Goal: Task Accomplishment & Management: Complete application form

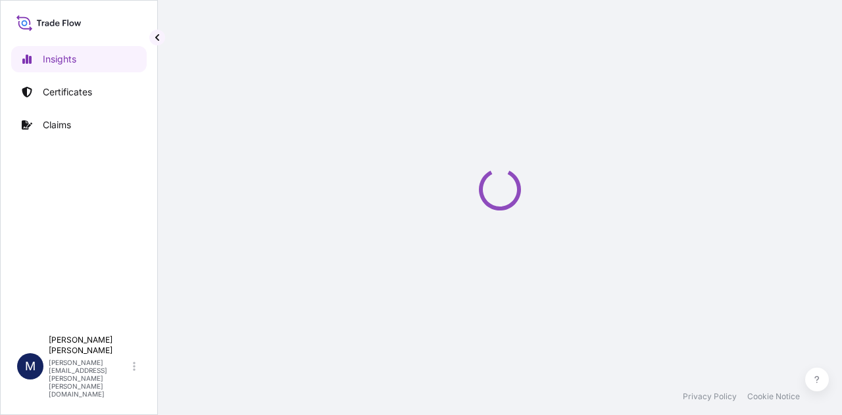
select select "2025"
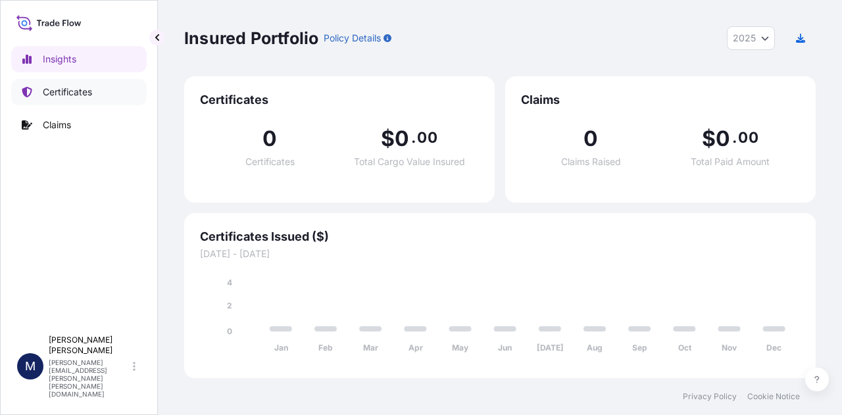
click at [67, 95] on p "Certificates" at bounding box center [67, 91] width 49 height 13
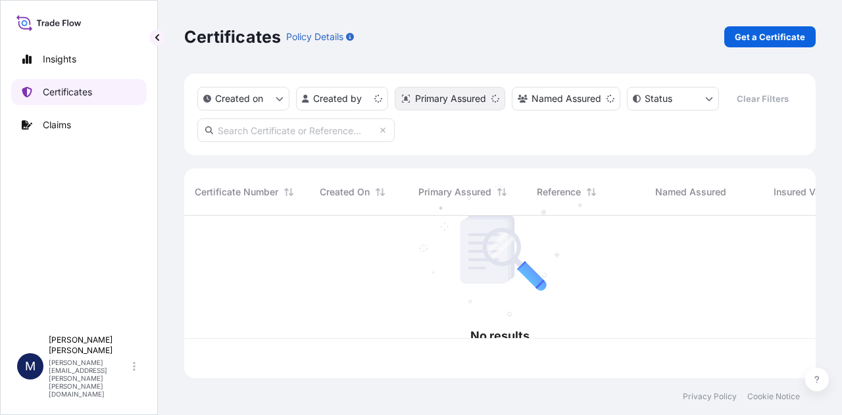
scroll to position [160, 621]
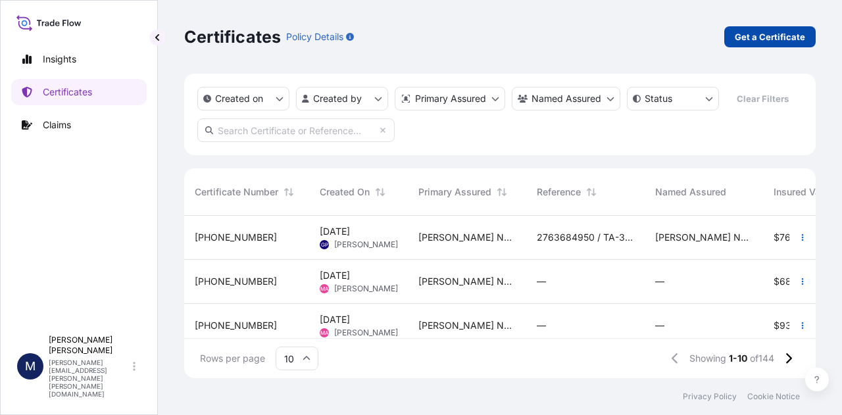
click at [793, 35] on p "Get a Certificate" at bounding box center [770, 36] width 70 height 13
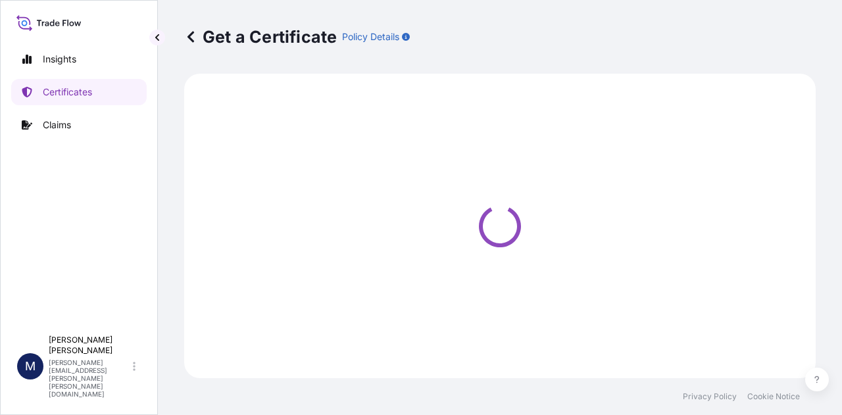
select select "Sea"
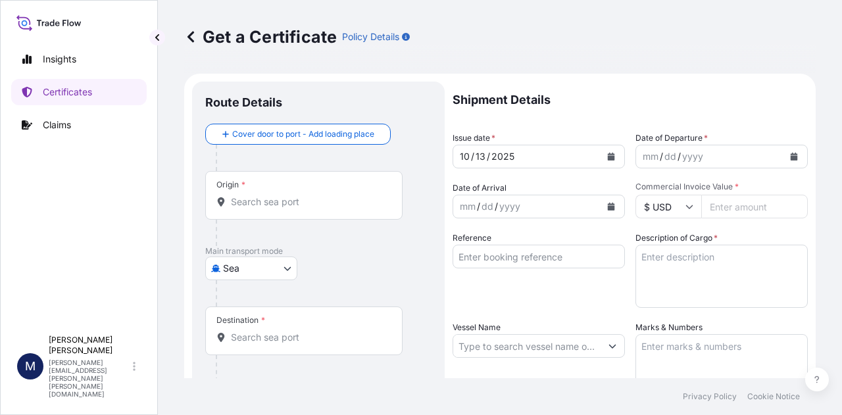
click at [256, 203] on input "Origin *" at bounding box center [308, 201] width 155 height 13
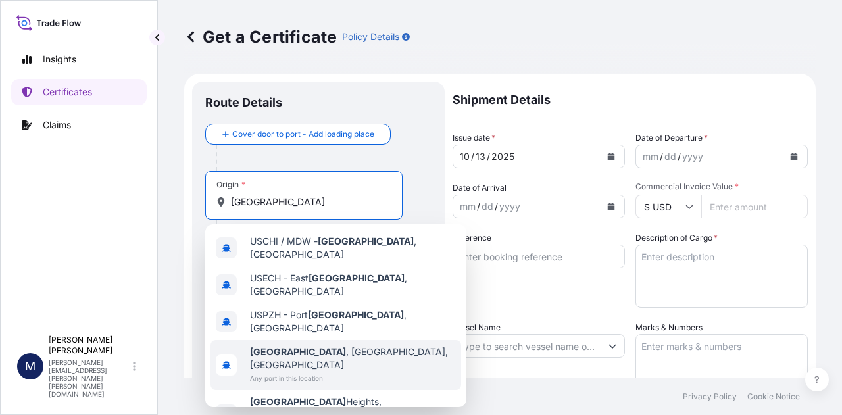
click at [285, 346] on b "[GEOGRAPHIC_DATA]" at bounding box center [298, 351] width 96 height 11
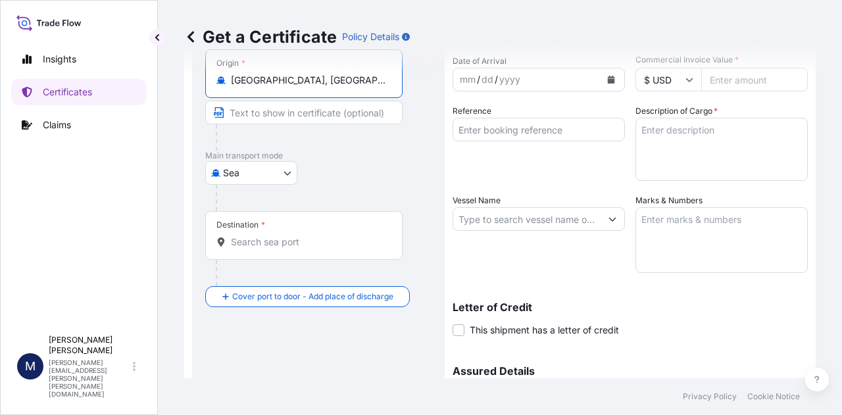
scroll to position [132, 0]
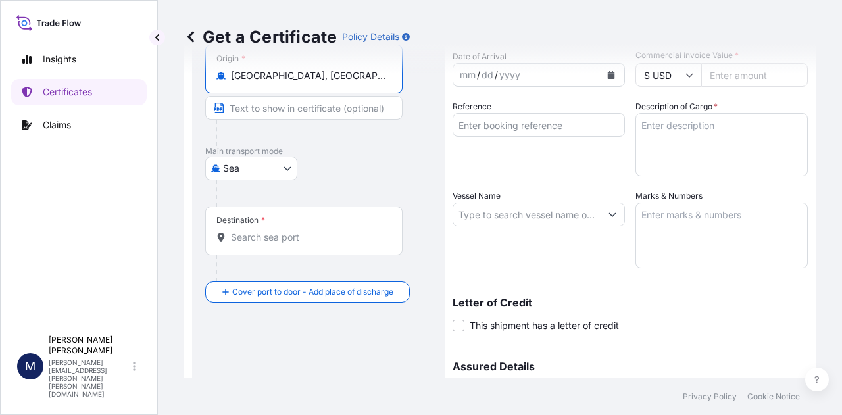
type input "[GEOGRAPHIC_DATA], [GEOGRAPHIC_DATA], [GEOGRAPHIC_DATA]"
click at [309, 233] on input "Destination *" at bounding box center [308, 237] width 155 height 13
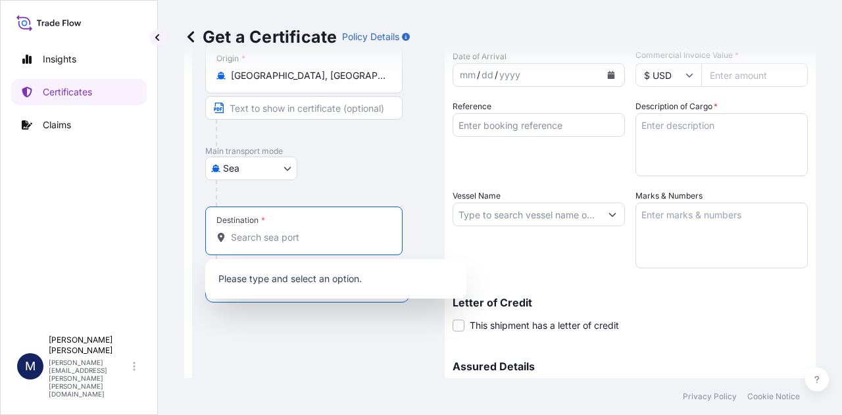
scroll to position [0, 0]
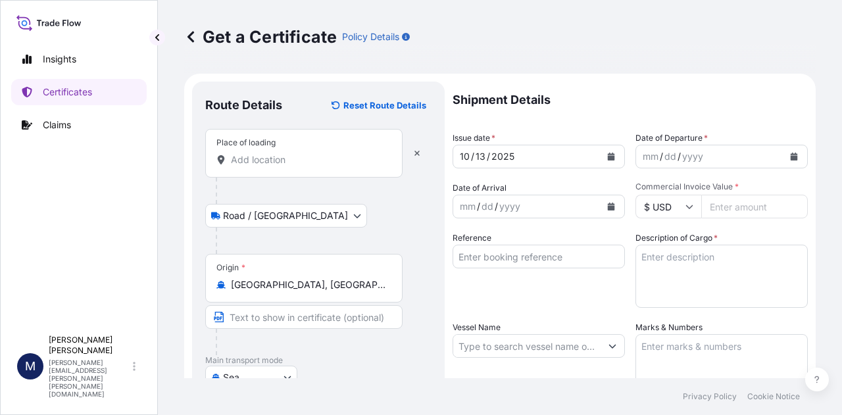
click at [285, 157] on input "Place of loading" at bounding box center [308, 159] width 155 height 13
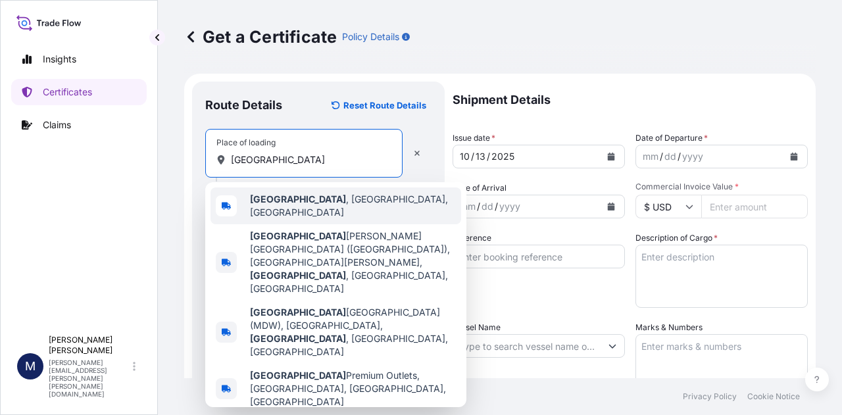
click at [260, 205] on b "[GEOGRAPHIC_DATA]" at bounding box center [298, 198] width 96 height 11
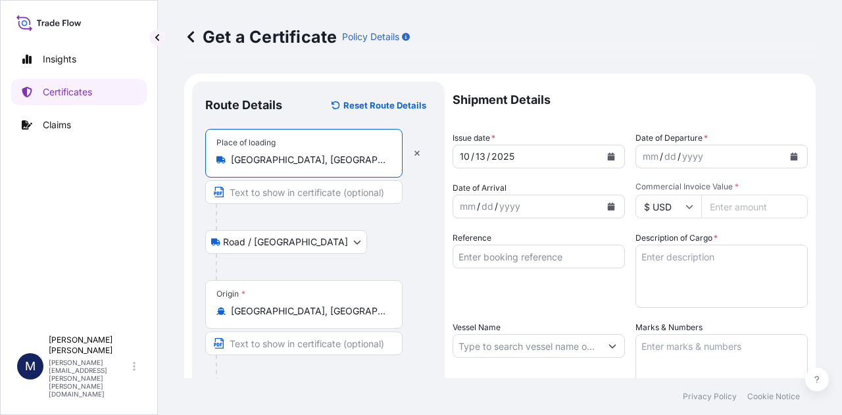
type input "[GEOGRAPHIC_DATA], [GEOGRAPHIC_DATA], [GEOGRAPHIC_DATA]"
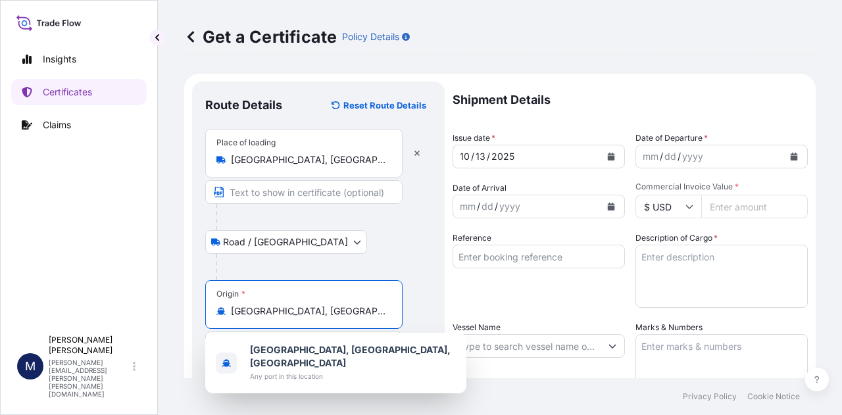
drag, startPoint x: 314, startPoint y: 308, endPoint x: 291, endPoint y: 315, distance: 23.3
click at [228, 305] on div "[GEOGRAPHIC_DATA], [GEOGRAPHIC_DATA], [GEOGRAPHIC_DATA]" at bounding box center [303, 310] width 175 height 13
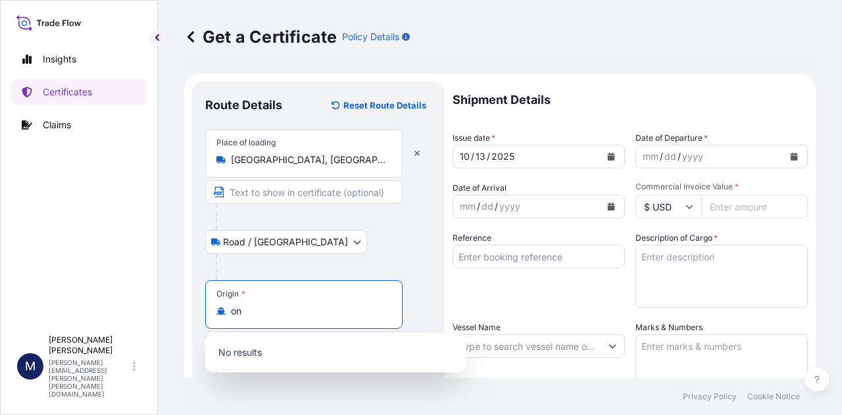
type input "o"
type input "l"
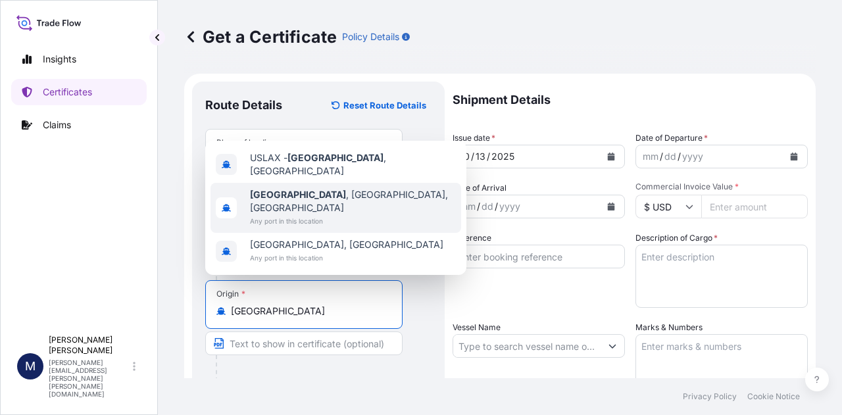
click at [316, 205] on span "[GEOGRAPHIC_DATA] , [GEOGRAPHIC_DATA], [GEOGRAPHIC_DATA]" at bounding box center [353, 201] width 206 height 26
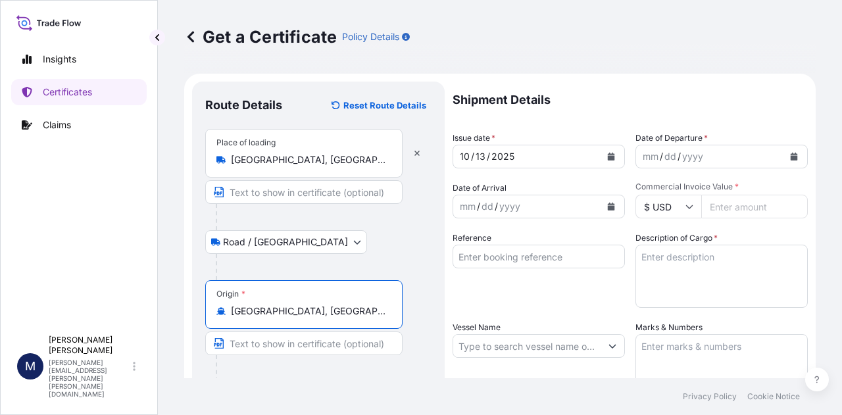
type input "[GEOGRAPHIC_DATA], [GEOGRAPHIC_DATA], [GEOGRAPHIC_DATA]"
click at [424, 349] on div "Origin * [GEOGRAPHIC_DATA], [GEOGRAPHIC_DATA], [GEOGRAPHIC_DATA]" at bounding box center [318, 330] width 226 height 101
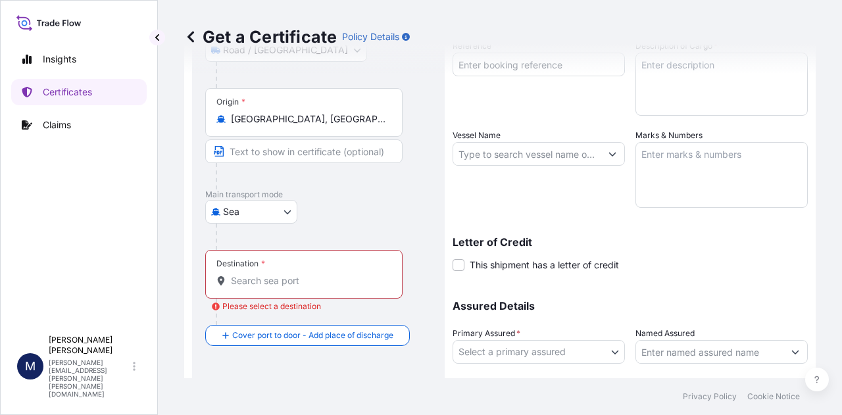
scroll to position [197, 0]
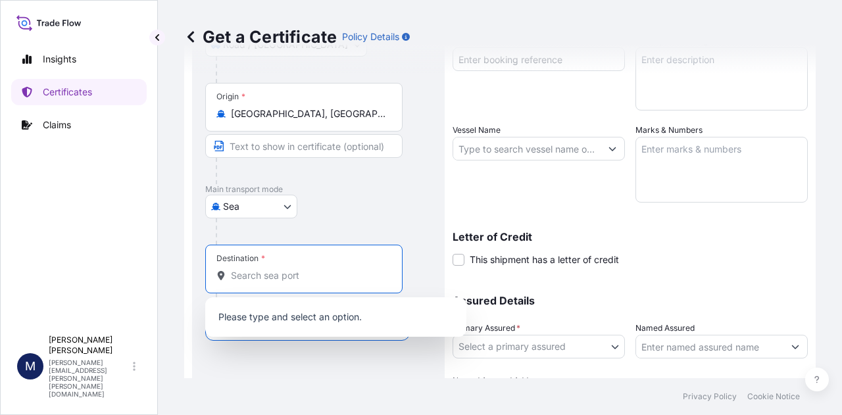
click at [277, 277] on input "Destination * Please select a destination" at bounding box center [308, 275] width 155 height 13
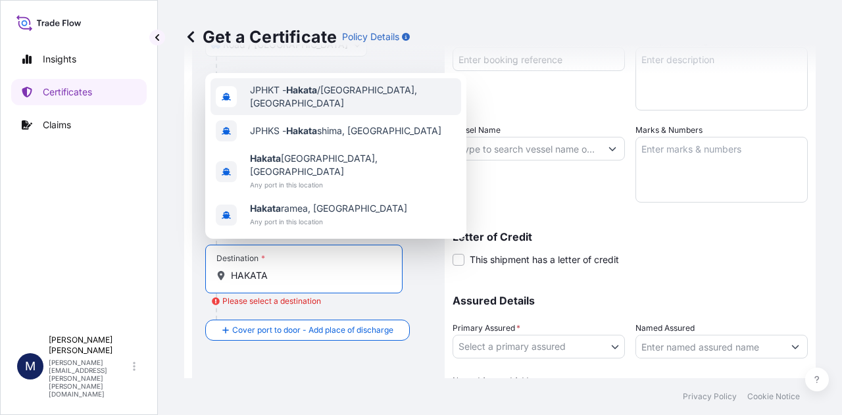
click at [363, 110] on span "JPHKT - Hakata /[GEOGRAPHIC_DATA], [GEOGRAPHIC_DATA]" at bounding box center [353, 97] width 206 height 26
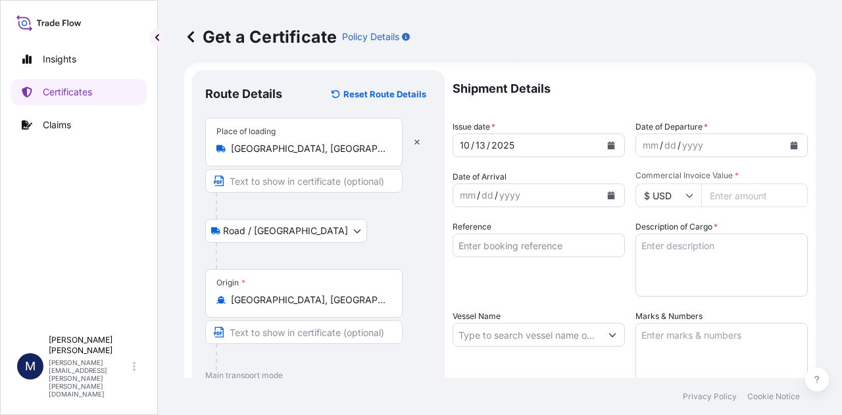
scroll to position [0, 0]
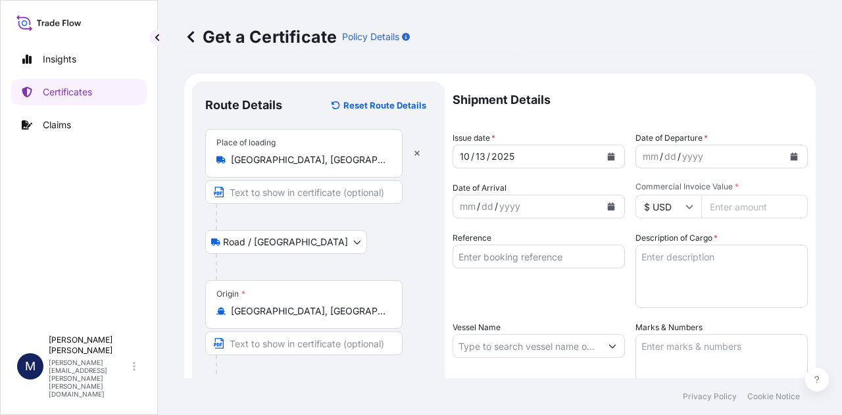
type input "JPHKT - Hakata/[GEOGRAPHIC_DATA], [GEOGRAPHIC_DATA]"
click at [608, 158] on icon "Calendar" at bounding box center [611, 157] width 7 height 8
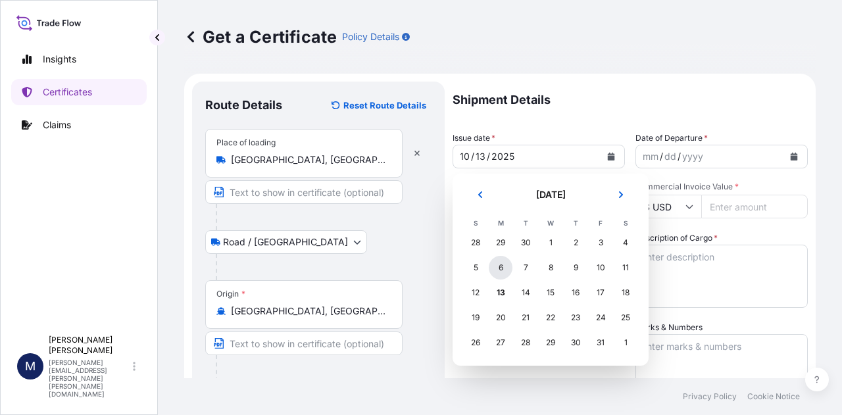
click at [495, 268] on div "6" at bounding box center [501, 268] width 24 height 24
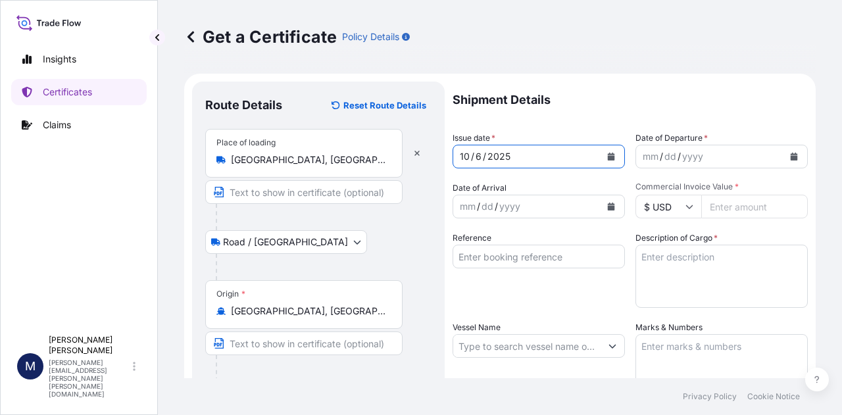
click at [790, 155] on icon "Calendar" at bounding box center [793, 157] width 7 height 8
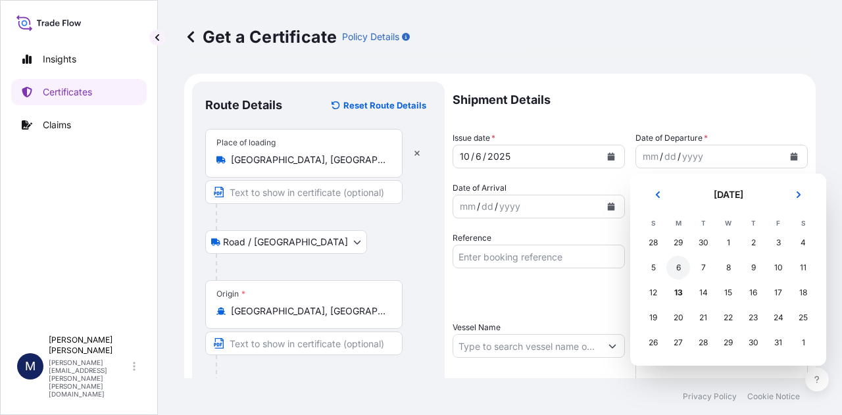
click at [680, 267] on div "6" at bounding box center [678, 268] width 24 height 24
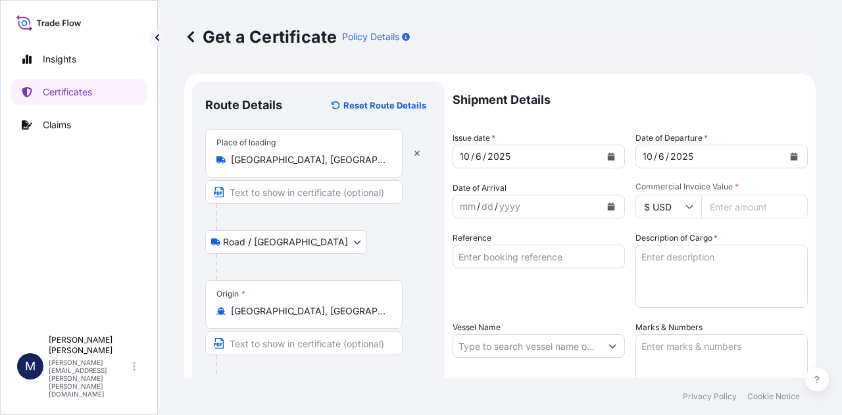
click at [554, 306] on div "Reference" at bounding box center [538, 269] width 172 height 76
click at [609, 203] on icon "Calendar" at bounding box center [611, 207] width 7 height 8
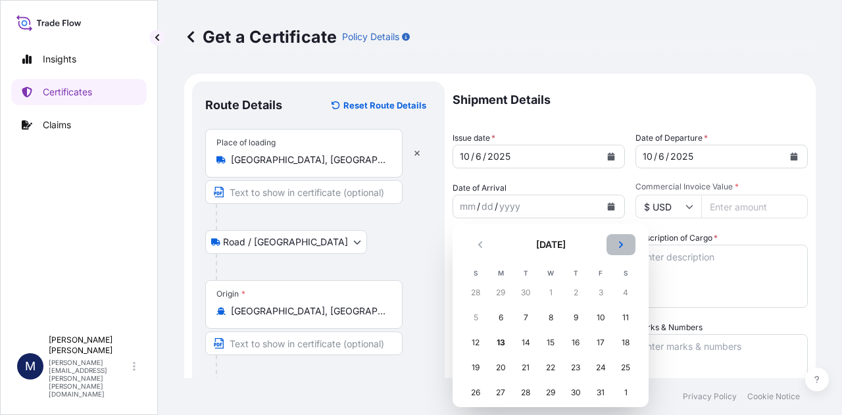
click at [618, 243] on icon "Next" at bounding box center [621, 245] width 8 height 8
click at [501, 322] on div "3" at bounding box center [501, 318] width 24 height 24
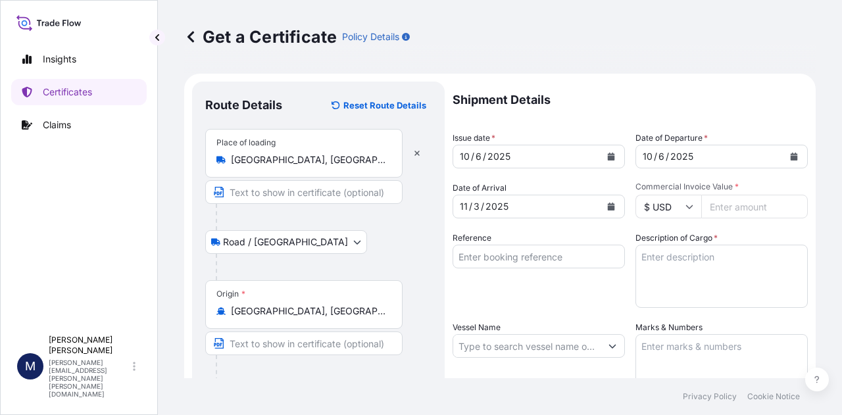
click at [722, 210] on input "Commercial Invoice Value *" at bounding box center [754, 207] width 107 height 24
type input "1"
type input "36629.47"
click at [752, 272] on textarea "Description of Cargo *" at bounding box center [721, 276] width 172 height 63
click at [468, 259] on input "Reference" at bounding box center [538, 257] width 172 height 24
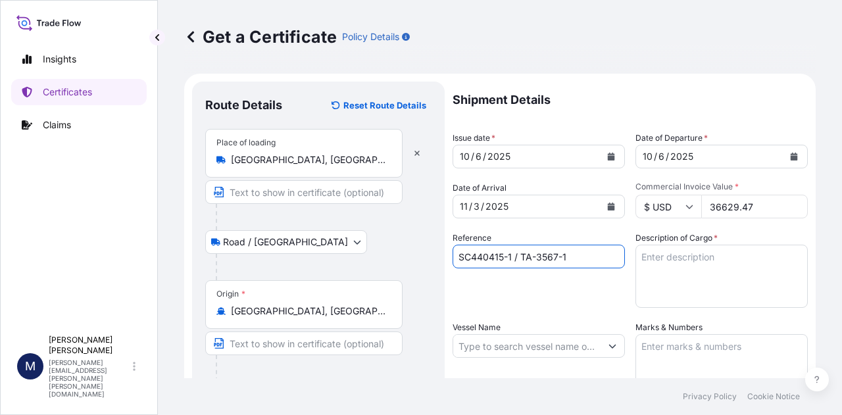
type input "SC440415-1 / TA-3567-1"
click at [654, 265] on textarea "Description of Cargo *" at bounding box center [721, 276] width 172 height 63
type textarea "W"
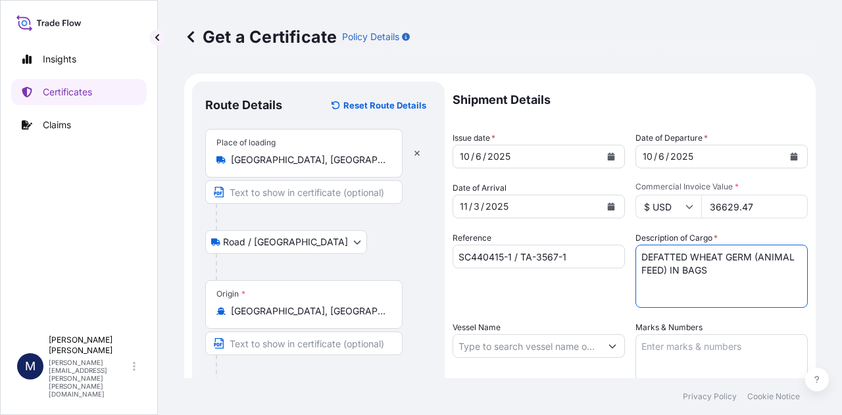
type textarea "DEFATTED WHEAT GERM (ANIMAL FEED) IN BAGS"
click at [585, 296] on div "Reference SC440415-1 / TA-3567-1" at bounding box center [538, 269] width 172 height 76
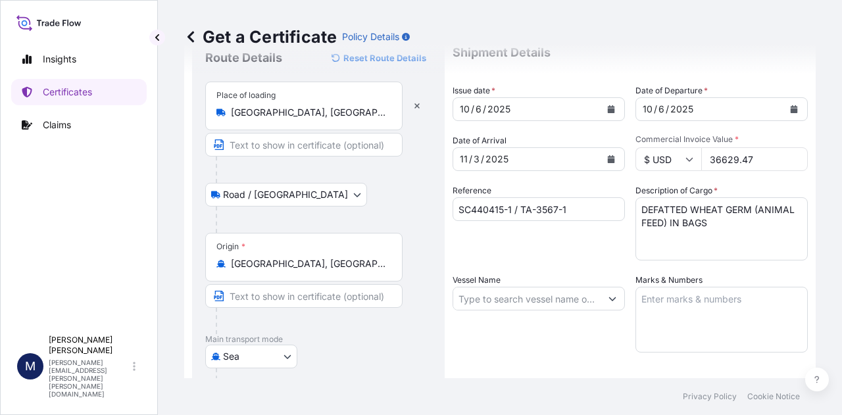
scroll to position [66, 0]
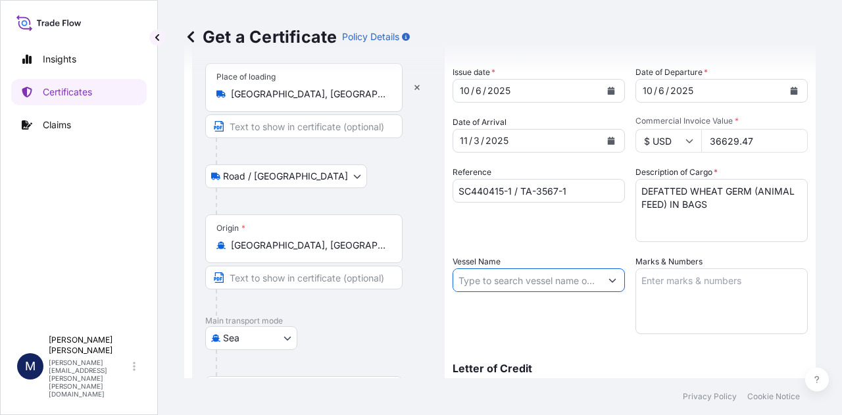
click at [564, 284] on input "Vessel Name" at bounding box center [526, 280] width 147 height 24
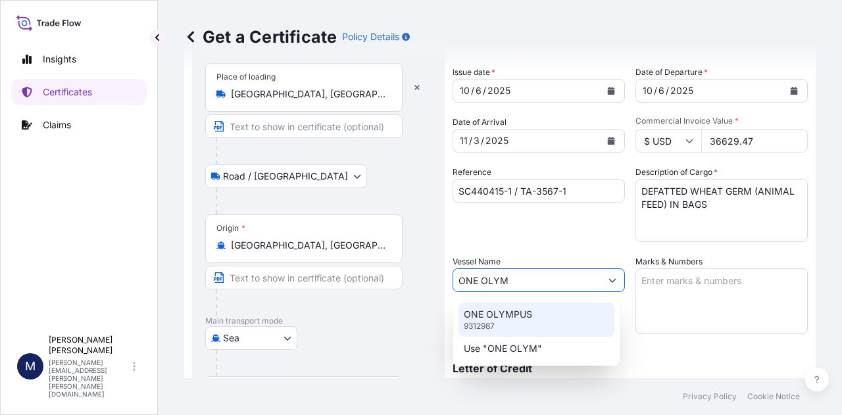
click at [512, 311] on p "ONE OLYMPUS" at bounding box center [498, 314] width 68 height 13
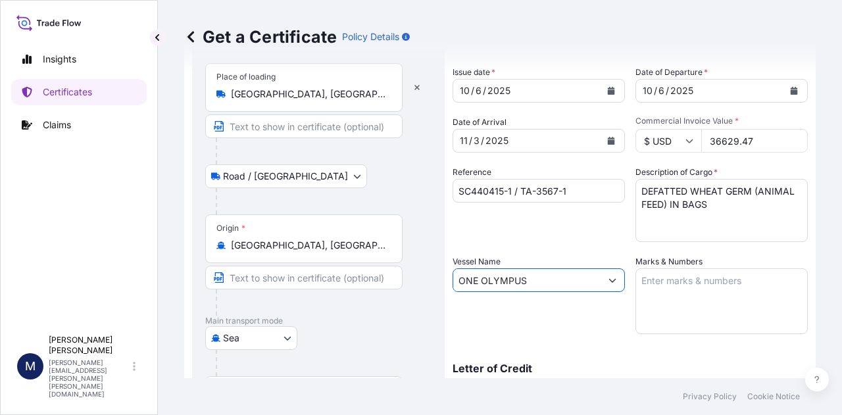
type input "ONE OLYMPUS"
click at [691, 279] on textarea "Marks & Numbers" at bounding box center [721, 301] width 172 height 66
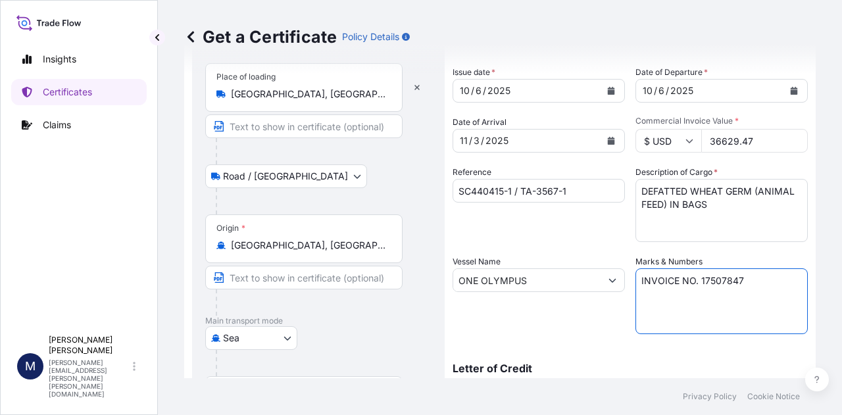
type textarea "INVOICE NO. 17507847"
click at [577, 320] on div "Vessel Name ONE OLYMPUS" at bounding box center [538, 294] width 172 height 79
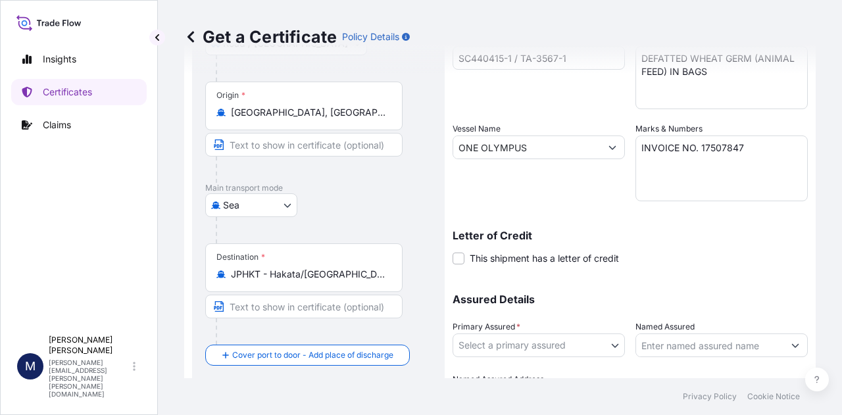
scroll to position [263, 0]
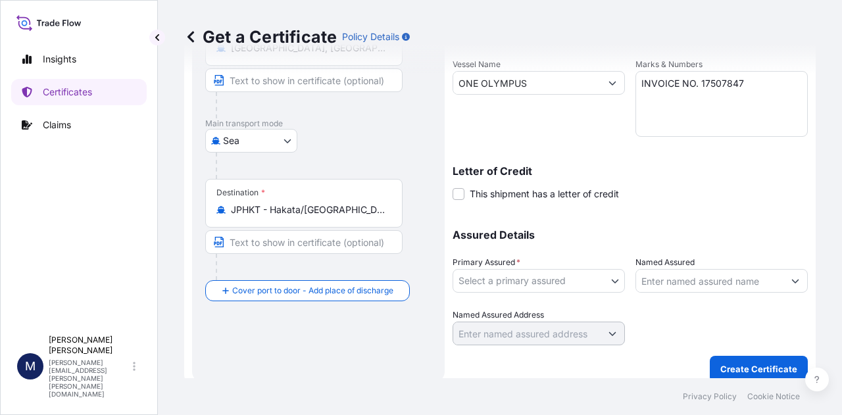
click at [612, 281] on body "Insights Certificates Claims M [PERSON_NAME] [PERSON_NAME][EMAIL_ADDRESS][PERSO…" at bounding box center [421, 207] width 842 height 415
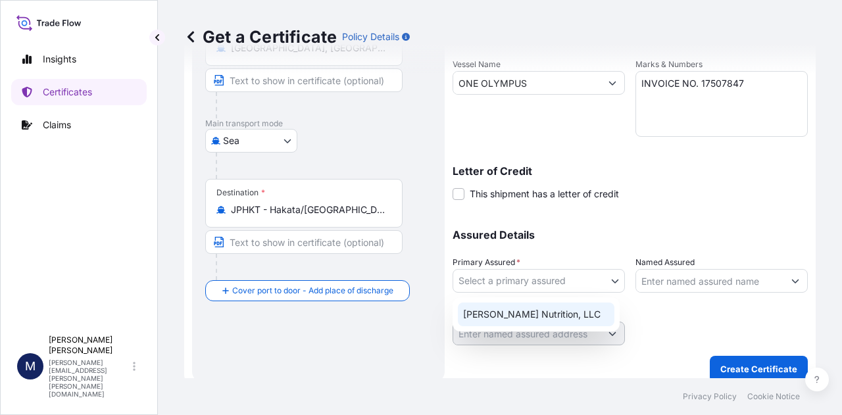
click at [538, 314] on div "[PERSON_NAME] Nutrition, LLC" at bounding box center [536, 315] width 157 height 24
select select "31733"
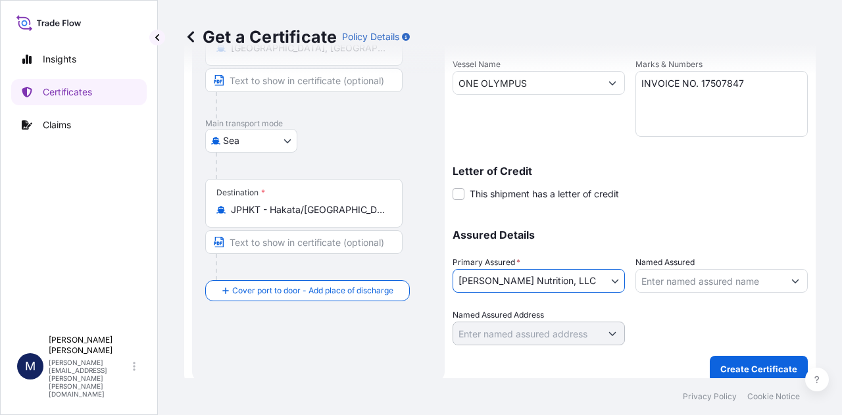
click at [662, 322] on div at bounding box center [721, 326] width 172 height 37
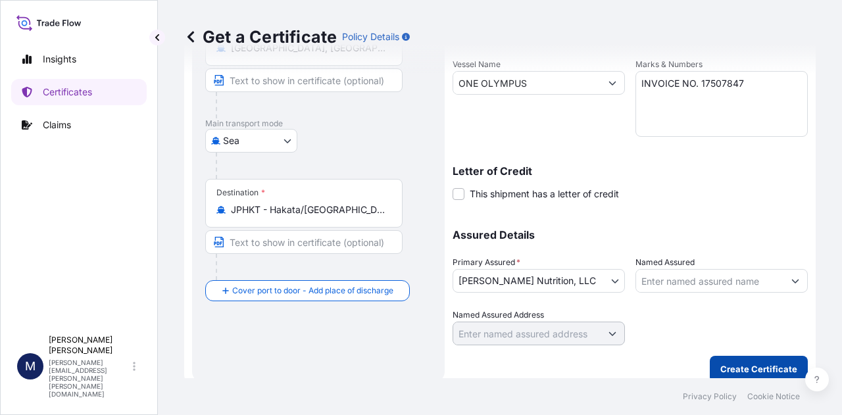
click at [754, 366] on p "Create Certificate" at bounding box center [758, 368] width 77 height 13
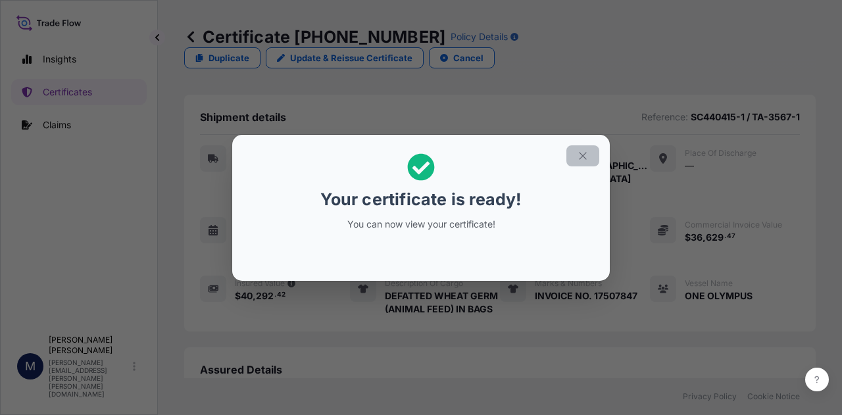
click at [583, 155] on icon "button" at bounding box center [582, 155] width 7 height 7
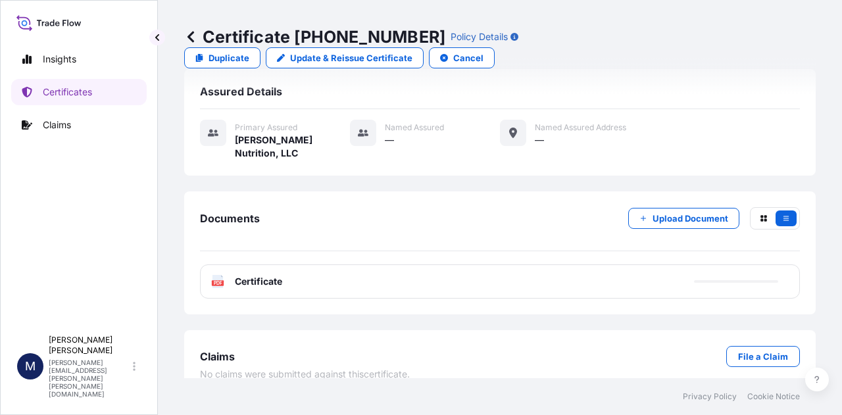
scroll to position [286, 0]
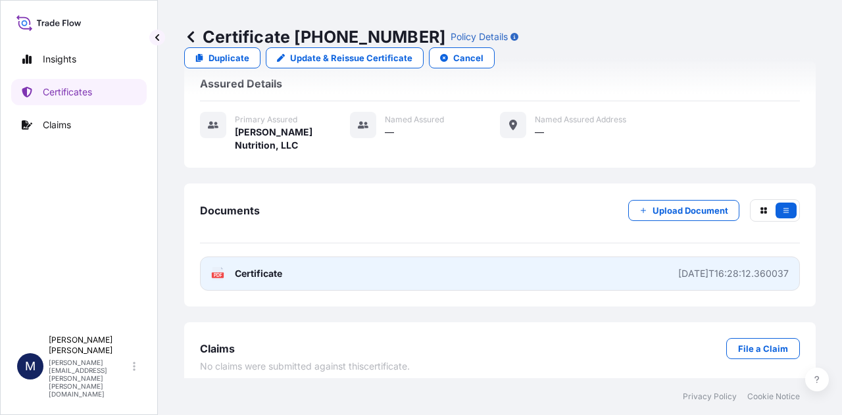
click at [260, 268] on span "Certificate" at bounding box center [258, 273] width 47 height 13
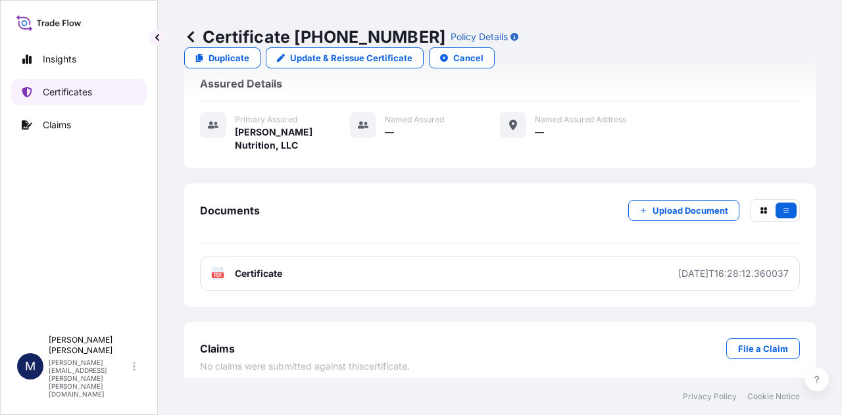
click at [76, 91] on p "Certificates" at bounding box center [67, 91] width 49 height 13
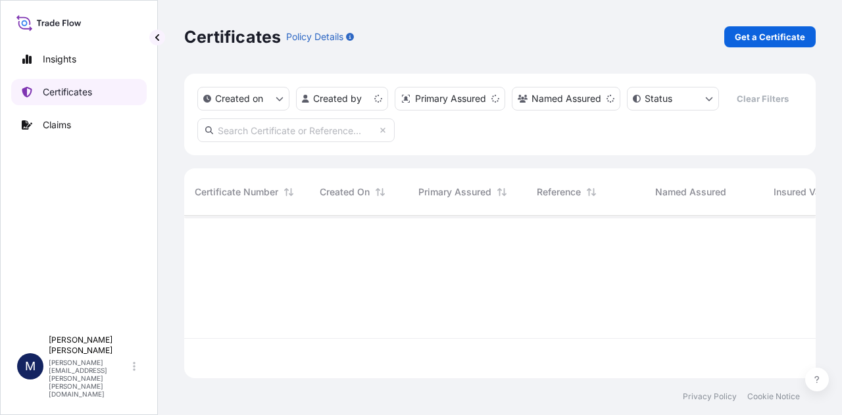
scroll to position [160, 621]
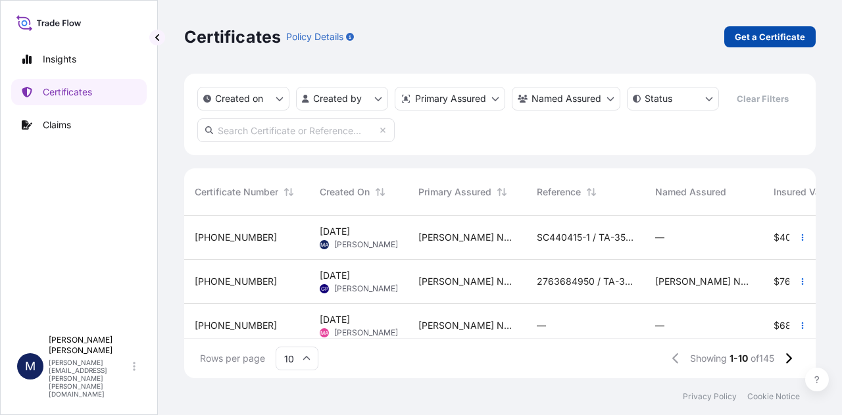
click at [776, 32] on p "Get a Certificate" at bounding box center [770, 36] width 70 height 13
select select "Road / [GEOGRAPHIC_DATA]"
select select "Sea"
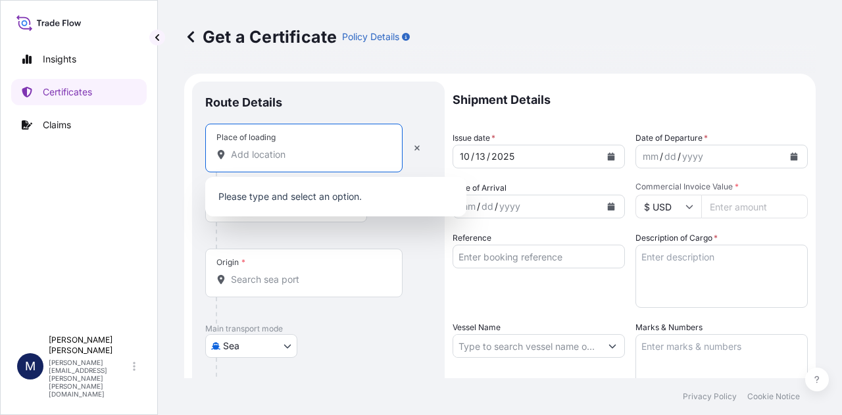
click at [324, 153] on input "Place of loading" at bounding box center [308, 154] width 155 height 13
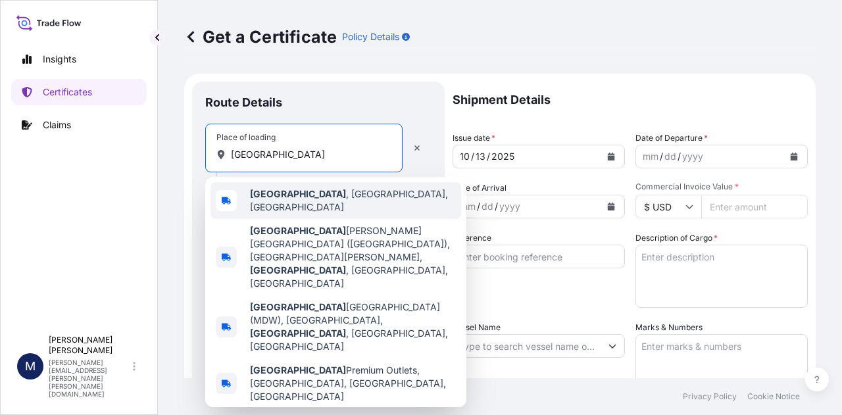
click at [313, 200] on span "[GEOGRAPHIC_DATA] , [GEOGRAPHIC_DATA], [GEOGRAPHIC_DATA]" at bounding box center [353, 200] width 206 height 26
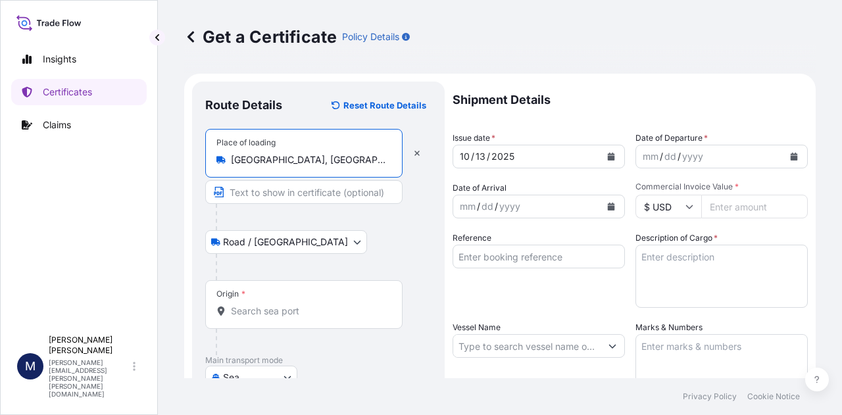
type input "[GEOGRAPHIC_DATA], [GEOGRAPHIC_DATA], [GEOGRAPHIC_DATA]"
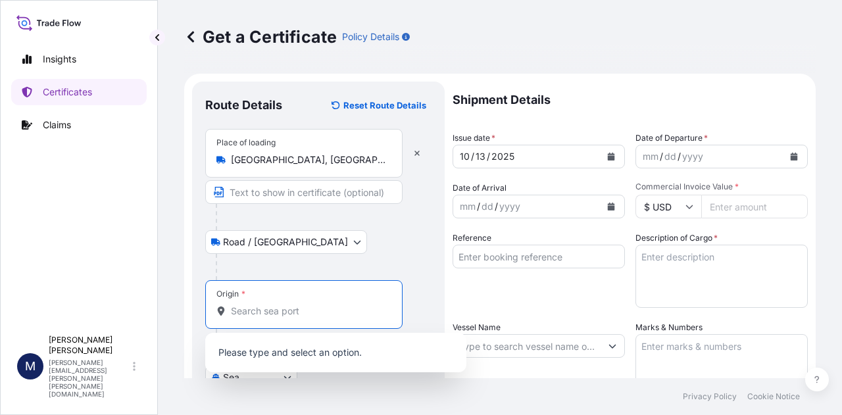
click at [285, 308] on input "Origin *" at bounding box center [308, 310] width 155 height 13
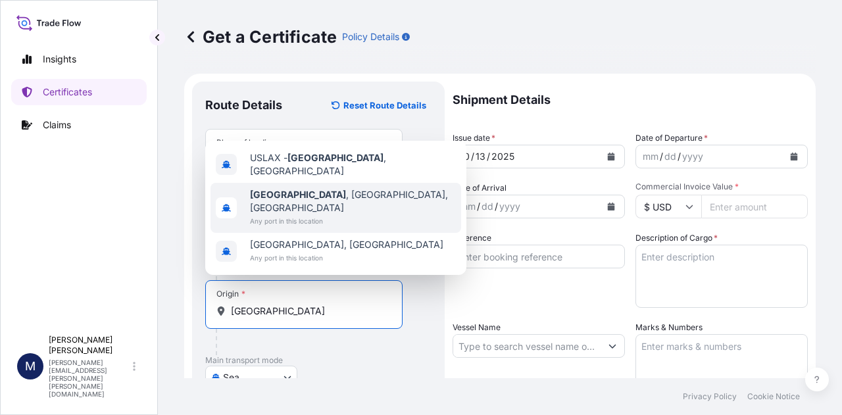
click at [326, 211] on span "[GEOGRAPHIC_DATA] , [GEOGRAPHIC_DATA], [GEOGRAPHIC_DATA]" at bounding box center [353, 201] width 206 height 26
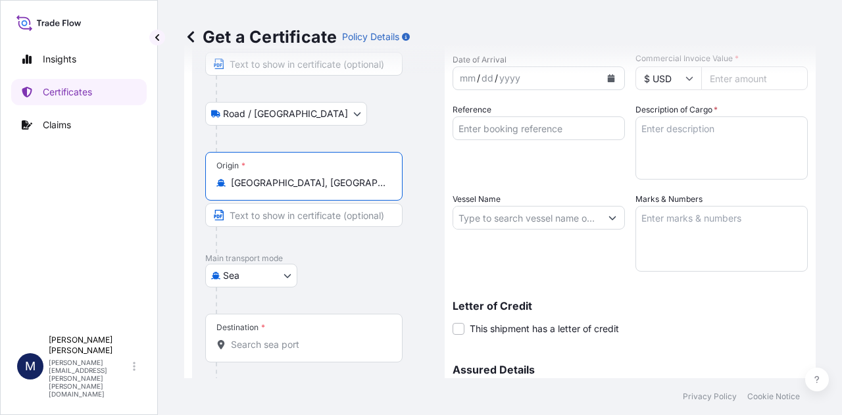
scroll to position [132, 0]
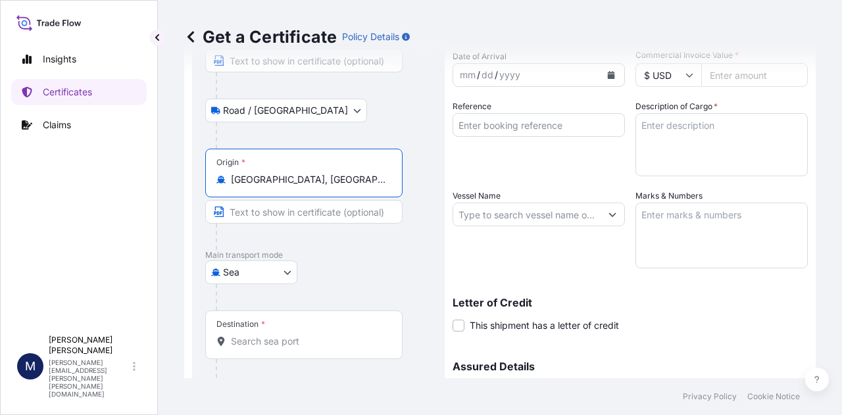
type input "[GEOGRAPHIC_DATA], [GEOGRAPHIC_DATA], [GEOGRAPHIC_DATA]"
click at [330, 341] on input "Destination *" at bounding box center [308, 341] width 155 height 13
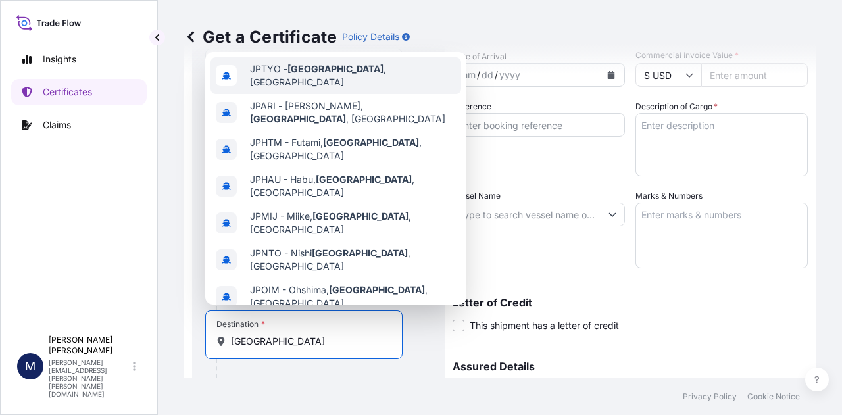
click at [318, 74] on span "JPTYO - [GEOGRAPHIC_DATA] , [GEOGRAPHIC_DATA]" at bounding box center [353, 75] width 206 height 26
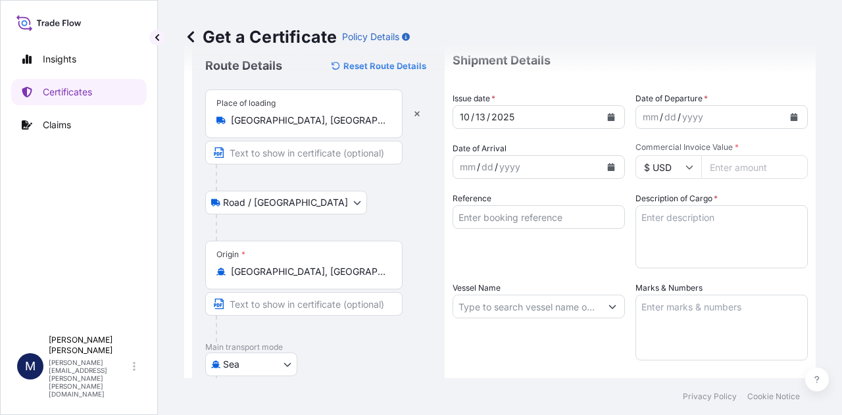
scroll to position [0, 0]
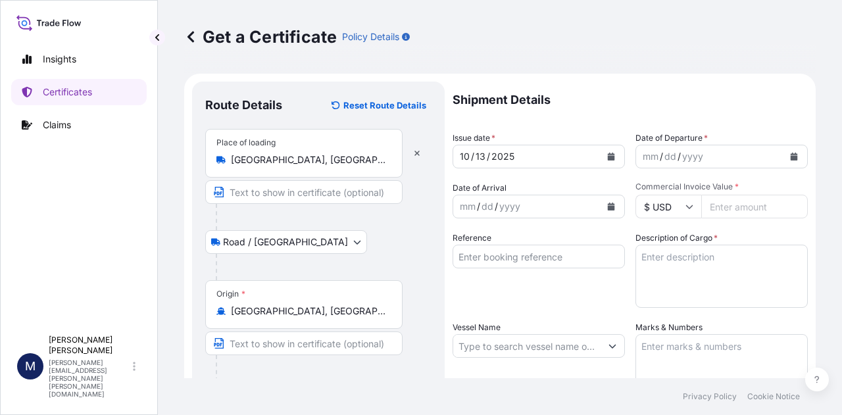
type input "JPTYO - [GEOGRAPHIC_DATA], [GEOGRAPHIC_DATA]"
click at [608, 157] on icon "Calendar" at bounding box center [611, 157] width 7 height 8
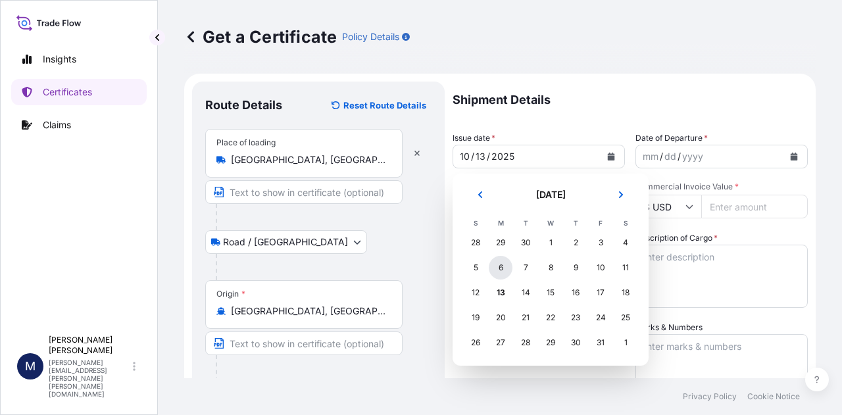
click at [498, 272] on div "6" at bounding box center [501, 268] width 24 height 24
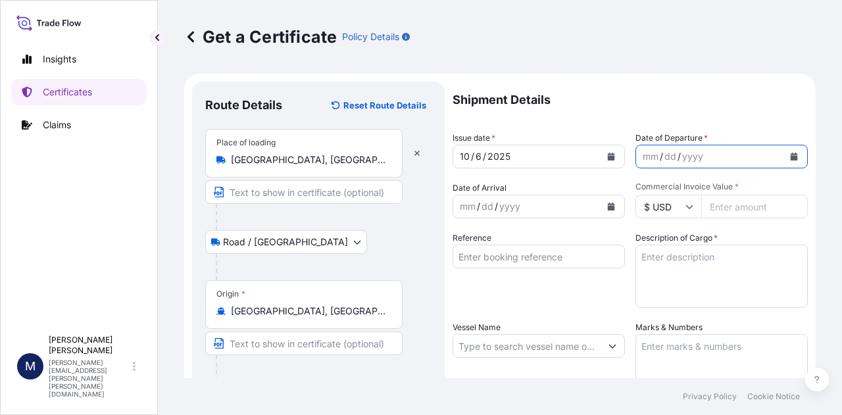
click at [790, 155] on icon "Calendar" at bounding box center [793, 157] width 7 height 8
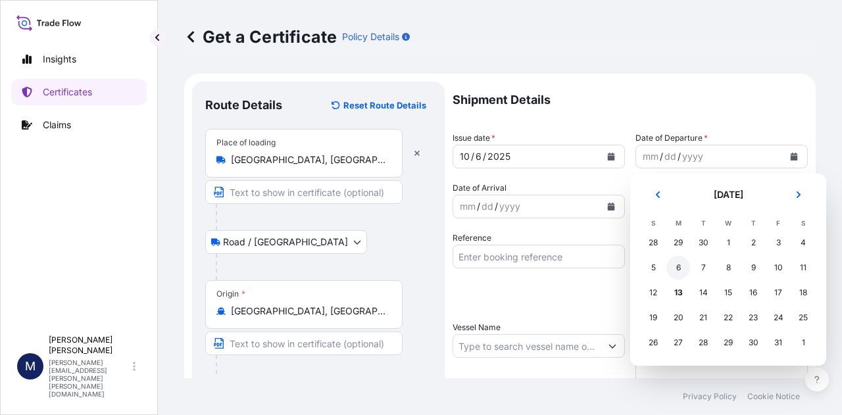
click at [677, 268] on div "6" at bounding box center [678, 268] width 24 height 24
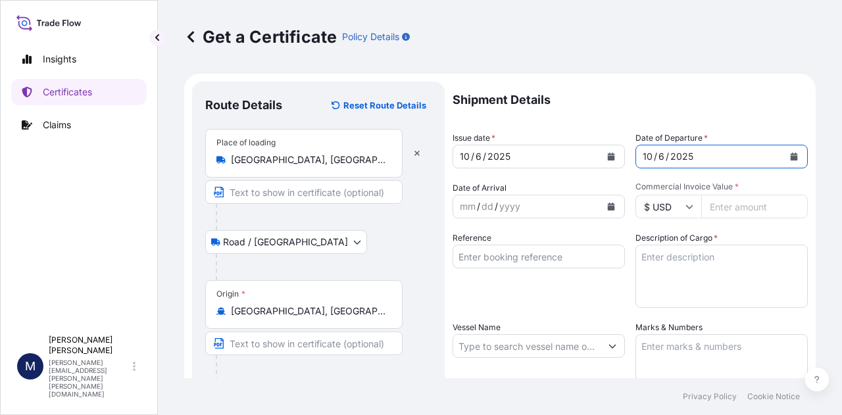
click at [608, 207] on icon "Calendar" at bounding box center [611, 207] width 7 height 8
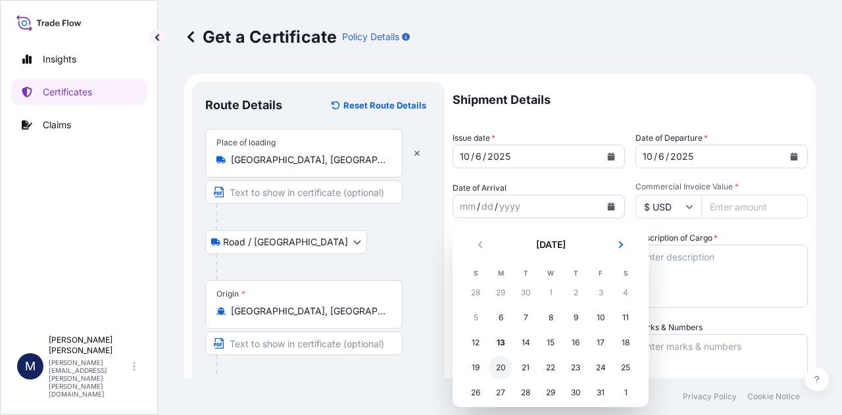
click at [498, 368] on div "20" at bounding box center [501, 368] width 24 height 24
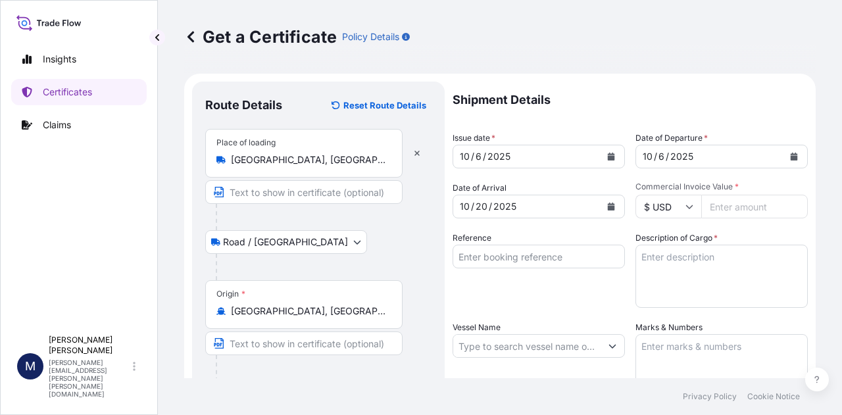
click at [722, 211] on input "Commercial Invoice Value *" at bounding box center [754, 207] width 107 height 24
type input "1"
type input "79831.09"
click at [475, 251] on input "Reference" at bounding box center [538, 257] width 172 height 24
type input "SC441548 / TA-3575"
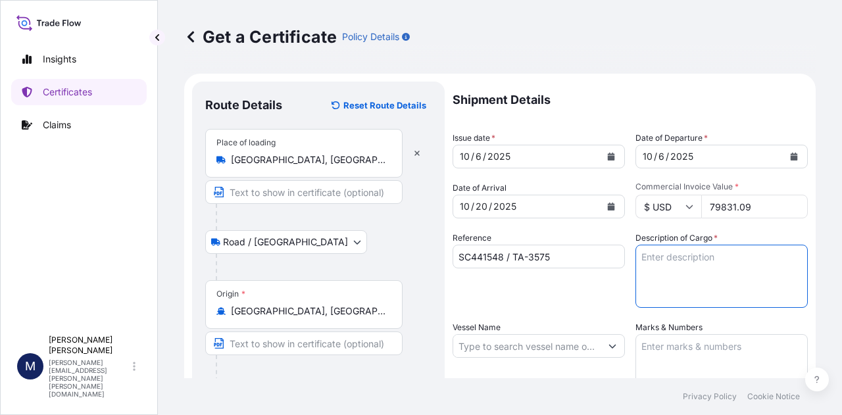
click at [654, 270] on textarea "Description of Cargo *" at bounding box center [721, 276] width 172 height 63
type textarea "SOYPASS "2" (ANIMAL FEED) IN BULK"
click at [493, 343] on input "Vessel Name" at bounding box center [526, 346] width 147 height 24
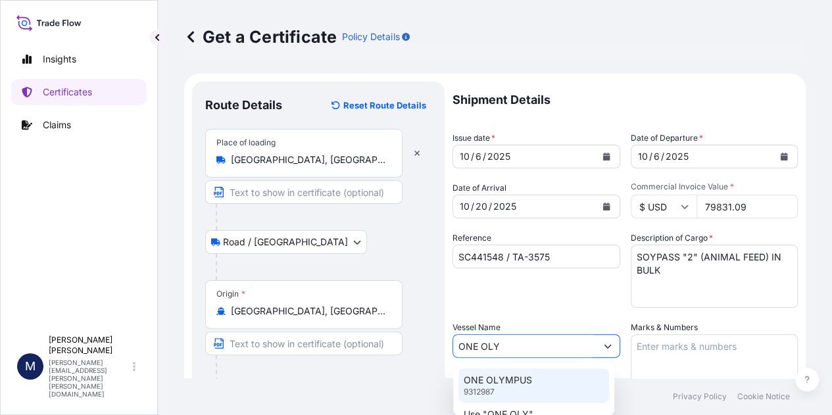
click at [497, 381] on p "ONE OLYMPUS" at bounding box center [498, 380] width 68 height 13
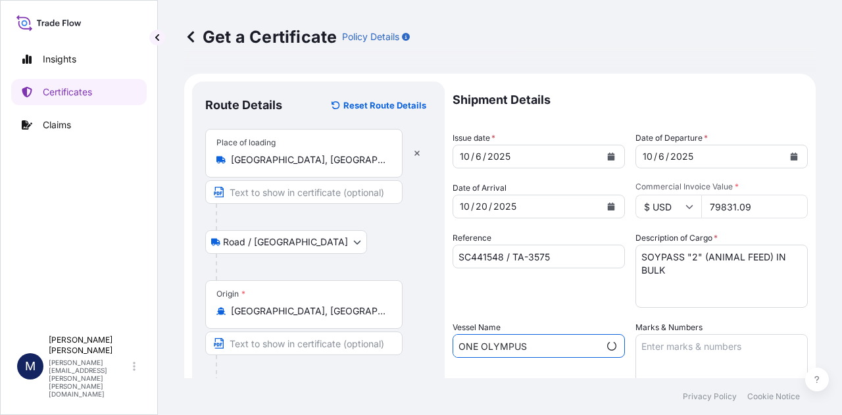
type input "ONE OLYMPUS"
click at [684, 343] on textarea "Marks & Numbers" at bounding box center [721, 367] width 172 height 66
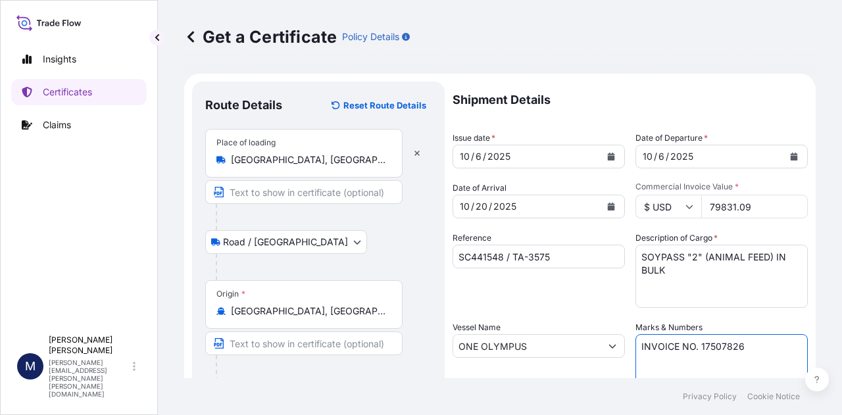
type textarea "INVOICE NO. 17507826"
click at [579, 289] on div "Reference SC441548 / TA-3575" at bounding box center [538, 269] width 172 height 76
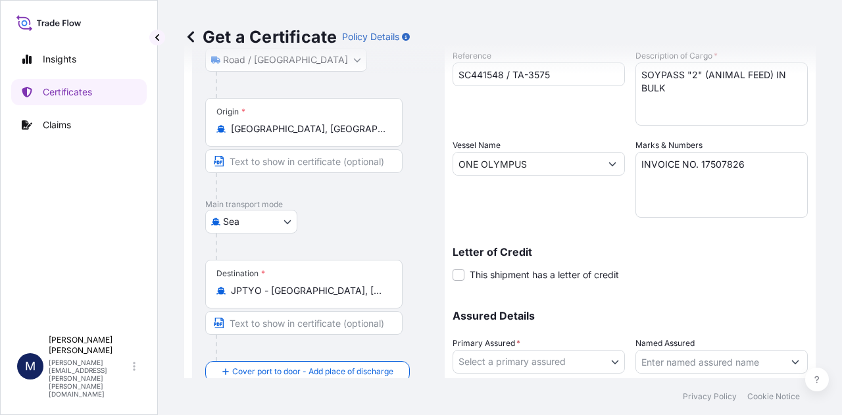
scroll to position [197, 0]
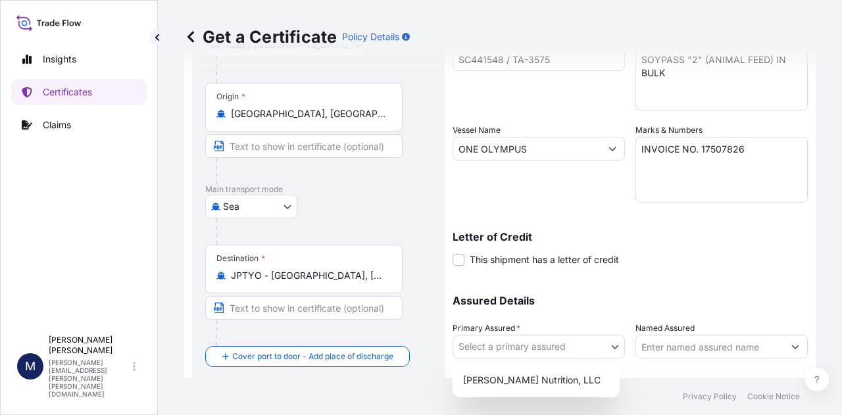
click at [604, 345] on body "Insights Certificates Claims M [PERSON_NAME] [PERSON_NAME][EMAIL_ADDRESS][PERSO…" at bounding box center [421, 207] width 842 height 415
click at [548, 380] on div "[PERSON_NAME] Nutrition, LLC" at bounding box center [536, 380] width 157 height 24
select select "31733"
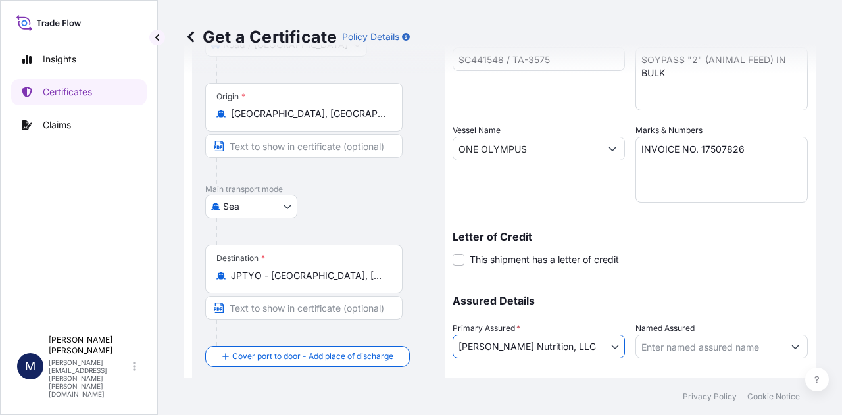
click at [683, 291] on div "Assured Details Primary Assured * [PERSON_NAME] Nutrition, LLC [PERSON_NAME] Nu…" at bounding box center [629, 345] width 355 height 132
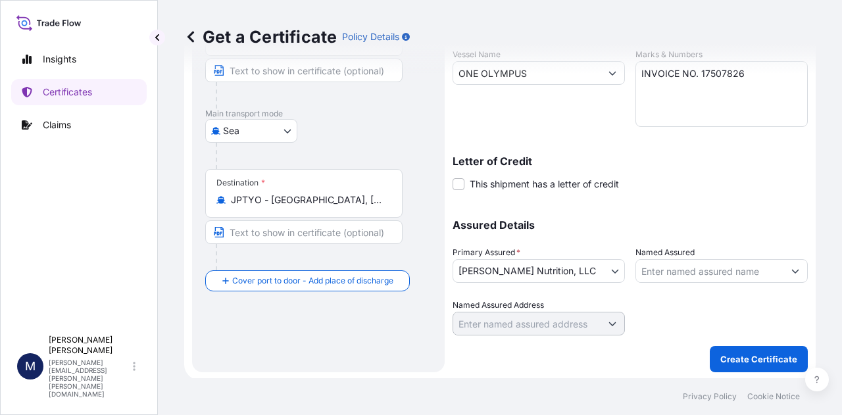
scroll to position [274, 0]
click at [739, 355] on p "Create Certificate" at bounding box center [758, 357] width 77 height 13
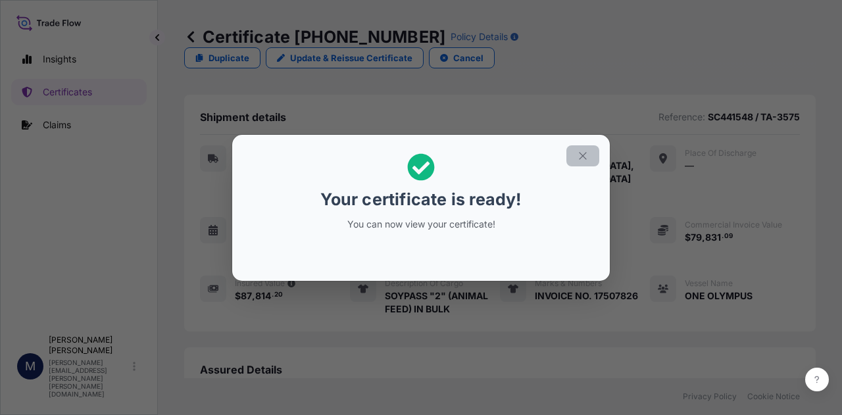
click at [587, 156] on icon "button" at bounding box center [583, 156] width 12 height 12
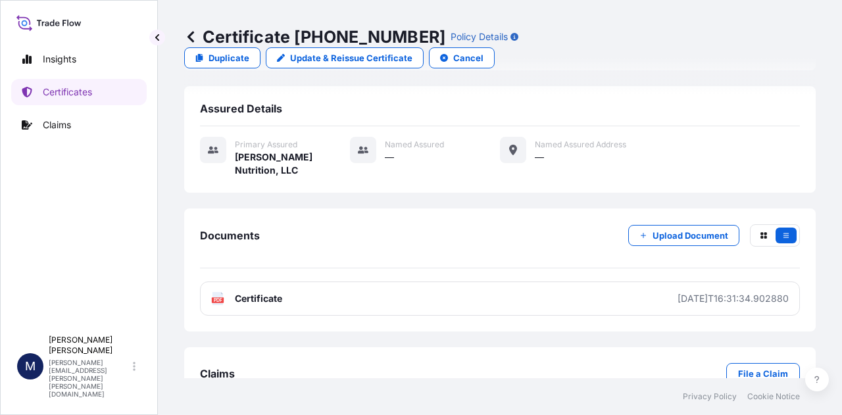
scroll to position [263, 0]
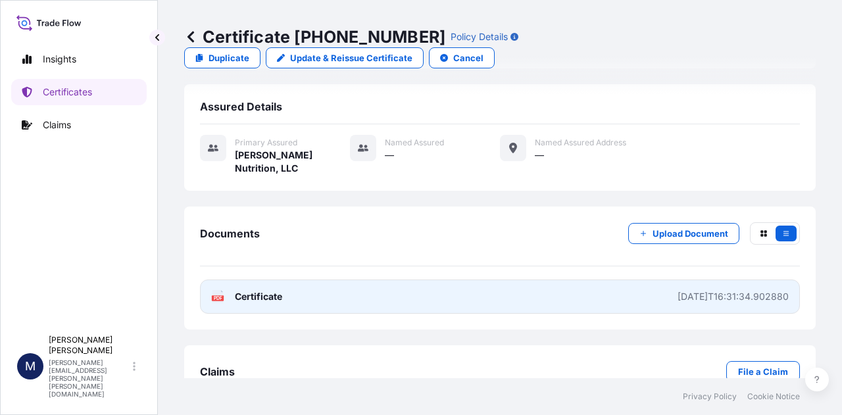
click at [283, 279] on link "PDF Certificate [DATE]T16:31:34.902880" at bounding box center [500, 296] width 600 height 34
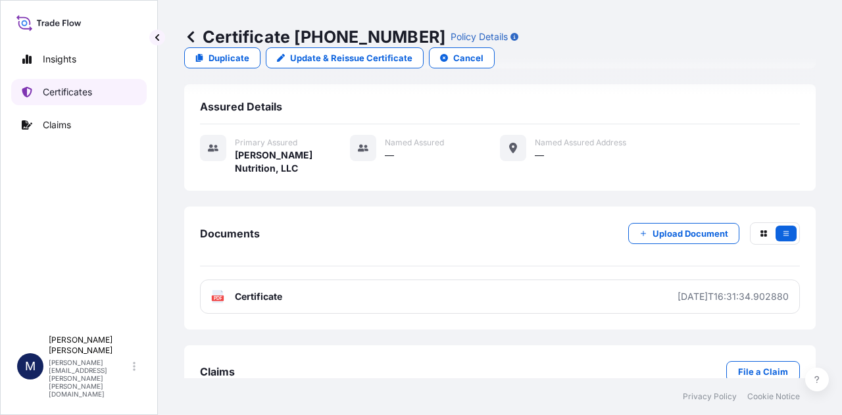
click at [51, 94] on p "Certificates" at bounding box center [67, 91] width 49 height 13
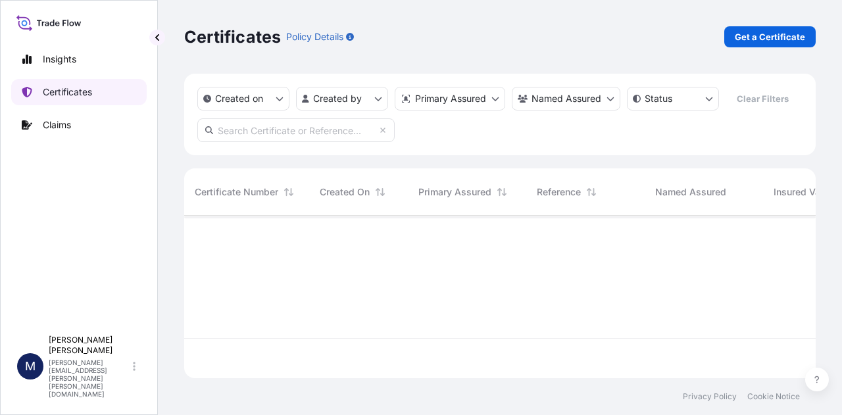
scroll to position [160, 621]
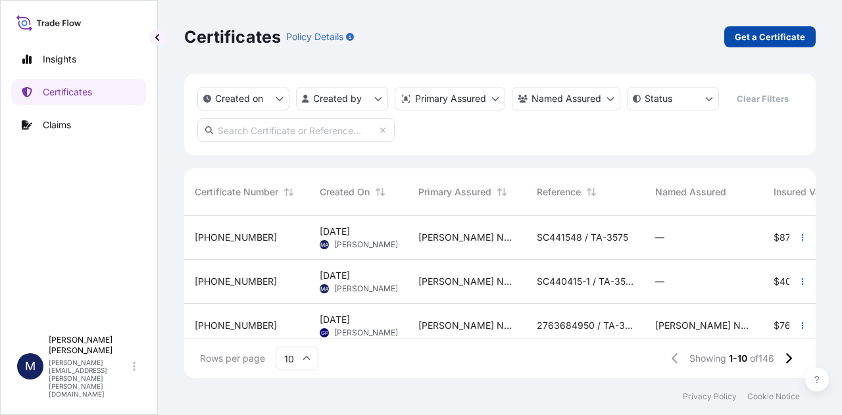
click at [760, 36] on p "Get a Certificate" at bounding box center [770, 36] width 70 height 13
select select "Sea"
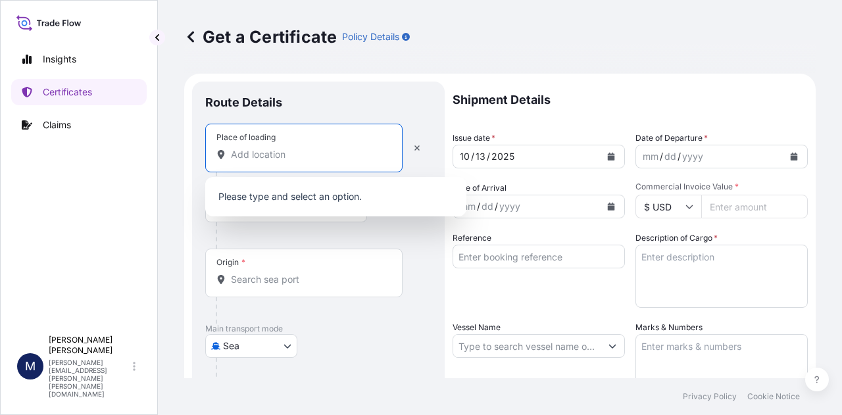
click at [305, 158] on input "Place of loading" at bounding box center [308, 154] width 155 height 13
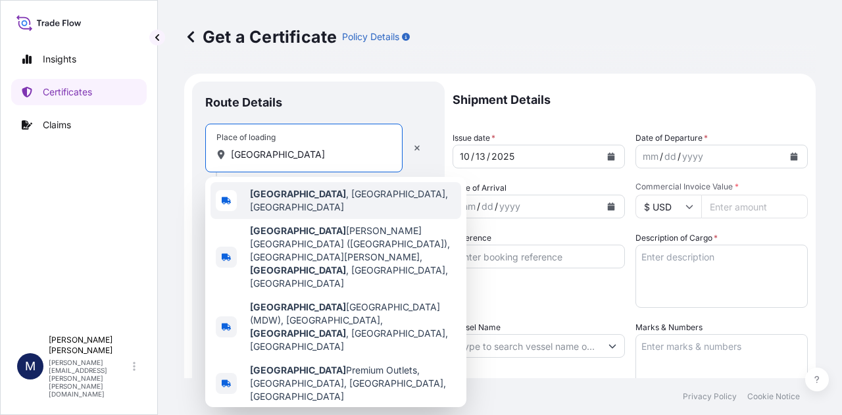
click at [296, 197] on span "[GEOGRAPHIC_DATA] , [GEOGRAPHIC_DATA], [GEOGRAPHIC_DATA]" at bounding box center [353, 200] width 206 height 26
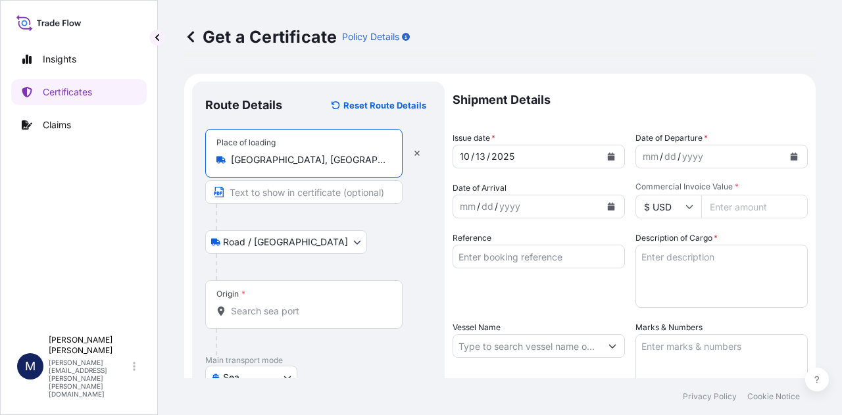
type input "[GEOGRAPHIC_DATA], [GEOGRAPHIC_DATA], [GEOGRAPHIC_DATA]"
click at [272, 311] on input "Origin *" at bounding box center [308, 310] width 155 height 13
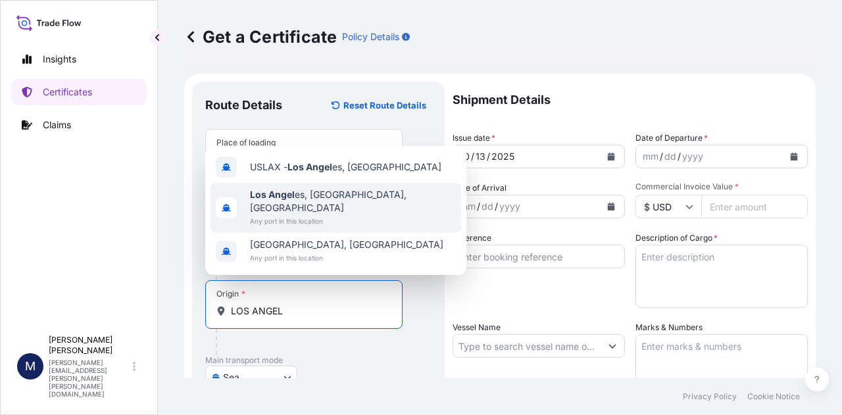
click at [325, 214] on span "Los Angel es, [GEOGRAPHIC_DATA], [GEOGRAPHIC_DATA]" at bounding box center [353, 201] width 206 height 26
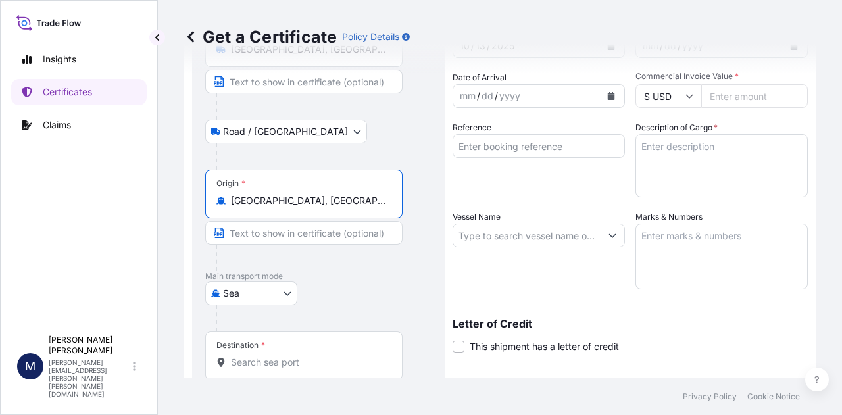
scroll to position [132, 0]
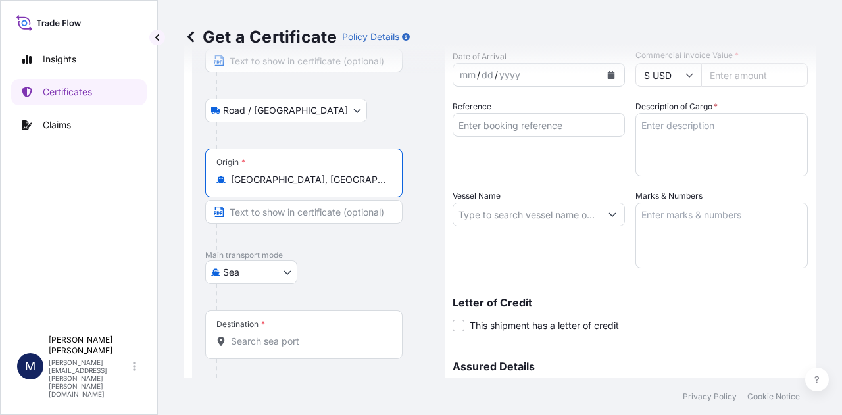
type input "[GEOGRAPHIC_DATA], [GEOGRAPHIC_DATA], [GEOGRAPHIC_DATA]"
click at [285, 337] on input "Destination *" at bounding box center [308, 341] width 155 height 13
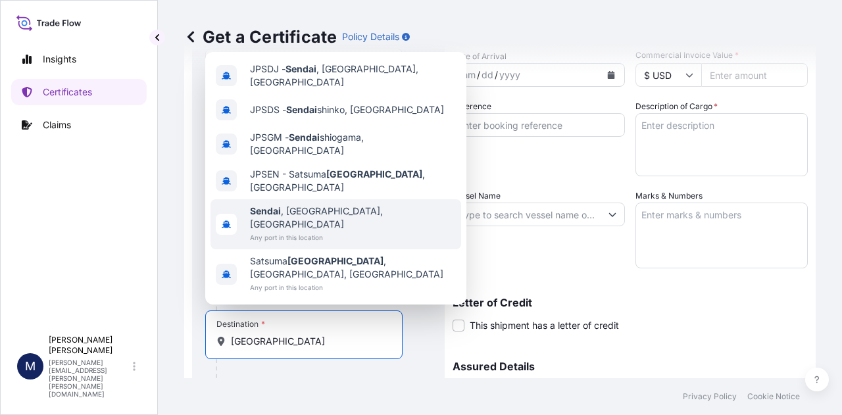
click at [312, 230] on div "[GEOGRAPHIC_DATA] , [GEOGRAPHIC_DATA], [GEOGRAPHIC_DATA] Any port in this locat…" at bounding box center [335, 224] width 251 height 50
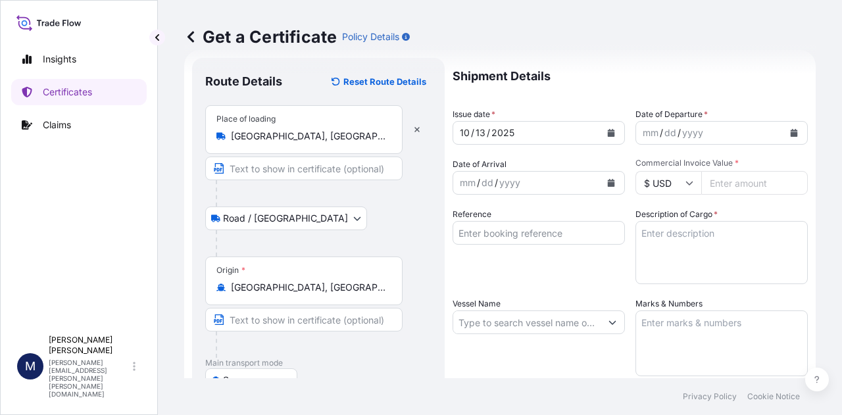
scroll to position [0, 0]
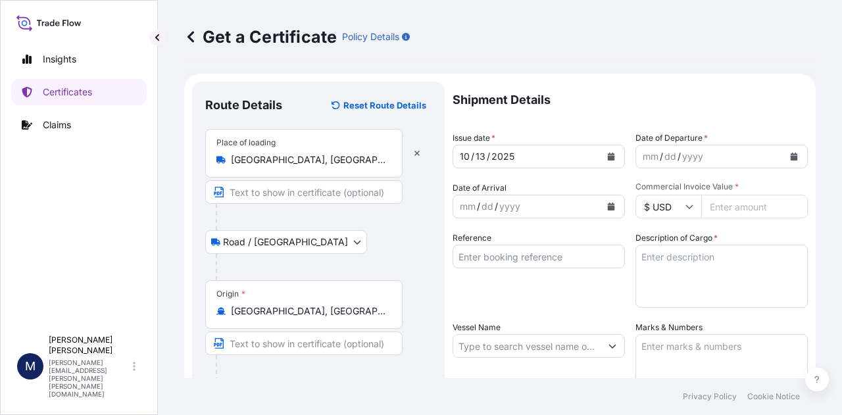
type input "Sendai, [GEOGRAPHIC_DATA], [GEOGRAPHIC_DATA]"
click at [608, 155] on icon "Calendar" at bounding box center [611, 157] width 7 height 8
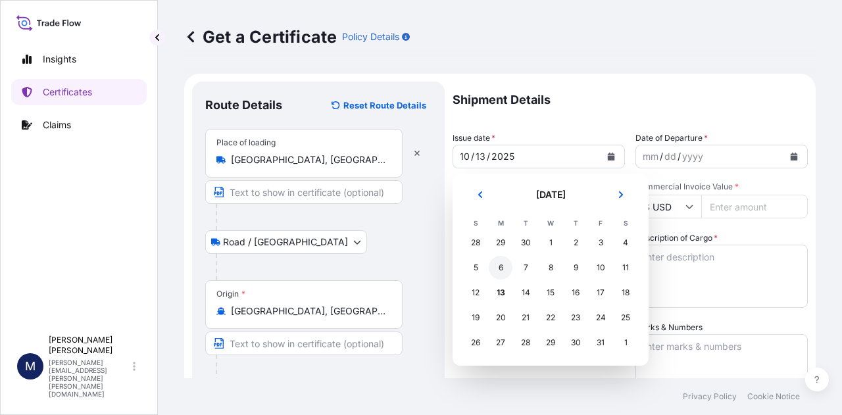
click at [498, 270] on div "6" at bounding box center [501, 268] width 24 height 24
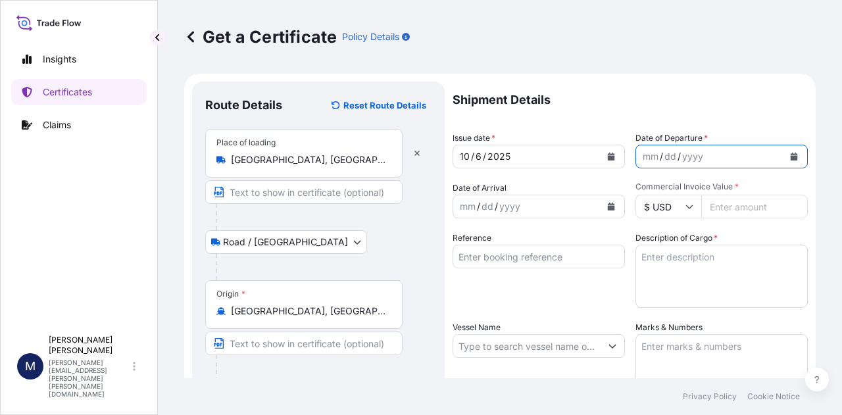
click at [790, 156] on icon "Calendar" at bounding box center [793, 157] width 7 height 8
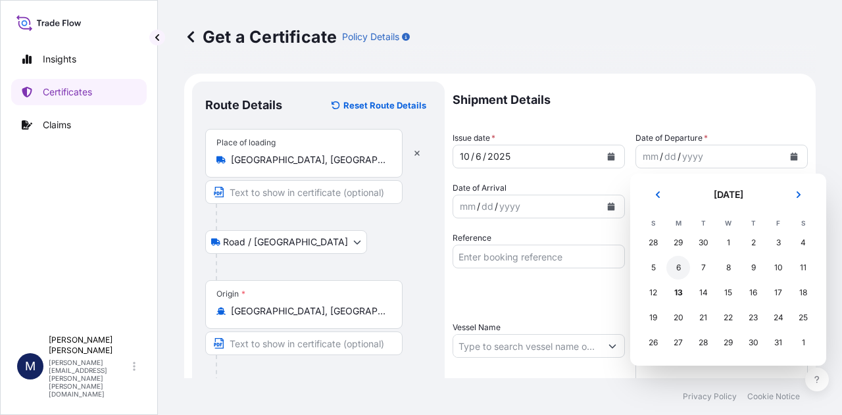
click at [679, 268] on div "6" at bounding box center [678, 268] width 24 height 24
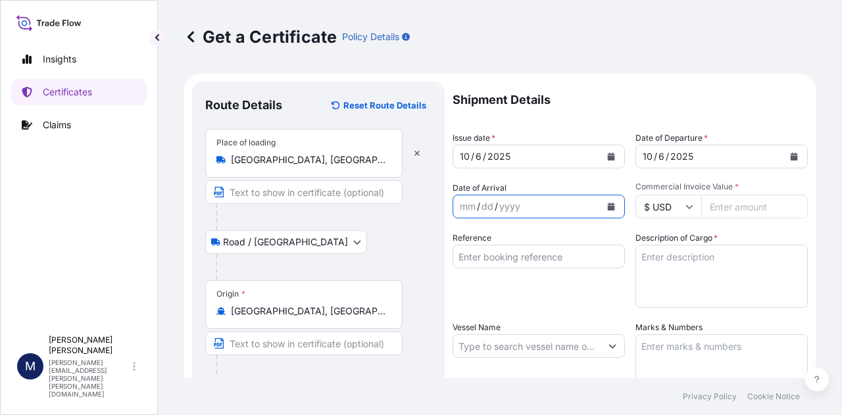
click at [608, 205] on icon "Calendar" at bounding box center [611, 207] width 7 height 8
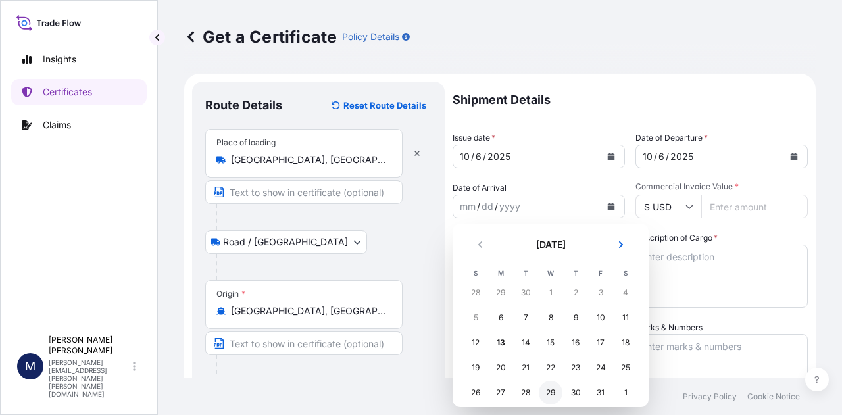
click at [555, 391] on div "29" at bounding box center [551, 393] width 24 height 24
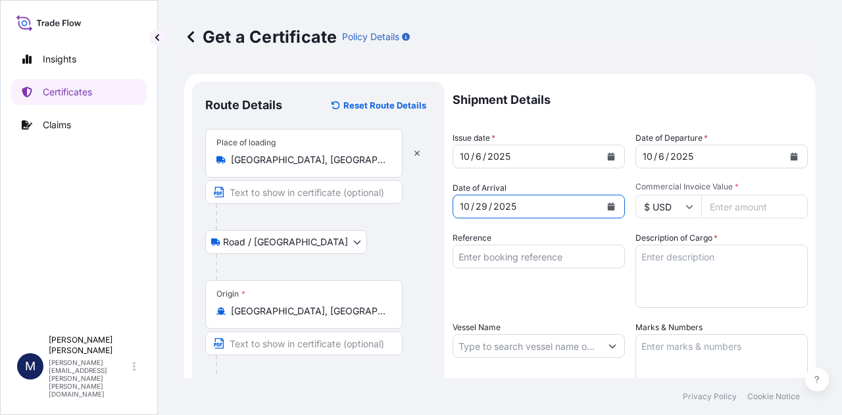
click at [726, 207] on input "Commercial Invoice Value *" at bounding box center [754, 207] width 107 height 24
type input "80111.68"
click at [719, 285] on textarea "Description of Cargo *" at bounding box center [721, 276] width 172 height 63
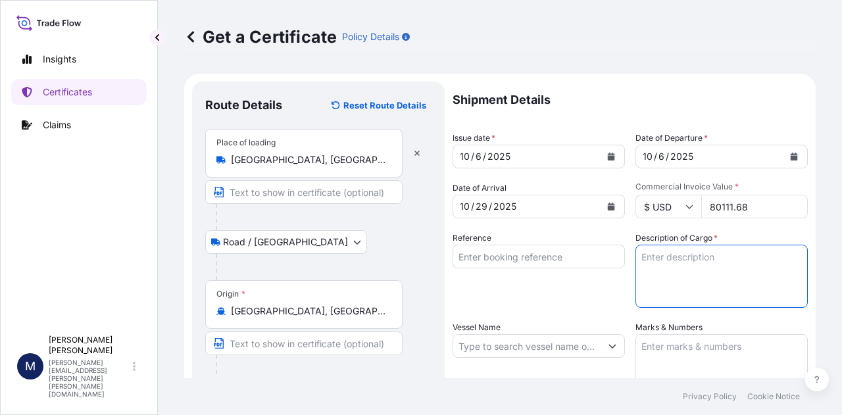
click at [527, 258] on input "Reference" at bounding box center [538, 257] width 172 height 24
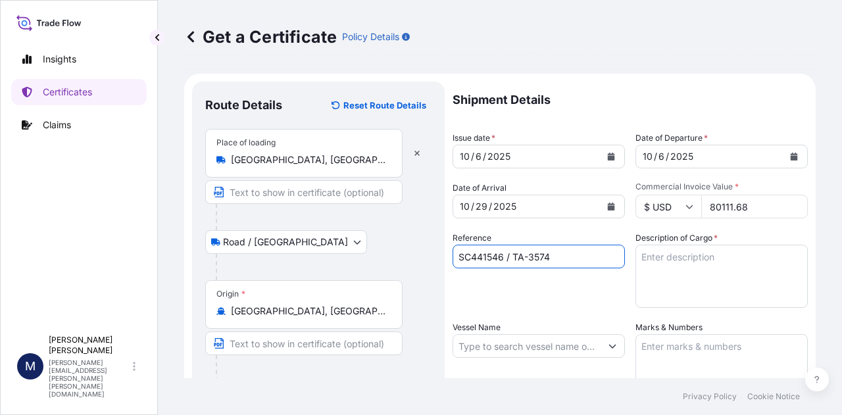
type input "SC441546 / TA-3574"
click at [694, 256] on textarea "Description of Cargo *" at bounding box center [721, 276] width 172 height 63
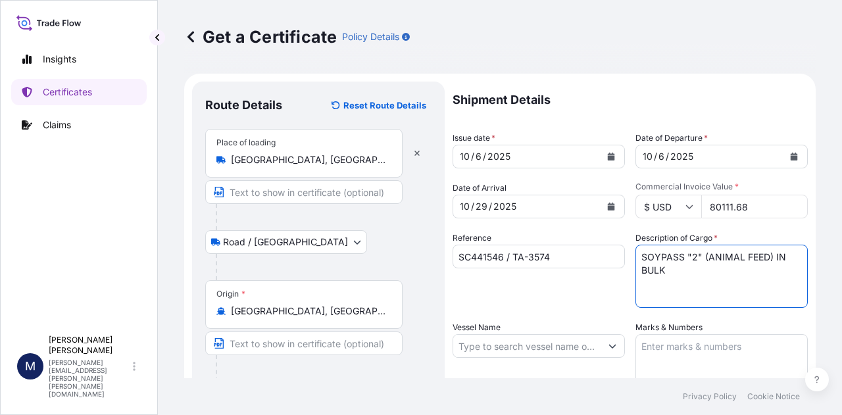
type textarea "SOYPASS "2" (ANIMAL FEED) IN BULK"
click at [537, 351] on input "Vessel Name" at bounding box center [526, 346] width 147 height 24
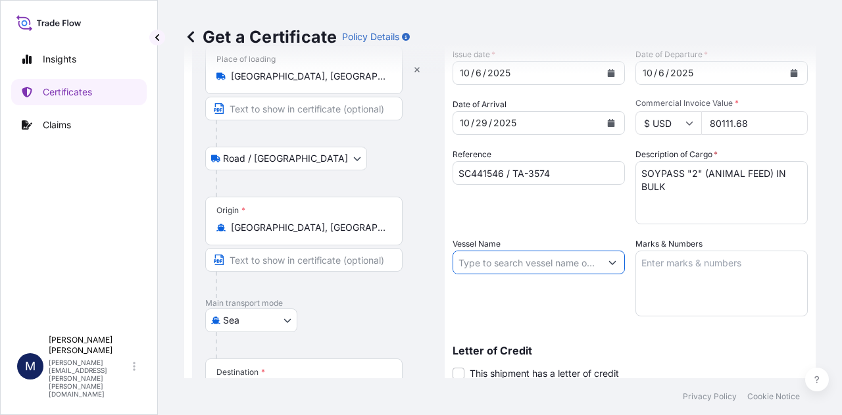
scroll to position [132, 0]
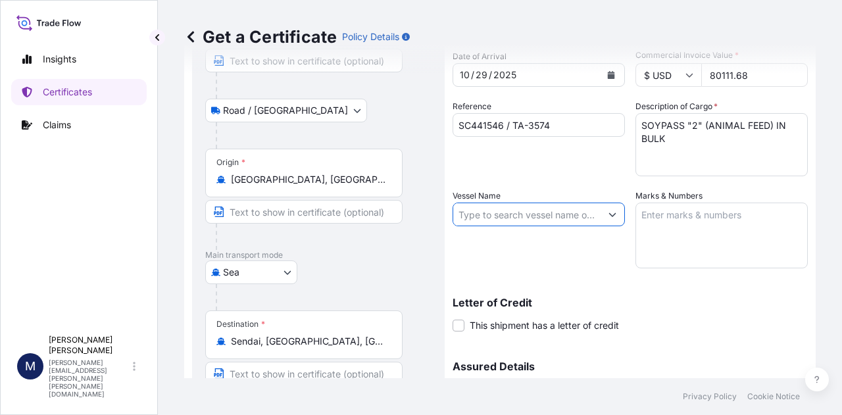
click at [609, 214] on icon "Show suggestions" at bounding box center [612, 215] width 7 height 4
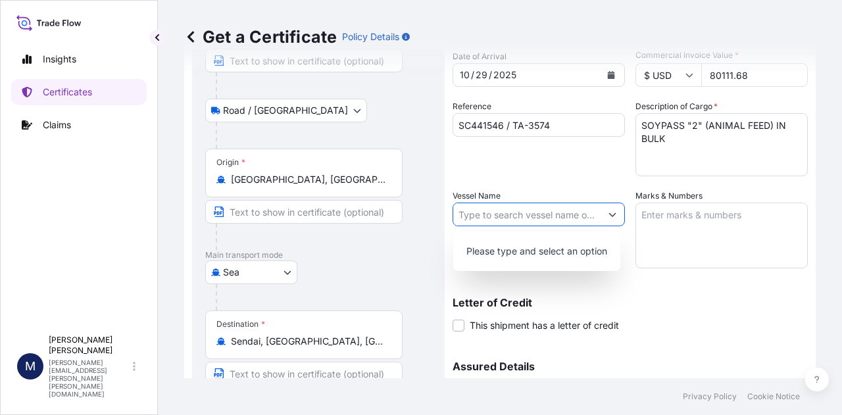
click at [506, 214] on input "Vessel Name" at bounding box center [526, 215] width 147 height 24
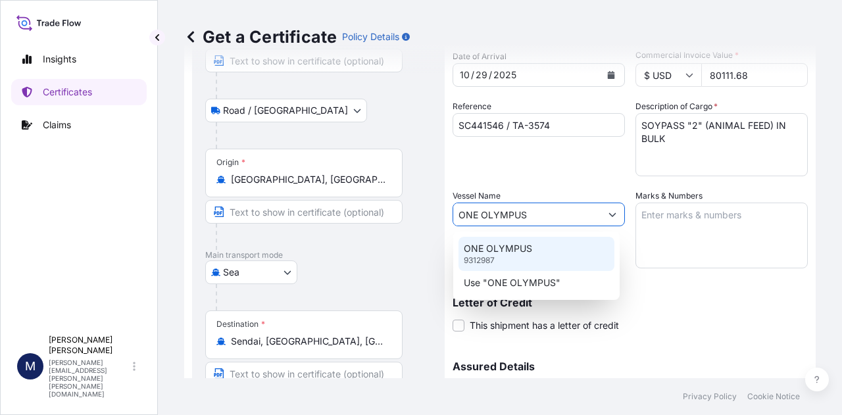
click at [520, 245] on p "ONE OLYMPUS" at bounding box center [498, 248] width 68 height 13
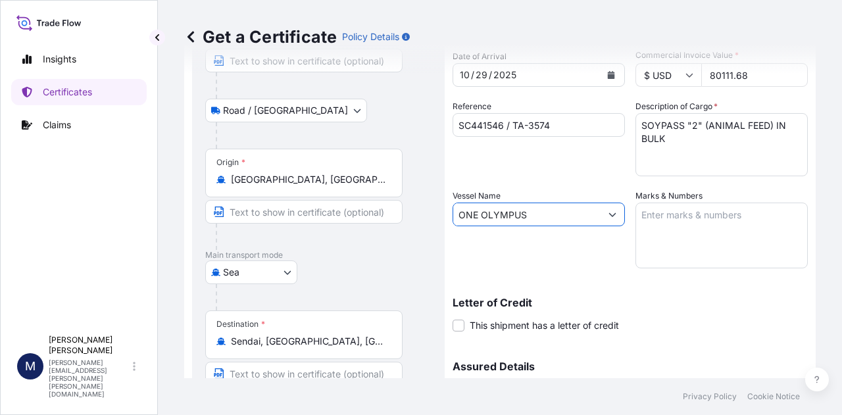
type input "ONE OLYMPUS"
click at [668, 219] on textarea "Marks & Numbers" at bounding box center [721, 236] width 172 height 66
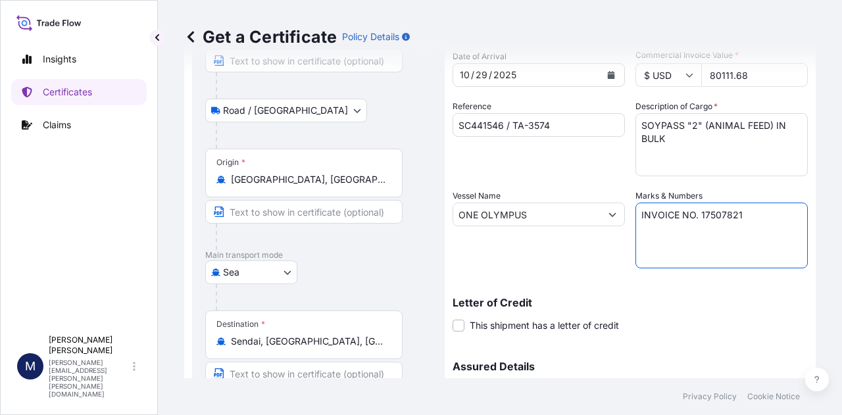
type textarea "INVOICE NO. 17507821"
click at [729, 309] on div "Letter of Credit This shipment has a letter of credit Letter of credit * Letter…" at bounding box center [629, 314] width 355 height 35
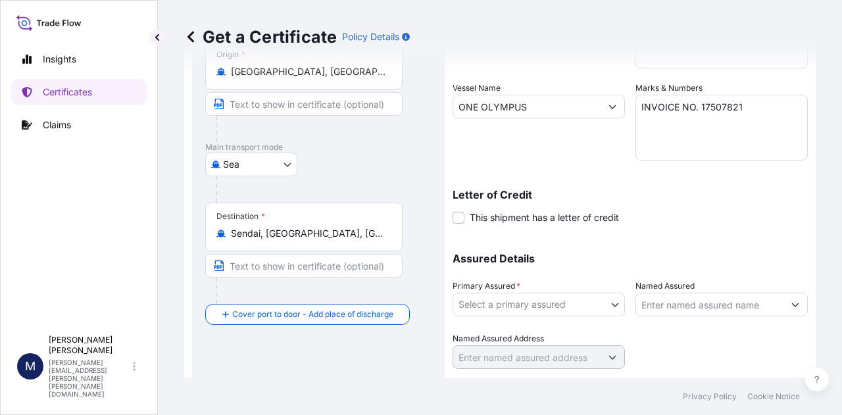
scroll to position [263, 0]
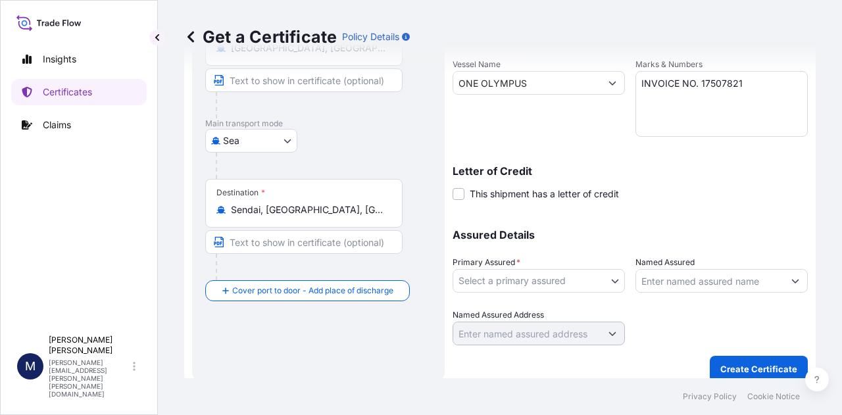
click at [605, 282] on body "Insights Certificates Claims M [PERSON_NAME] [PERSON_NAME][EMAIL_ADDRESS][PERSO…" at bounding box center [421, 207] width 842 height 415
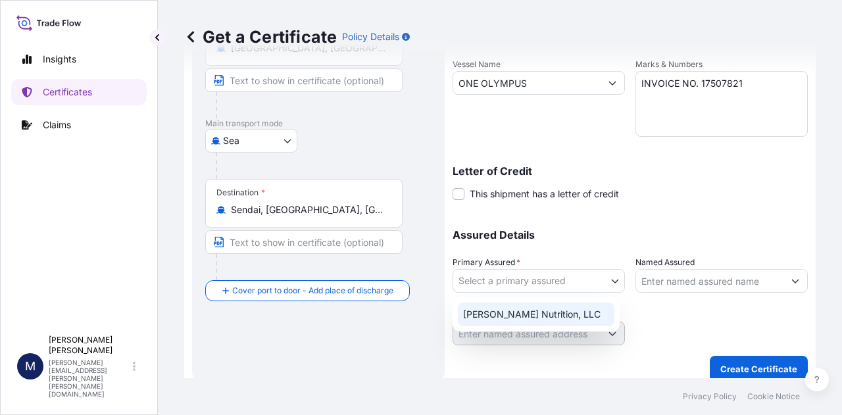
click at [533, 314] on div "[PERSON_NAME] Nutrition, LLC" at bounding box center [536, 315] width 157 height 24
select select "31733"
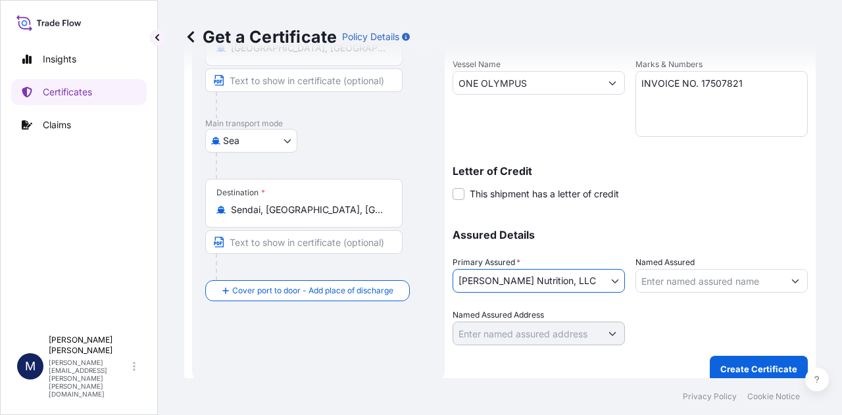
click at [664, 314] on div at bounding box center [721, 326] width 172 height 37
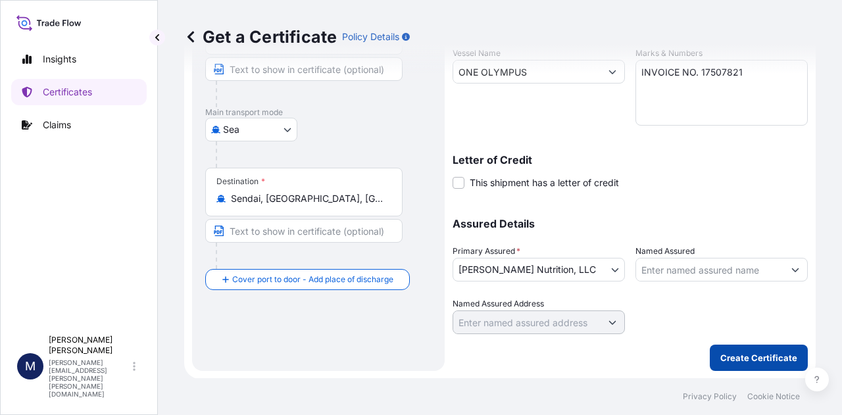
click at [750, 354] on p "Create Certificate" at bounding box center [758, 357] width 77 height 13
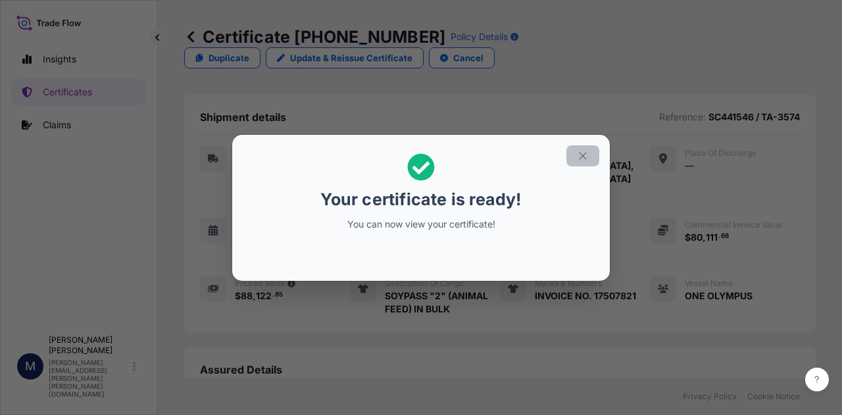
click at [584, 162] on button "button" at bounding box center [582, 155] width 33 height 21
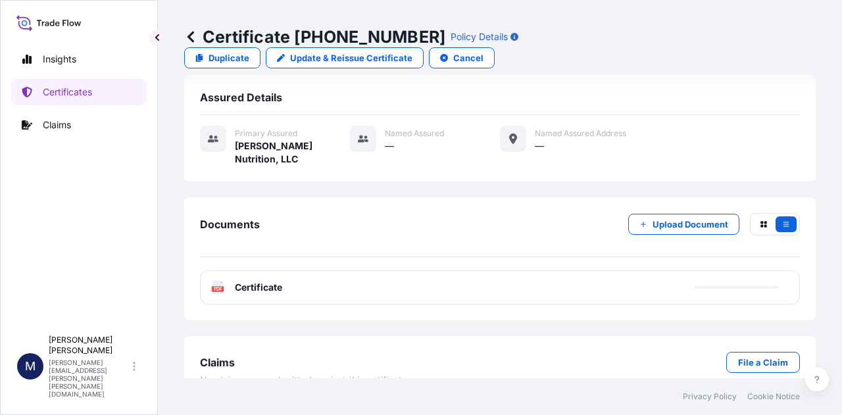
scroll to position [273, 0]
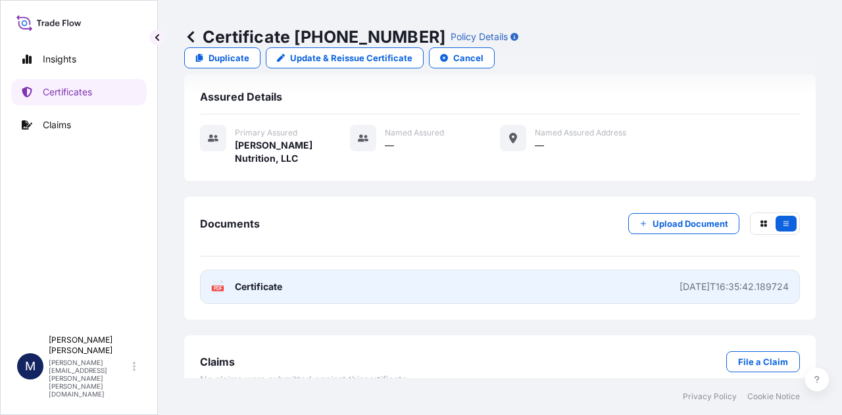
click at [265, 280] on span "Certificate" at bounding box center [258, 286] width 47 height 13
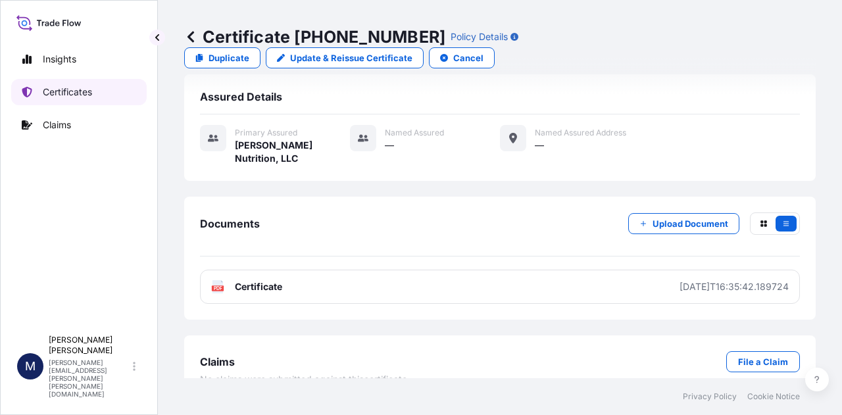
click at [64, 89] on p "Certificates" at bounding box center [67, 91] width 49 height 13
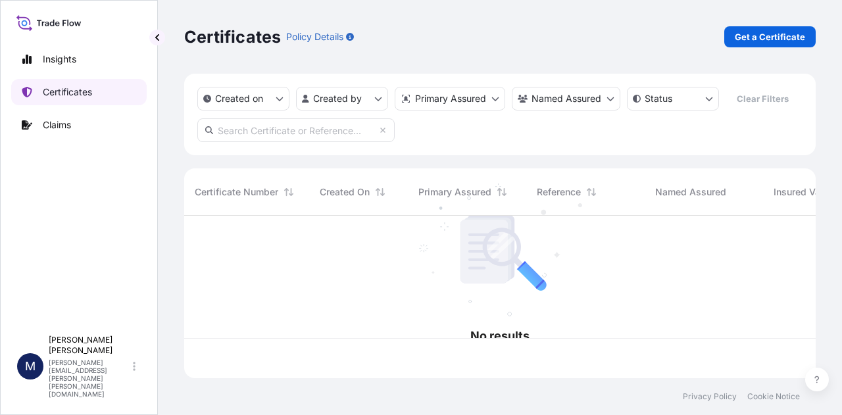
scroll to position [160, 621]
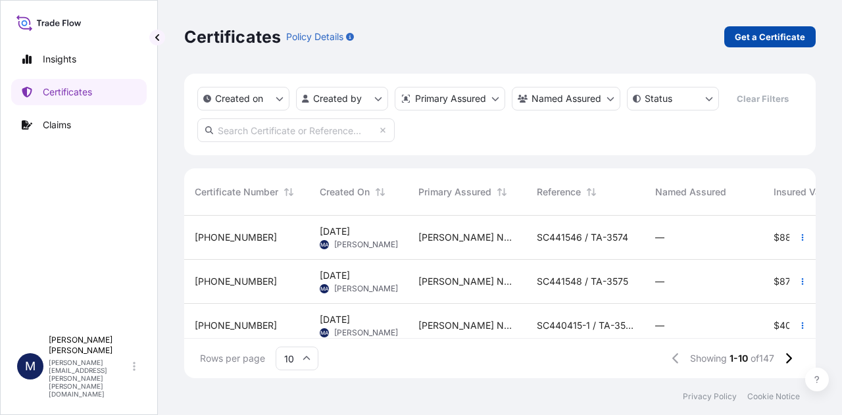
click at [779, 39] on p "Get a Certificate" at bounding box center [770, 36] width 70 height 13
select select "Sea"
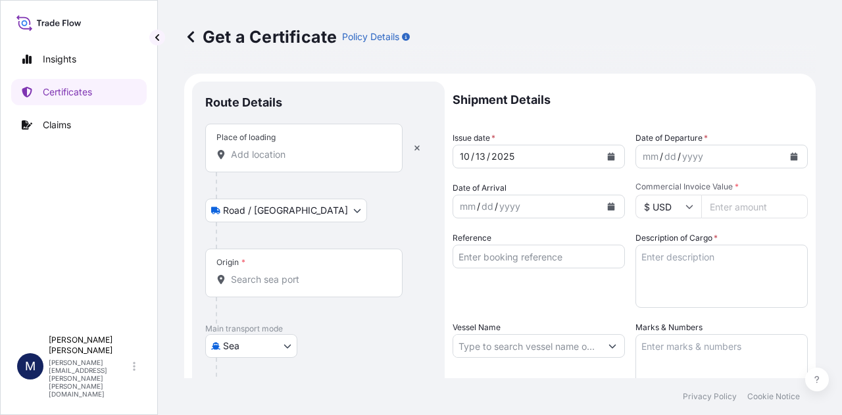
click at [312, 157] on input "Place of loading" at bounding box center [308, 154] width 155 height 13
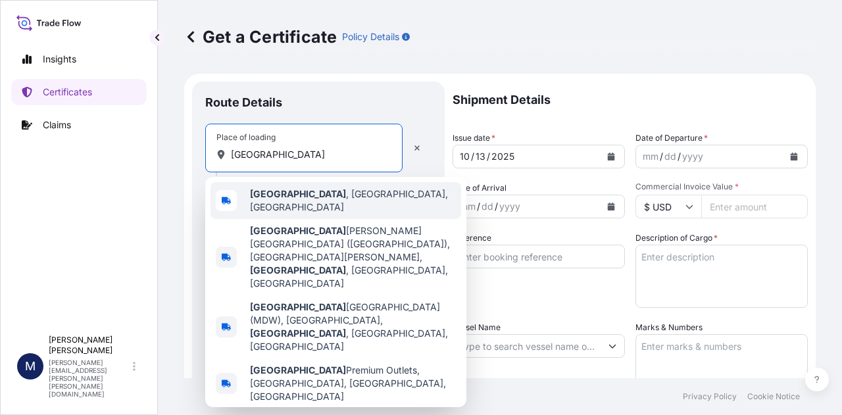
click at [310, 194] on span "[GEOGRAPHIC_DATA] , [GEOGRAPHIC_DATA], [GEOGRAPHIC_DATA]" at bounding box center [353, 200] width 206 height 26
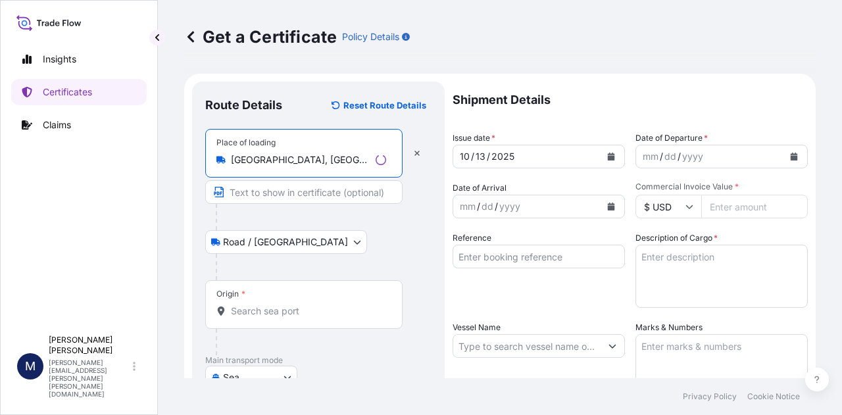
type input "[GEOGRAPHIC_DATA], [GEOGRAPHIC_DATA], [GEOGRAPHIC_DATA]"
click at [283, 307] on input "Origin *" at bounding box center [308, 310] width 155 height 13
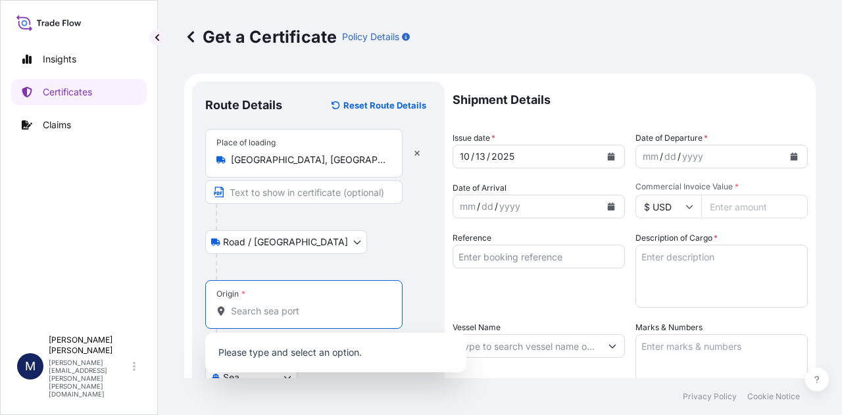
type input ";"
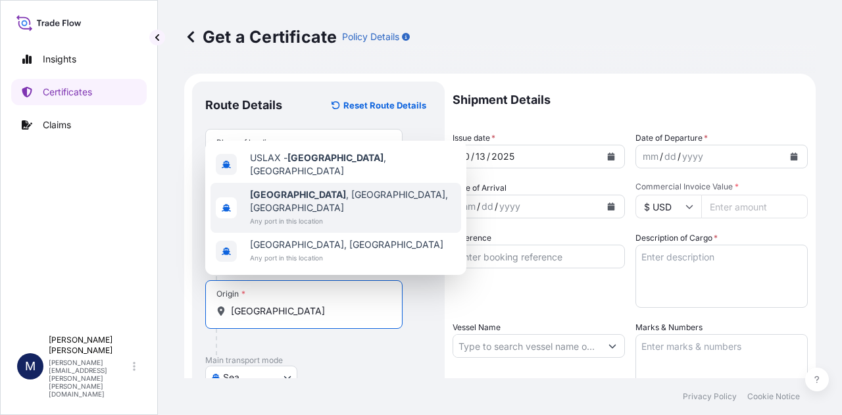
click at [299, 200] on b "[GEOGRAPHIC_DATA]" at bounding box center [298, 194] width 96 height 11
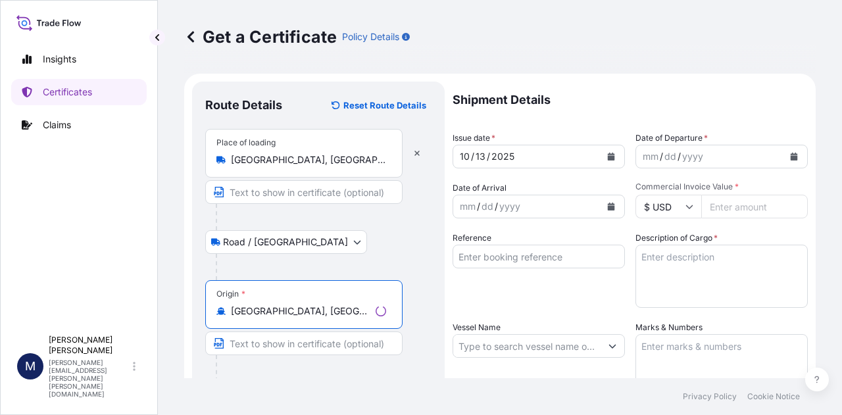
scroll to position [132, 0]
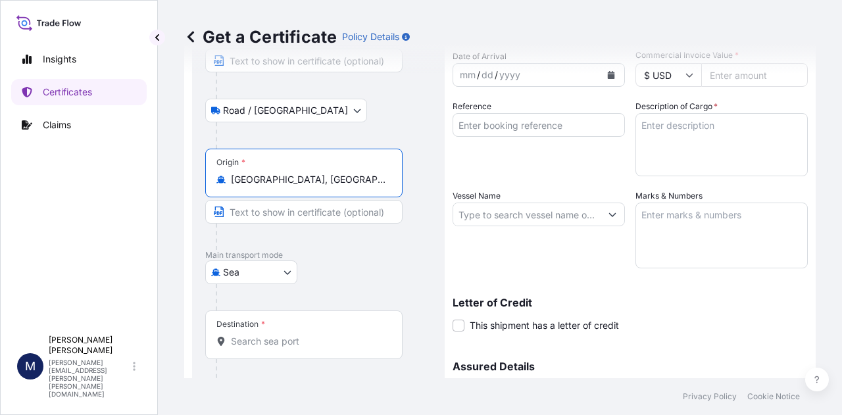
type input "[GEOGRAPHIC_DATA], [GEOGRAPHIC_DATA], [GEOGRAPHIC_DATA]"
click at [262, 344] on input "Destination *" at bounding box center [308, 341] width 155 height 13
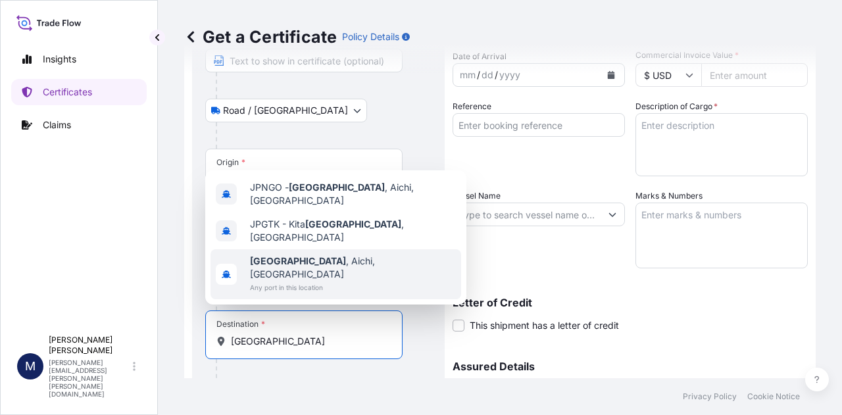
click at [320, 283] on span "Any port in this location" at bounding box center [353, 287] width 206 height 13
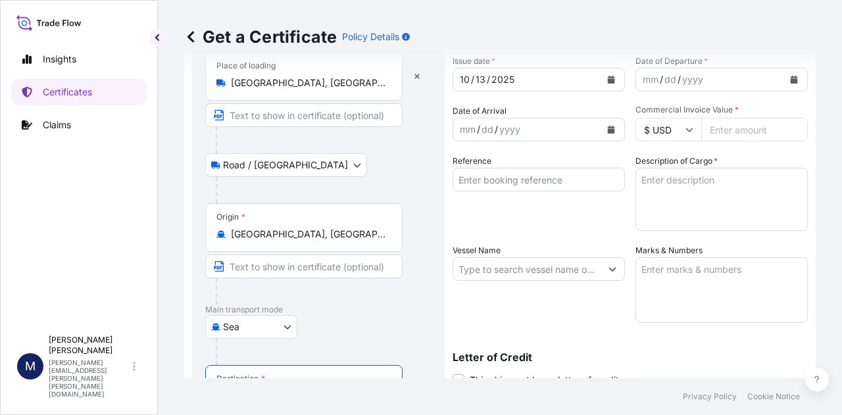
scroll to position [0, 0]
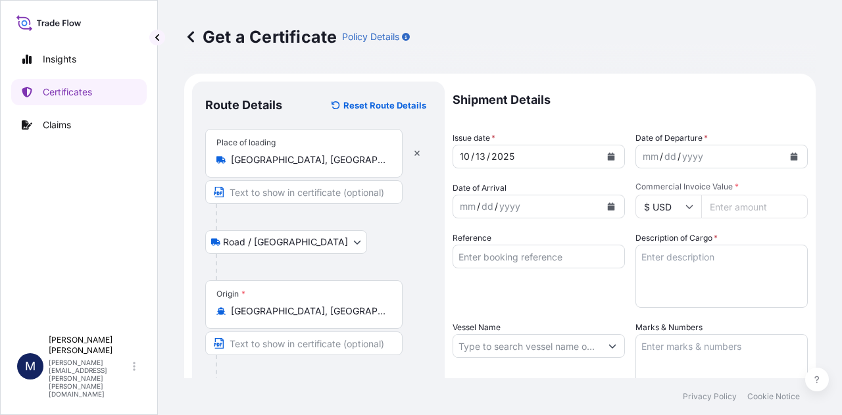
type input "[GEOGRAPHIC_DATA], [GEOGRAPHIC_DATA], [GEOGRAPHIC_DATA]"
click at [608, 157] on icon "Calendar" at bounding box center [611, 157] width 7 height 8
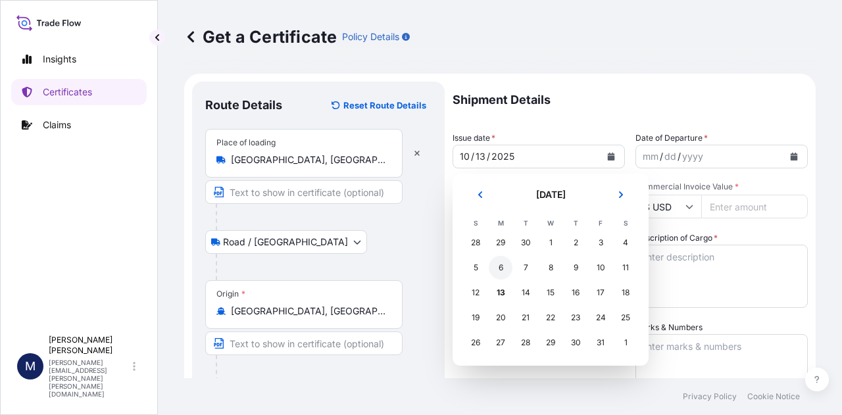
click at [501, 266] on div "6" at bounding box center [501, 268] width 24 height 24
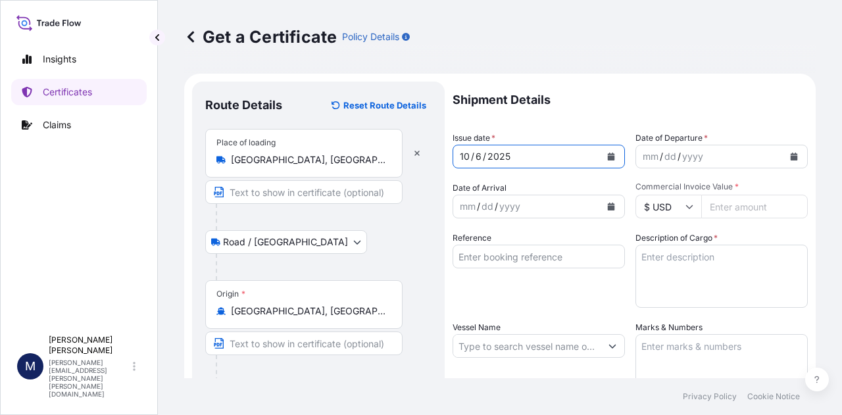
click at [790, 157] on icon "Calendar" at bounding box center [793, 157] width 7 height 8
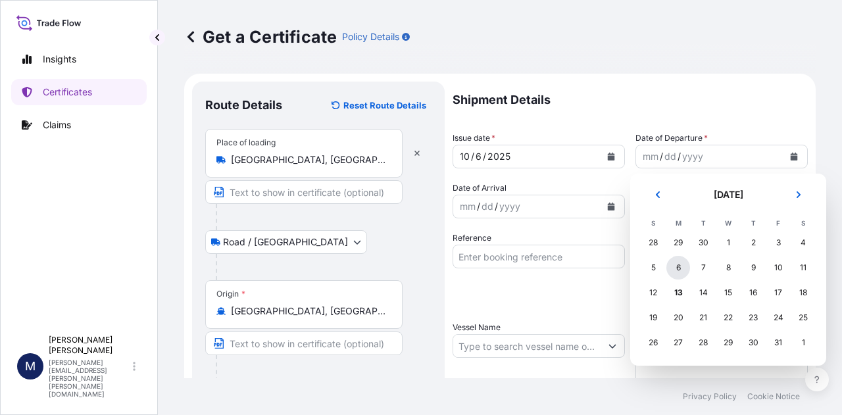
click at [676, 268] on div "6" at bounding box center [678, 268] width 24 height 24
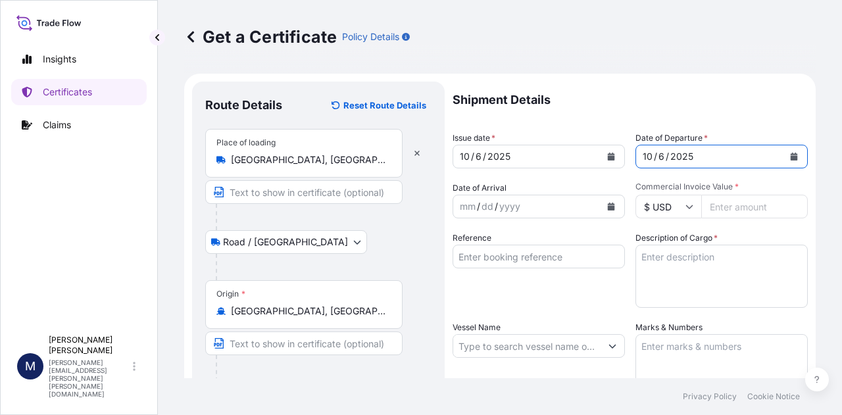
click at [562, 208] on div "mm / dd / yyyy" at bounding box center [526, 207] width 147 height 24
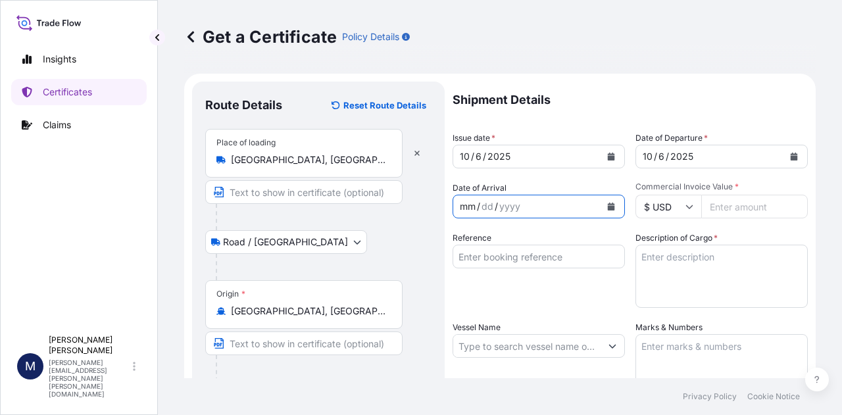
click at [608, 207] on icon "Calendar" at bounding box center [611, 207] width 7 height 8
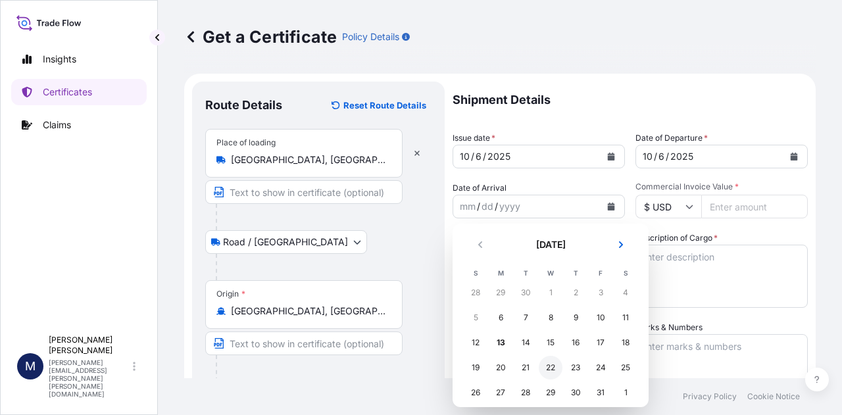
click at [549, 368] on div "22" at bounding box center [551, 368] width 24 height 24
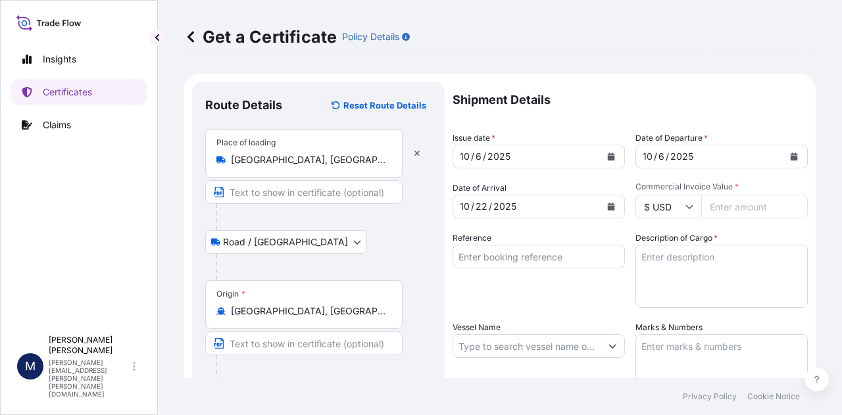
click at [737, 211] on input "Commercial Invoice Value *" at bounding box center [754, 207] width 107 height 24
type input "61867.16"
click at [493, 260] on input "Reference" at bounding box center [538, 257] width 172 height 24
type input "SC441497 / TA-3572"
click at [689, 255] on textarea "Description of Cargo *" at bounding box center [721, 276] width 172 height 63
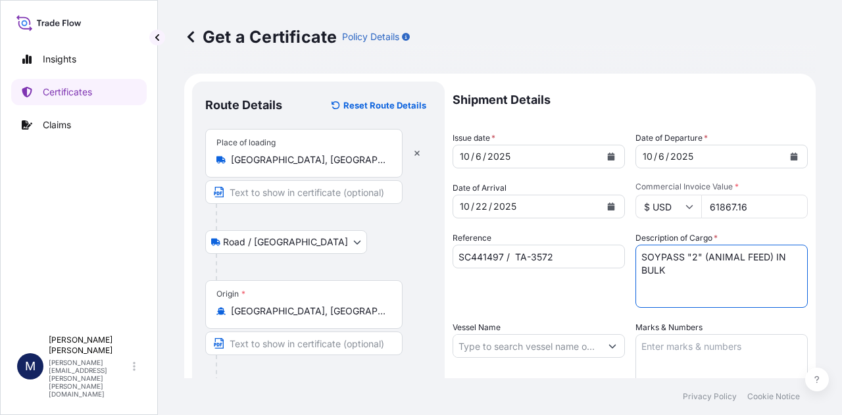
type textarea "SOYPASS "2" (ANIMAL FEED) IN BULK"
click at [587, 286] on div "Reference SC441497 / TA-3572" at bounding box center [538, 269] width 172 height 76
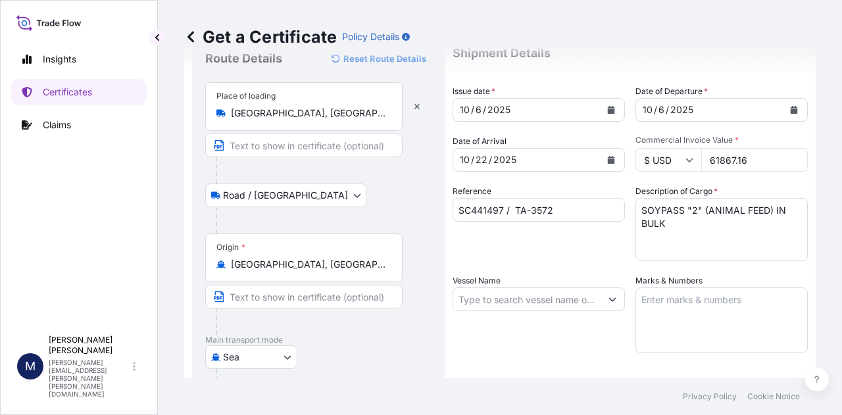
scroll to position [66, 0]
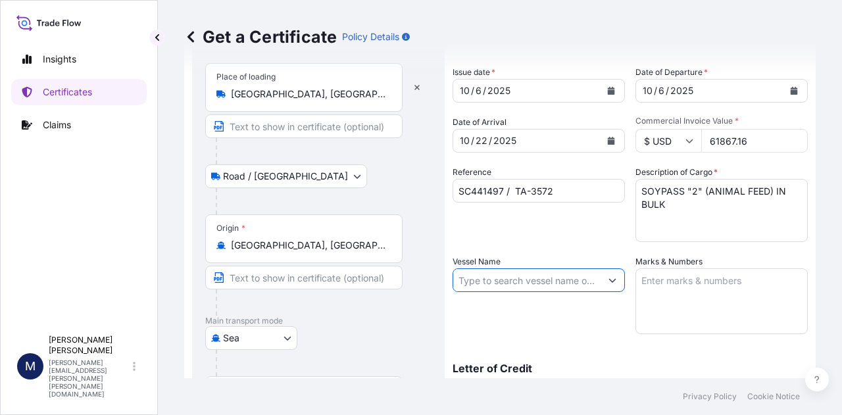
click at [571, 282] on input "Vessel Name" at bounding box center [526, 280] width 147 height 24
click at [608, 279] on icon "Show suggestions" at bounding box center [612, 280] width 8 height 8
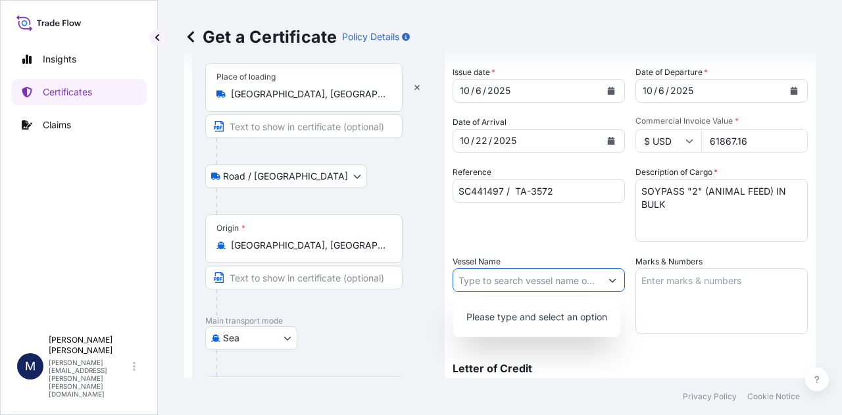
click at [532, 285] on input "Vessel Name" at bounding box center [526, 280] width 147 height 24
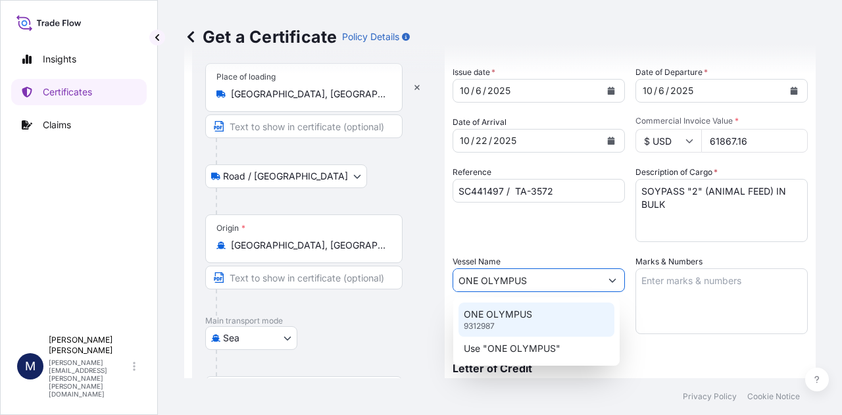
click at [522, 310] on p "ONE OLYMPUS" at bounding box center [498, 314] width 68 height 13
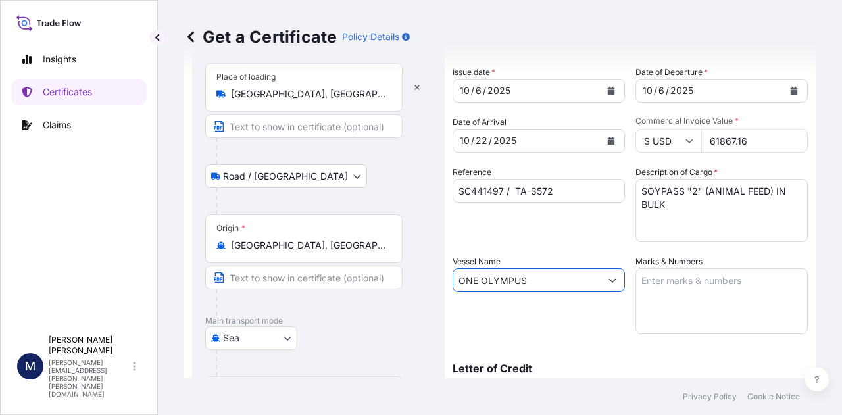
type input "ONE OLYMPUS"
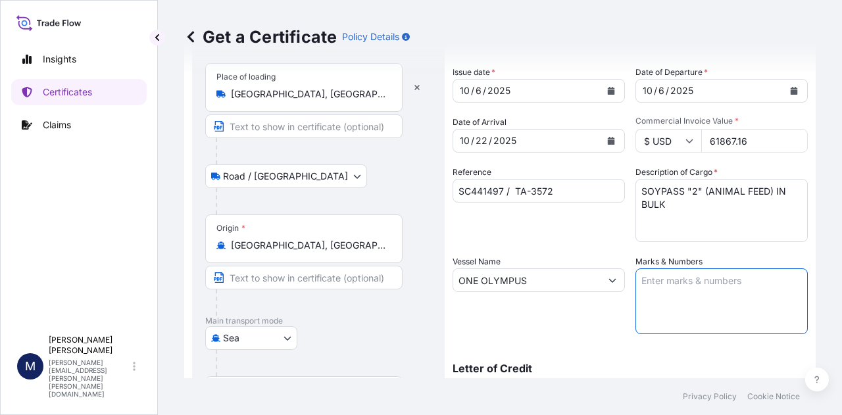
click at [693, 287] on textarea "Marks & Numbers" at bounding box center [721, 301] width 172 height 66
type textarea "INVOICE NO. 17507817"
click at [577, 316] on div "Vessel Name ONE OLYMPUS" at bounding box center [538, 294] width 172 height 79
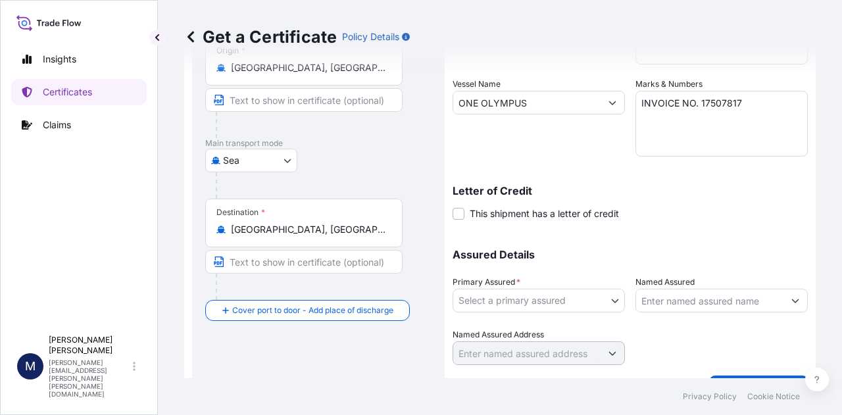
scroll to position [263, 0]
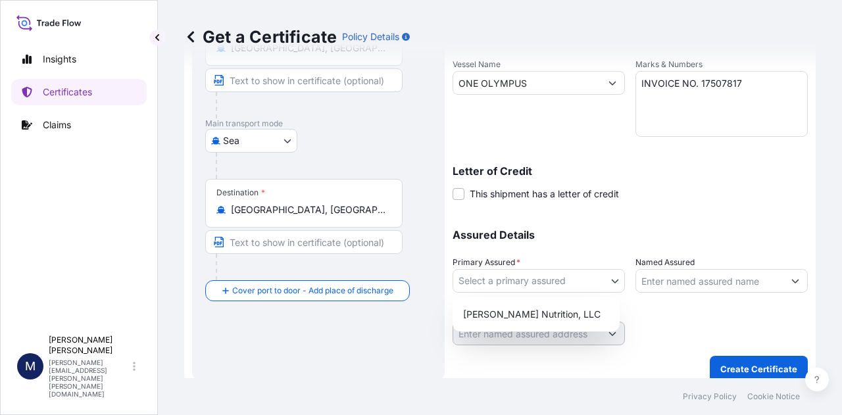
click at [608, 281] on body "Insights Certificates Claims M [PERSON_NAME] [PERSON_NAME][EMAIL_ADDRESS][PERSO…" at bounding box center [421, 207] width 842 height 415
click at [544, 315] on div "[PERSON_NAME] Nutrition, LLC" at bounding box center [536, 315] width 157 height 24
select select "31733"
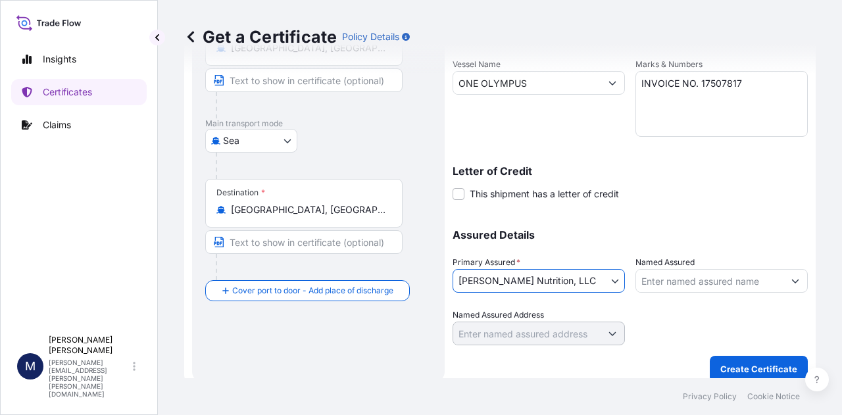
click at [685, 318] on div at bounding box center [721, 326] width 172 height 37
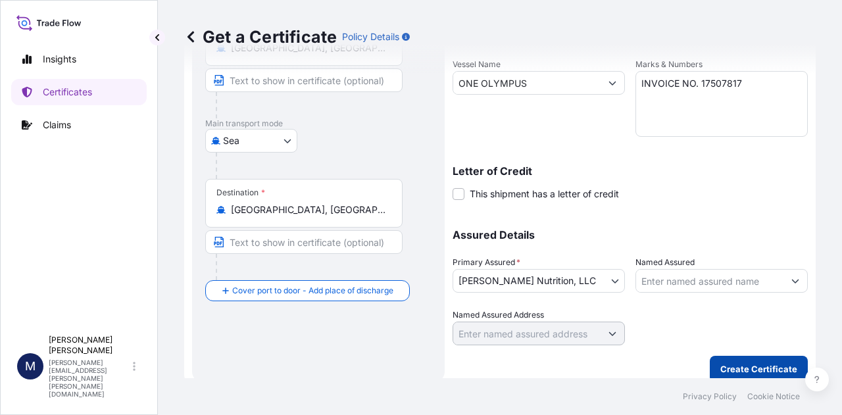
click at [747, 366] on p "Create Certificate" at bounding box center [758, 368] width 77 height 13
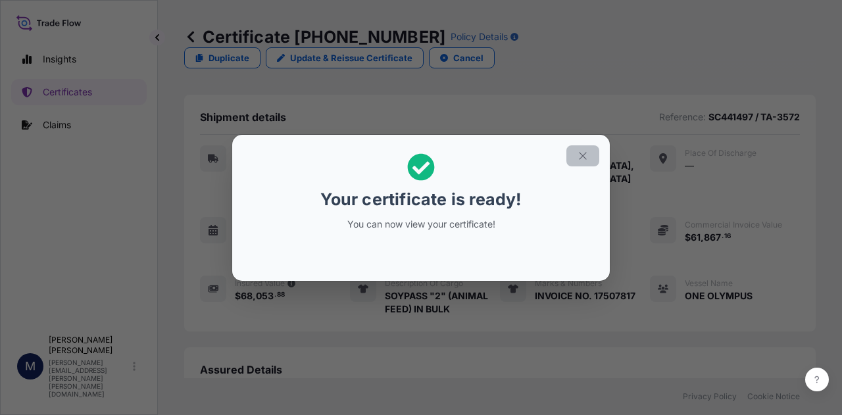
click at [585, 158] on icon "button" at bounding box center [583, 156] width 12 height 12
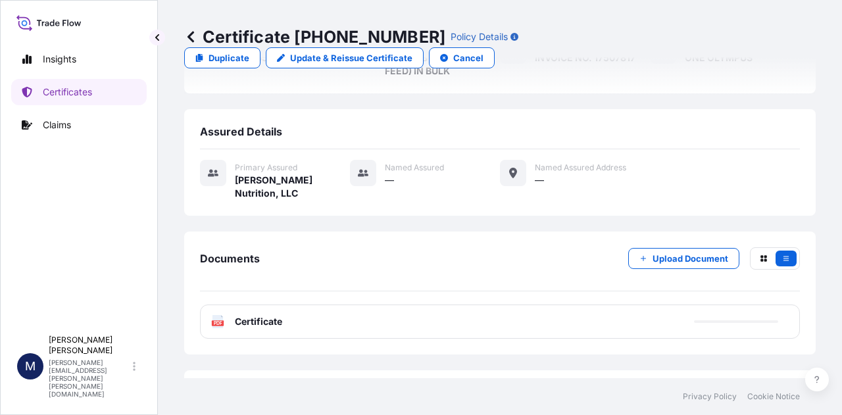
scroll to position [273, 0]
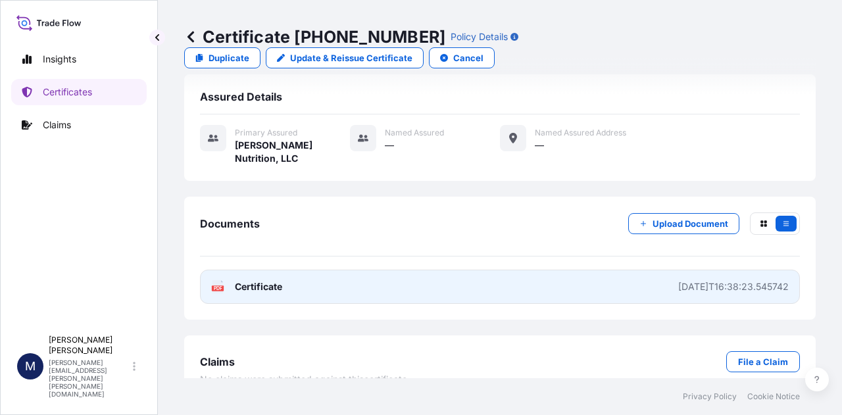
click at [247, 280] on span "Certificate" at bounding box center [258, 286] width 47 height 13
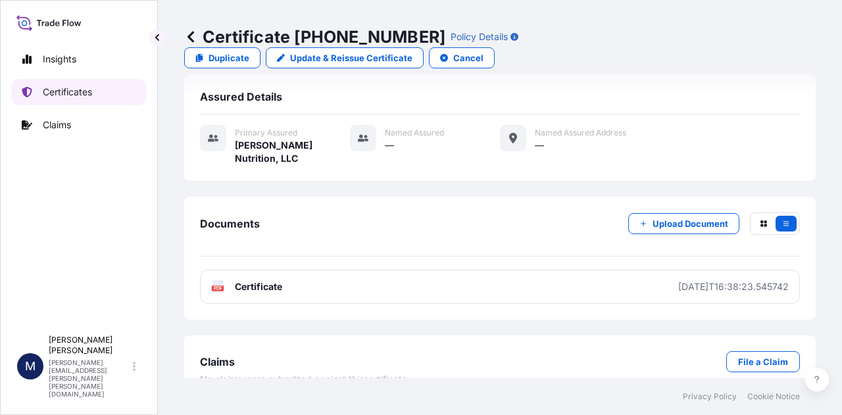
click at [64, 91] on p "Certificates" at bounding box center [67, 91] width 49 height 13
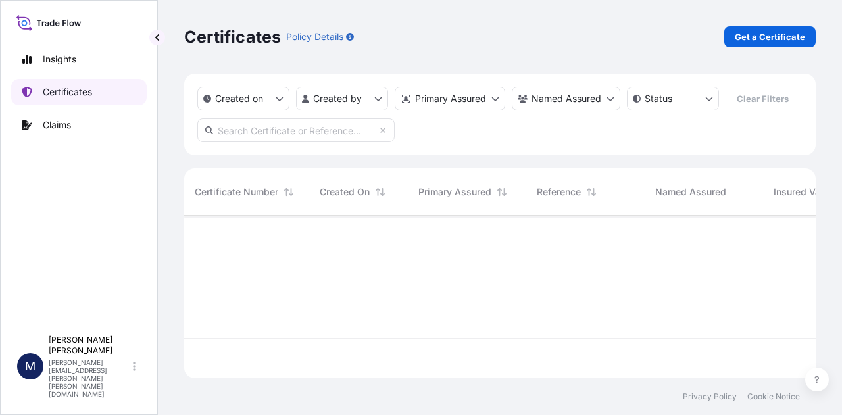
scroll to position [160, 621]
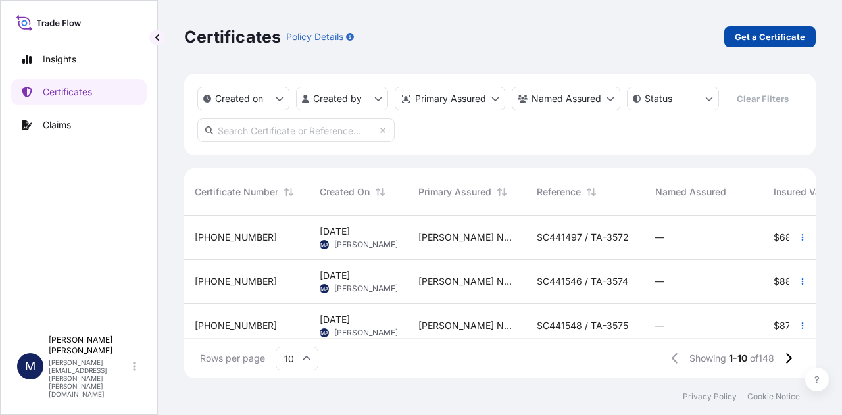
click at [759, 36] on p "Get a Certificate" at bounding box center [770, 36] width 70 height 13
select select "Road / [GEOGRAPHIC_DATA]"
select select "Sea"
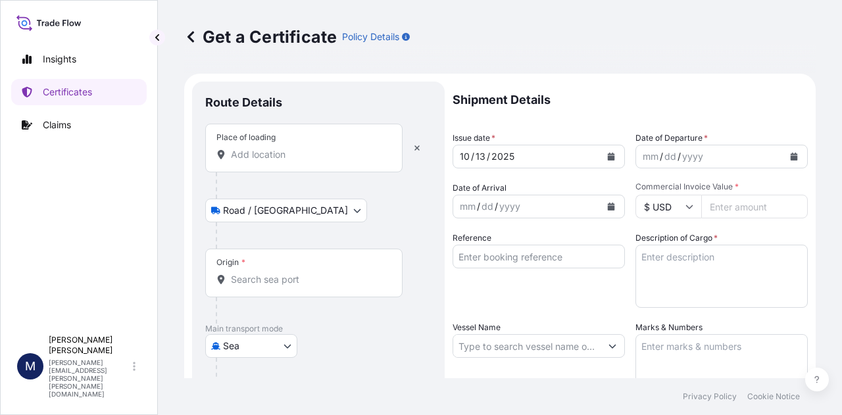
click at [285, 157] on input "Place of loading" at bounding box center [308, 154] width 155 height 13
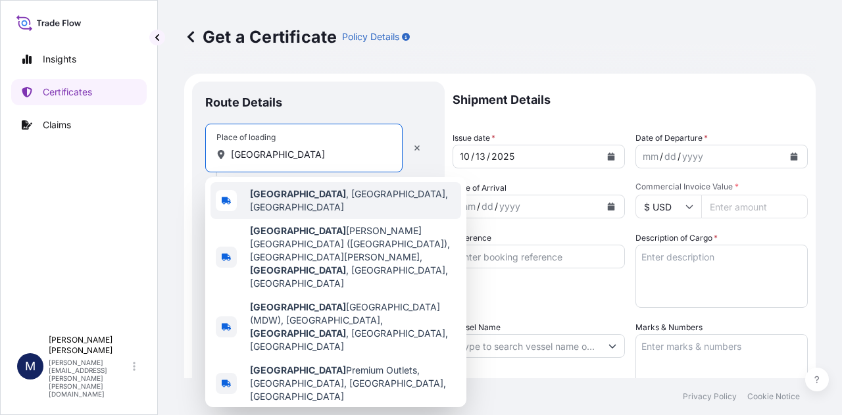
click at [295, 198] on span "[GEOGRAPHIC_DATA] , [GEOGRAPHIC_DATA], [GEOGRAPHIC_DATA]" at bounding box center [353, 200] width 206 height 26
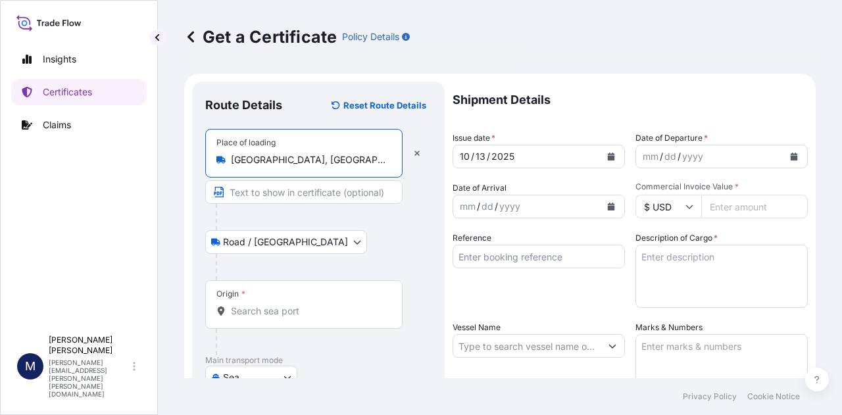
type input "[GEOGRAPHIC_DATA], [GEOGRAPHIC_DATA], [GEOGRAPHIC_DATA]"
click at [255, 310] on input "Origin *" at bounding box center [308, 310] width 155 height 13
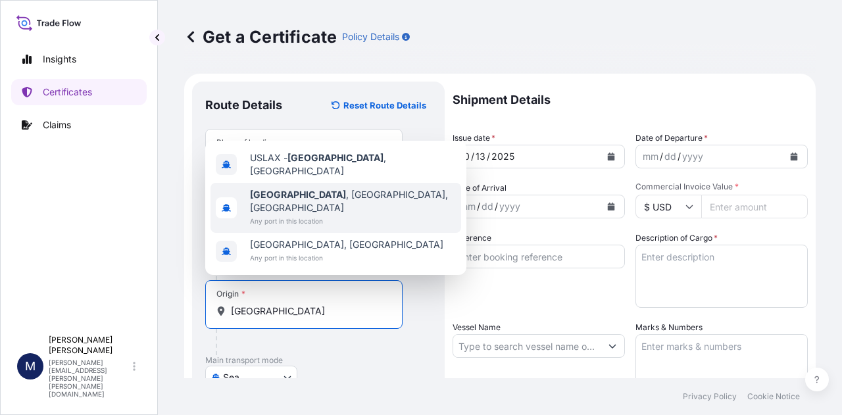
click at [334, 214] on span "[GEOGRAPHIC_DATA] , [GEOGRAPHIC_DATA], [GEOGRAPHIC_DATA]" at bounding box center [353, 201] width 206 height 26
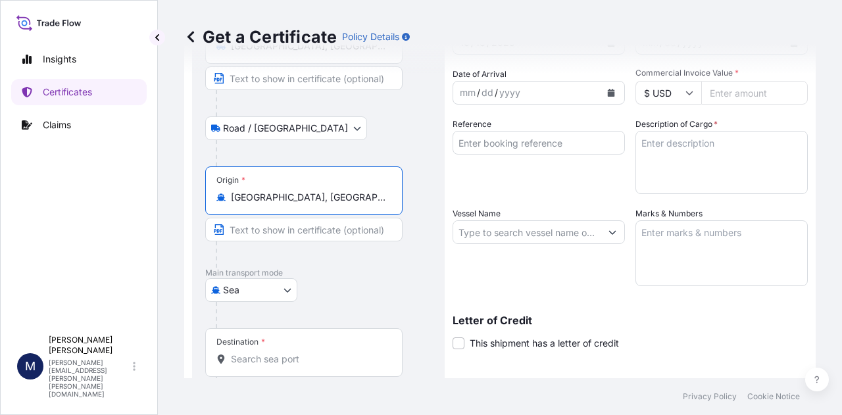
scroll to position [132, 0]
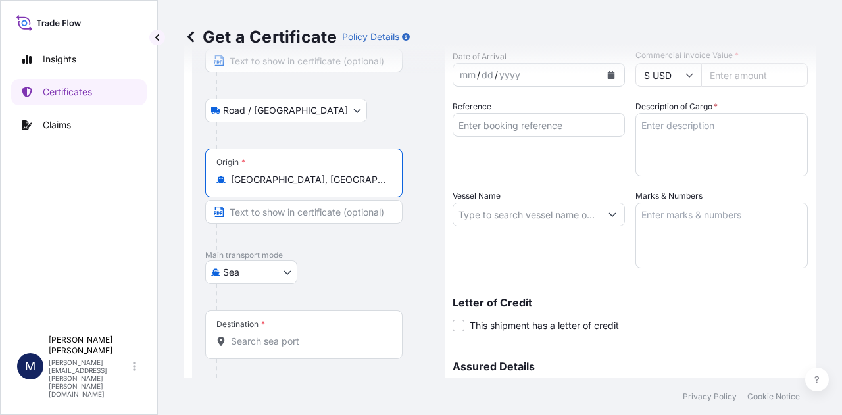
type input "[GEOGRAPHIC_DATA], [GEOGRAPHIC_DATA], [GEOGRAPHIC_DATA]"
click at [279, 340] on input "Destination *" at bounding box center [308, 341] width 155 height 13
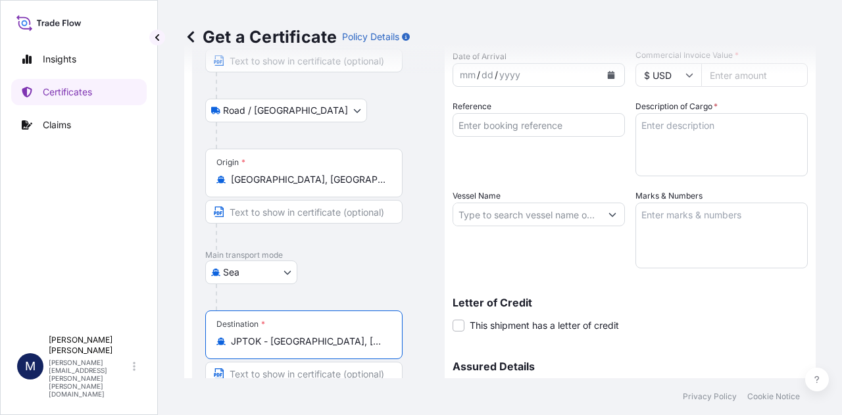
type input "JPTOK - [GEOGRAPHIC_DATA], [GEOGRAPHIC_DATA]"
click at [405, 285] on div at bounding box center [324, 297] width 216 height 26
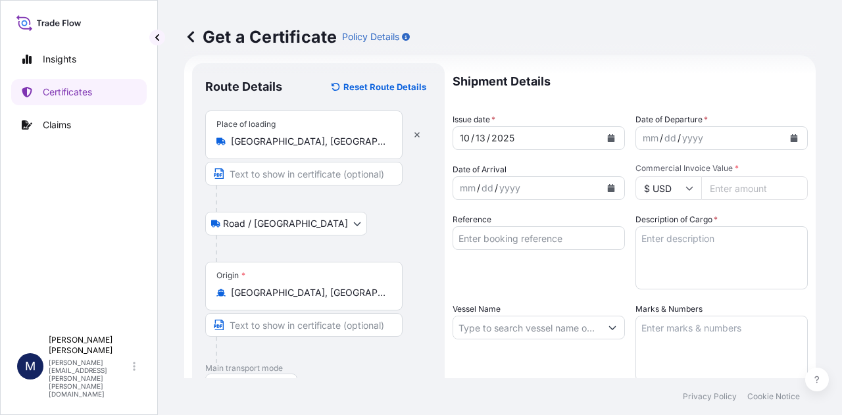
scroll to position [0, 0]
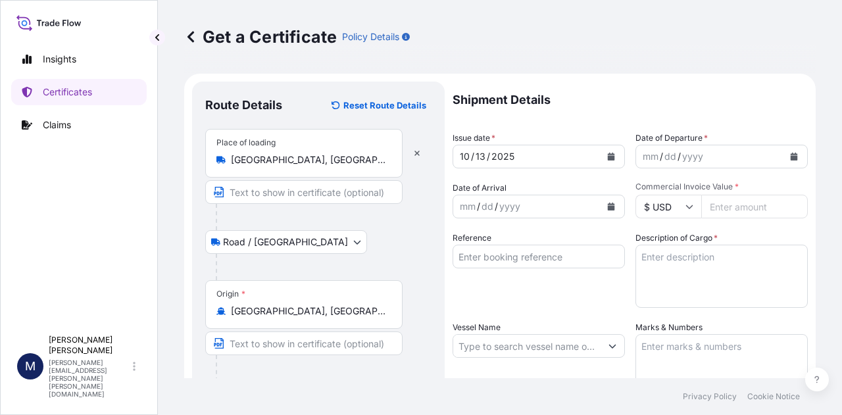
click at [607, 155] on icon "Calendar" at bounding box center [611, 157] width 8 height 8
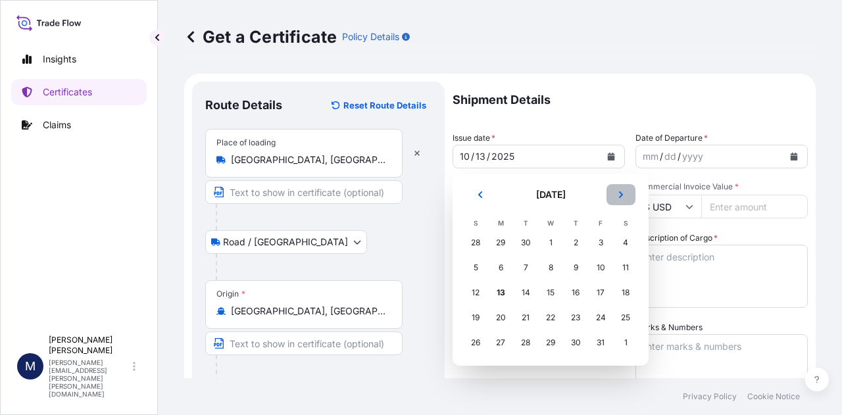
click at [617, 195] on icon "Next" at bounding box center [621, 195] width 8 height 8
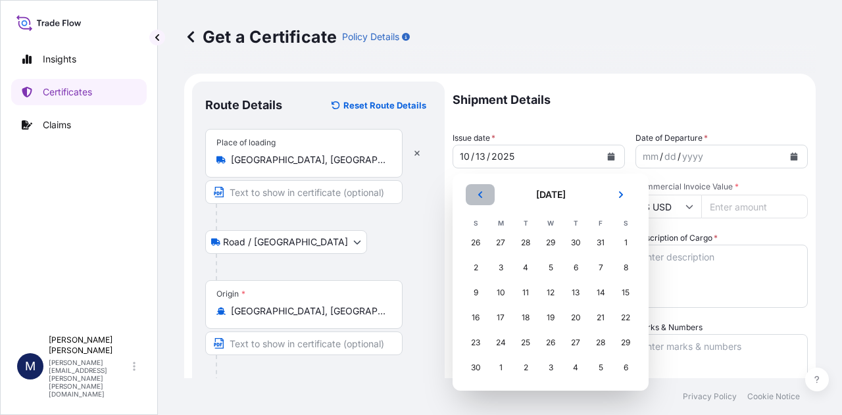
click at [481, 195] on icon "Previous" at bounding box center [480, 195] width 8 height 8
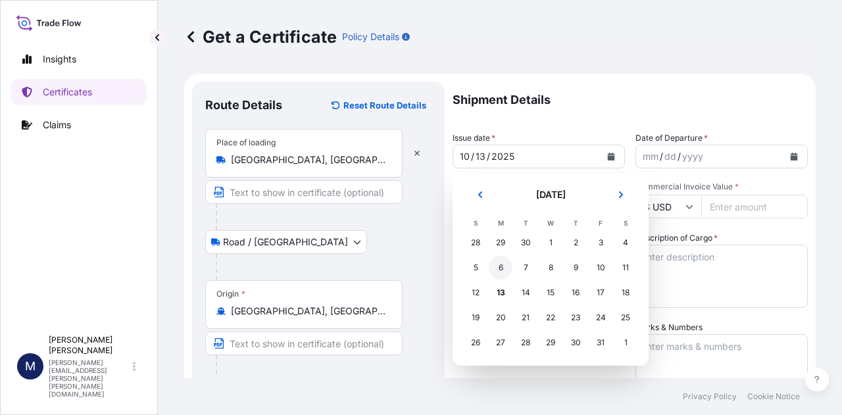
click at [498, 267] on div "6" at bounding box center [501, 268] width 24 height 24
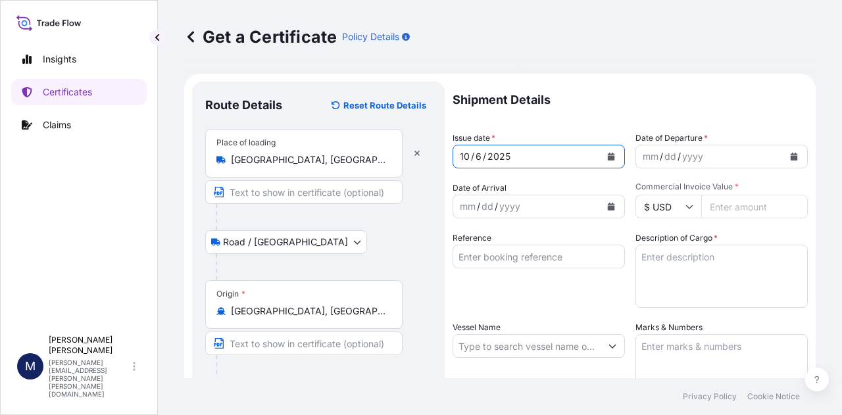
click at [790, 153] on icon "Calendar" at bounding box center [793, 157] width 7 height 8
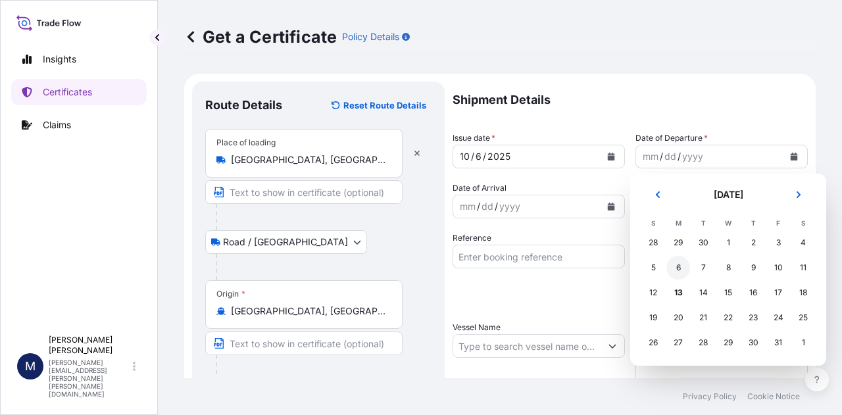
click at [673, 272] on div "6" at bounding box center [678, 268] width 24 height 24
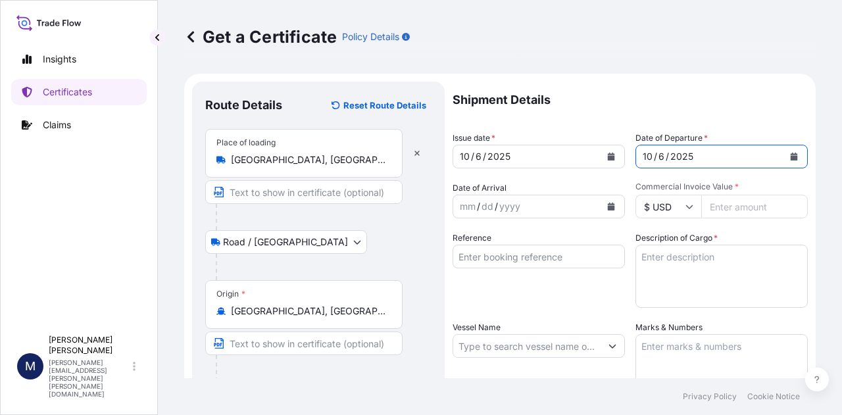
click at [608, 207] on icon "Calendar" at bounding box center [611, 207] width 7 height 8
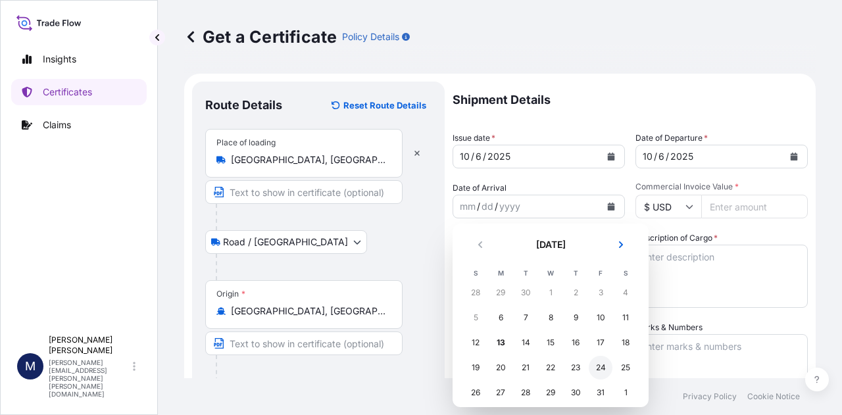
click at [604, 370] on div "24" at bounding box center [601, 368] width 24 height 24
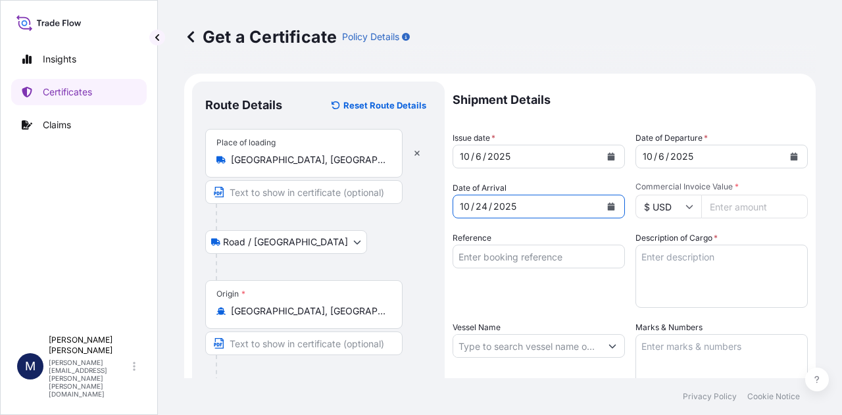
click at [722, 210] on input "Commercial Invoice Value *" at bounding box center [754, 207] width 107 height 24
type input "84348.40"
click at [494, 257] on input "Reference" at bounding box center [538, 257] width 172 height 24
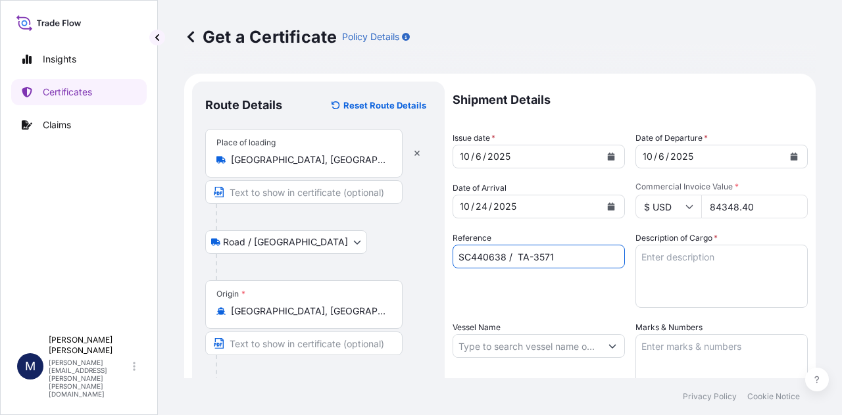
type input "SC440638 / TA-3571"
click at [688, 260] on textarea "Description of Cargo *" at bounding box center [721, 276] width 172 height 63
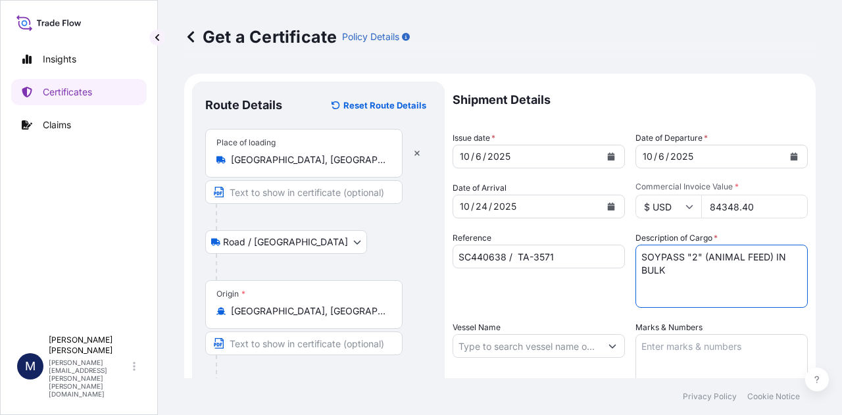
type textarea "SOYPASS "2" (ANIMAL FEED) IN BULK"
click at [559, 303] on div "Reference SC440638 / TA-3571" at bounding box center [538, 269] width 172 height 76
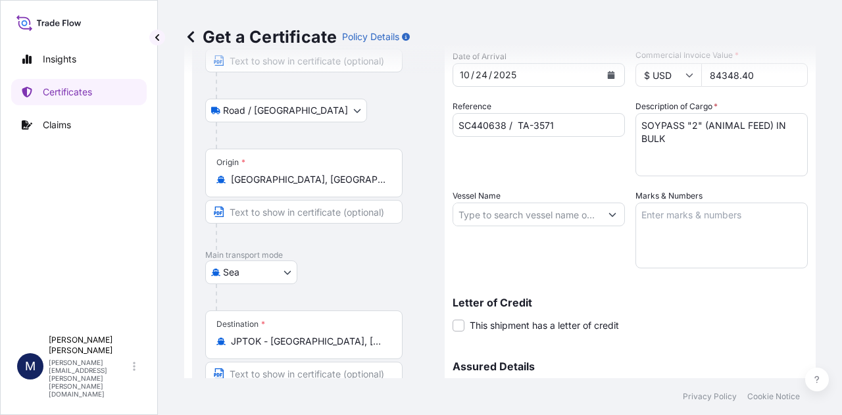
click at [531, 215] on input "Vessel Name" at bounding box center [526, 215] width 147 height 24
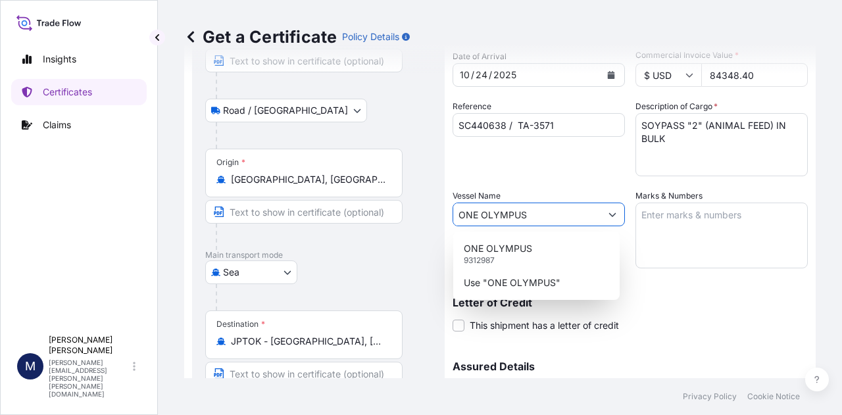
type input "ONE OLYMPUS"
click at [675, 217] on textarea "Marks & Numbers" at bounding box center [721, 236] width 172 height 66
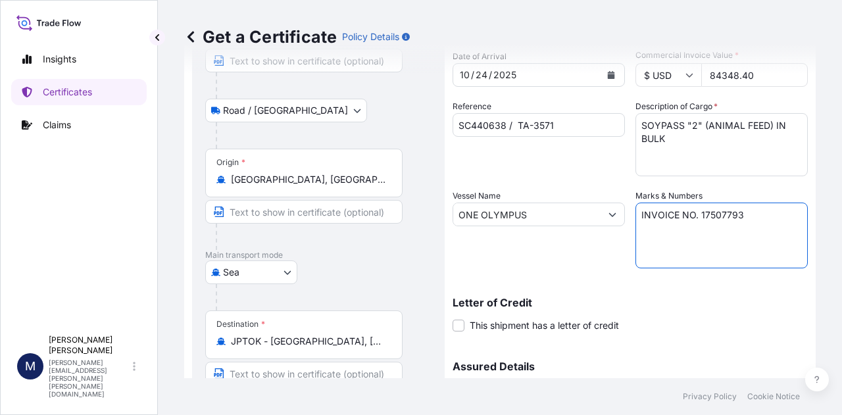
type textarea "INVOICE NO. 17507793"
click at [736, 286] on div "Letter of Credit This shipment has a letter of credit Letter of credit * Letter…" at bounding box center [629, 306] width 355 height 51
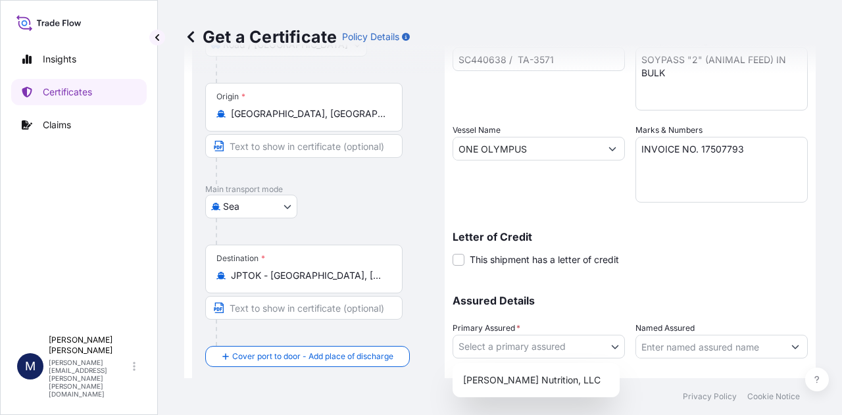
click at [610, 345] on body "Insights Certificates Claims M [PERSON_NAME] [PERSON_NAME][EMAIL_ADDRESS][PERSO…" at bounding box center [421, 207] width 842 height 415
click at [552, 383] on div "[PERSON_NAME] Nutrition, LLC" at bounding box center [536, 380] width 157 height 24
select select "31733"
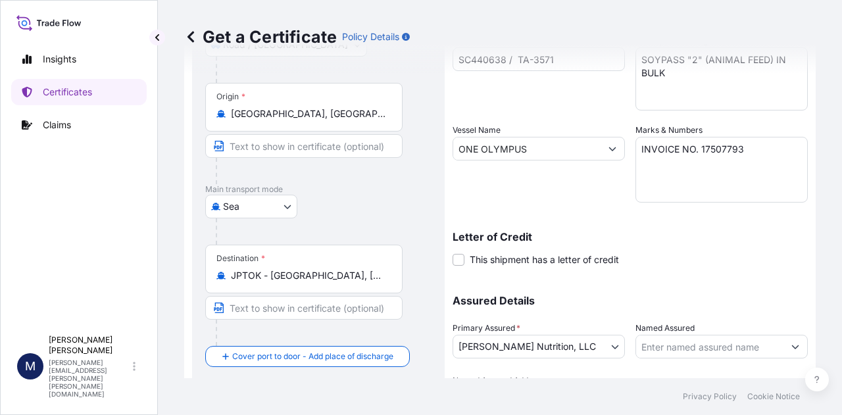
click at [686, 281] on div "Assured Details Primary Assured * [PERSON_NAME] Nutrition, LLC [PERSON_NAME] Nu…" at bounding box center [629, 345] width 355 height 132
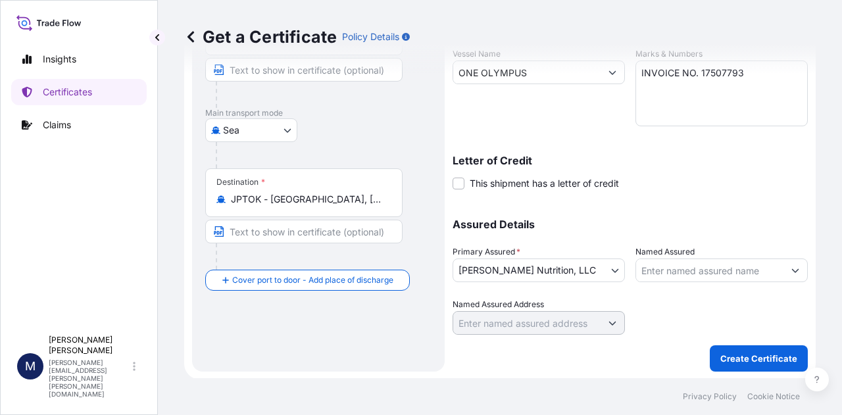
scroll to position [274, 0]
click at [741, 353] on p "Create Certificate" at bounding box center [758, 357] width 77 height 13
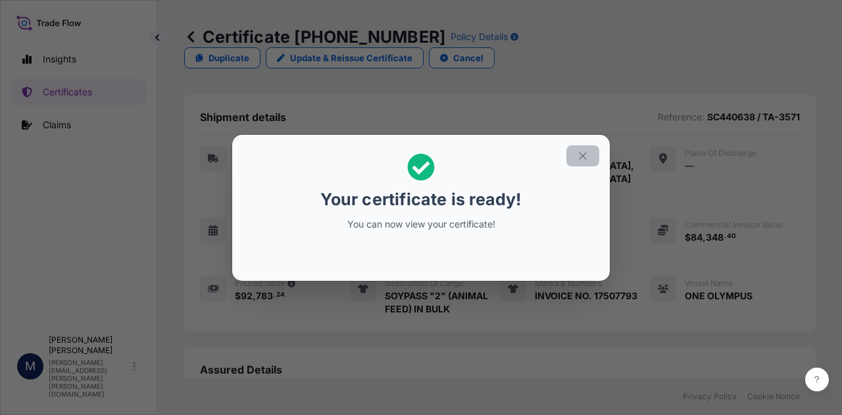
click at [581, 153] on icon "button" at bounding box center [583, 156] width 12 height 12
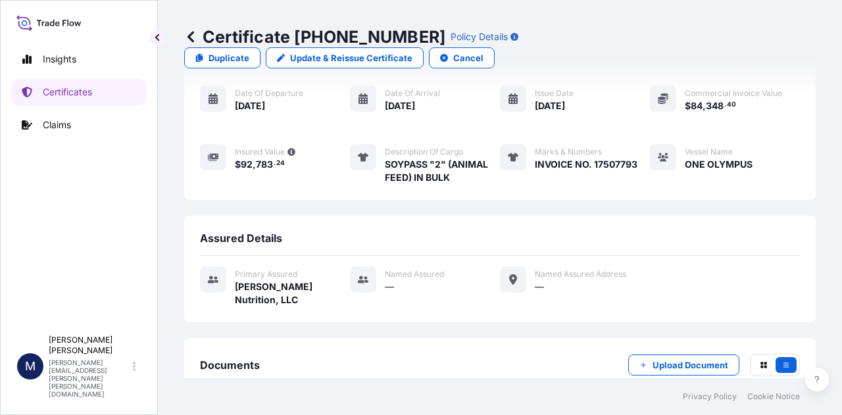
scroll to position [263, 0]
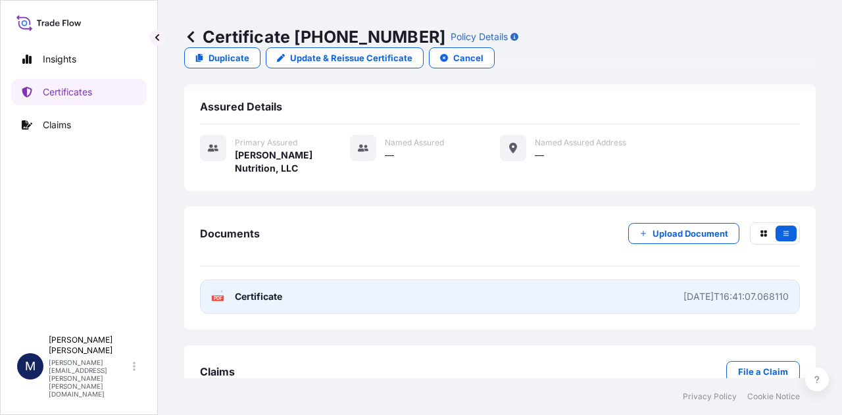
click at [260, 290] on span "Certificate" at bounding box center [258, 296] width 47 height 13
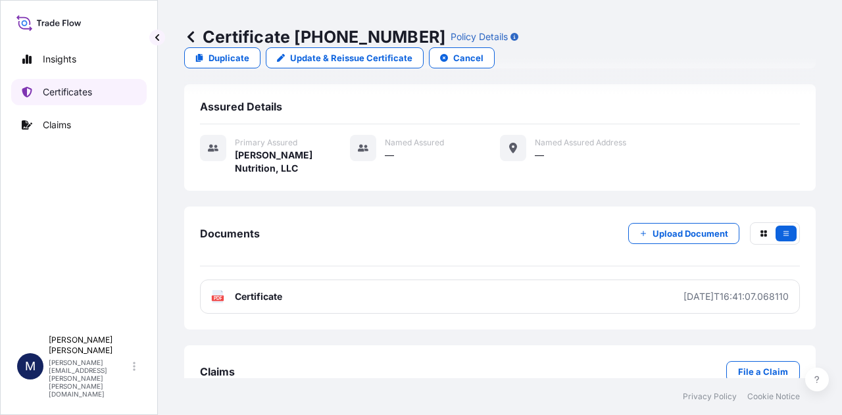
click at [62, 94] on p "Certificates" at bounding box center [67, 91] width 49 height 13
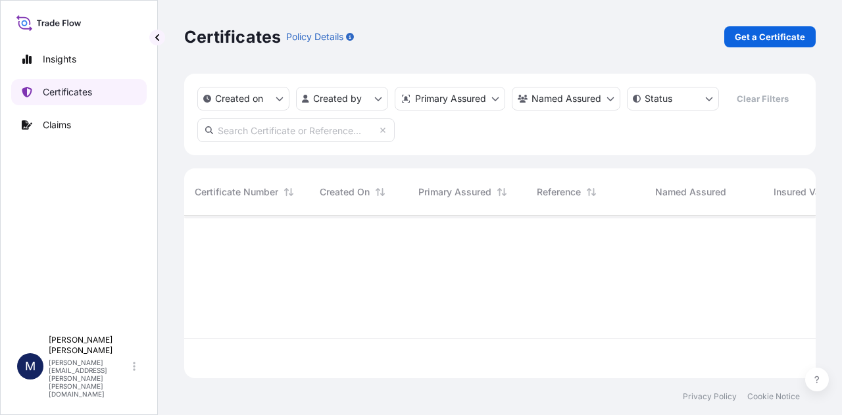
scroll to position [160, 621]
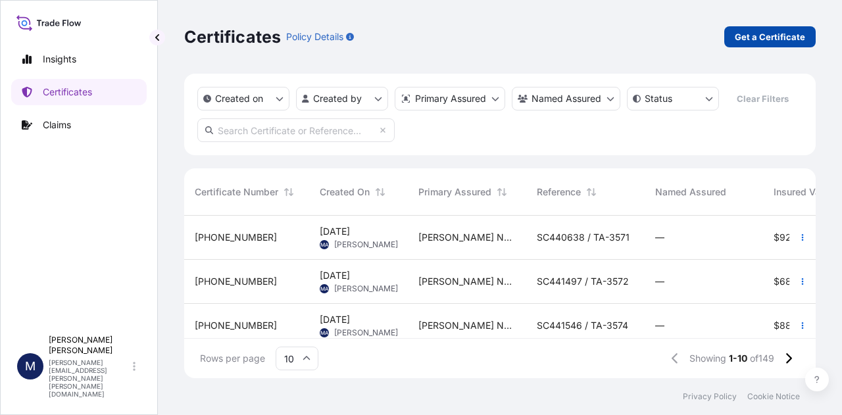
click at [752, 39] on p "Get a Certificate" at bounding box center [770, 36] width 70 height 13
select select "Sea"
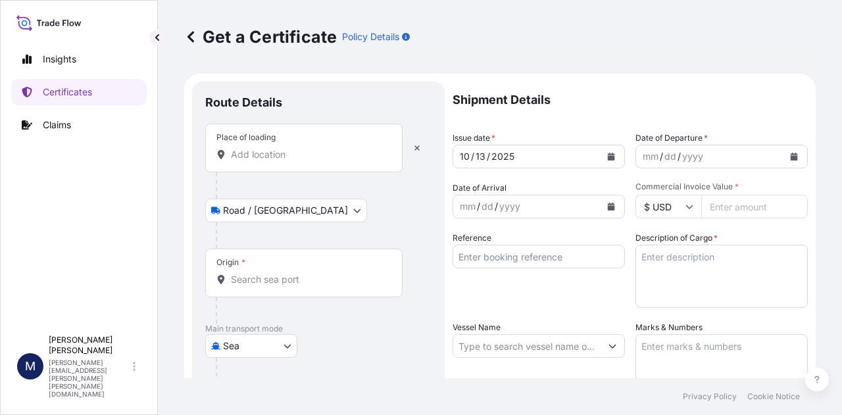
click at [317, 153] on input "Place of loading" at bounding box center [308, 154] width 155 height 13
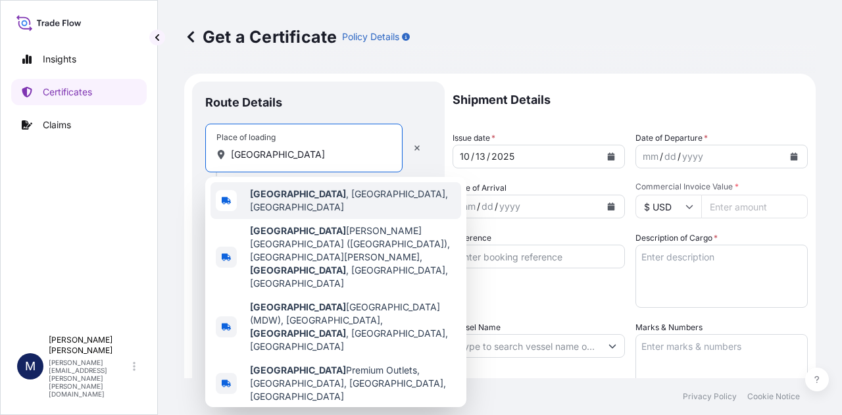
click at [308, 196] on span "[GEOGRAPHIC_DATA] , [GEOGRAPHIC_DATA], [GEOGRAPHIC_DATA]" at bounding box center [353, 200] width 206 height 26
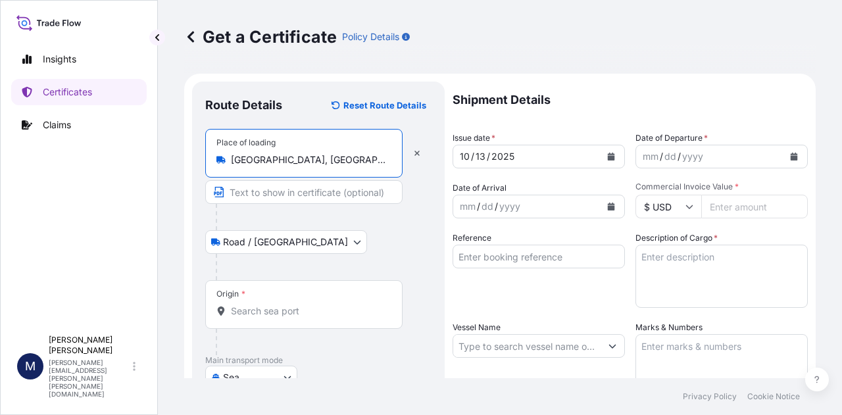
type input "[GEOGRAPHIC_DATA], [GEOGRAPHIC_DATA], [GEOGRAPHIC_DATA]"
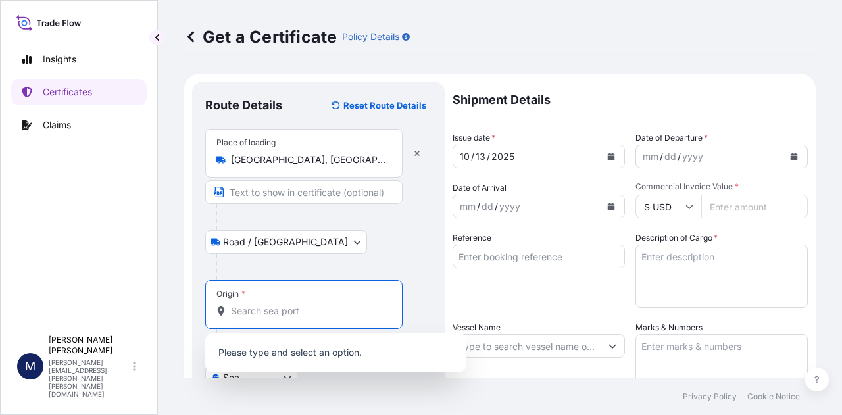
click at [285, 307] on input "Origin *" at bounding box center [308, 310] width 155 height 13
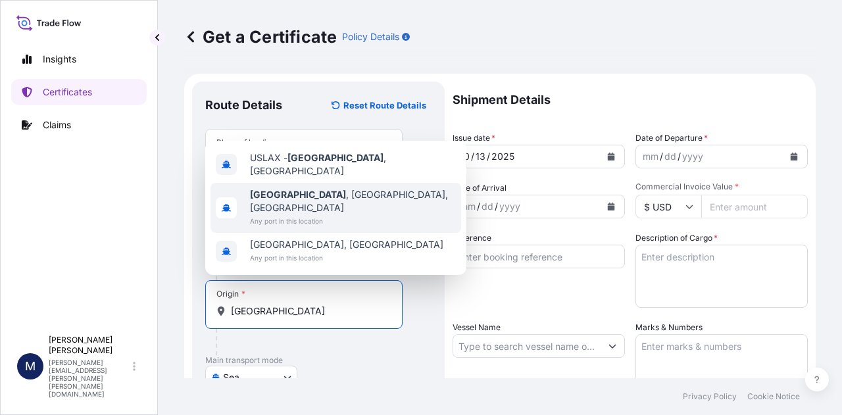
click at [305, 212] on span "[GEOGRAPHIC_DATA] , [GEOGRAPHIC_DATA], [GEOGRAPHIC_DATA]" at bounding box center [353, 201] width 206 height 26
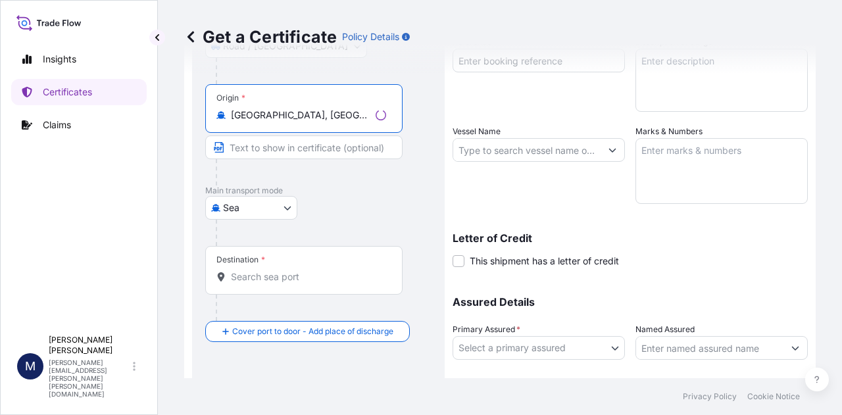
scroll to position [197, 0]
type input "[GEOGRAPHIC_DATA], [GEOGRAPHIC_DATA], [GEOGRAPHIC_DATA]"
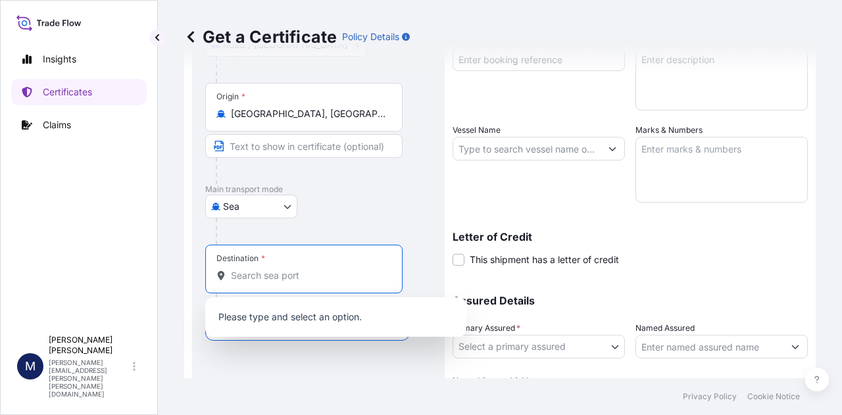
click at [314, 270] on input "Destination *" at bounding box center [308, 275] width 155 height 13
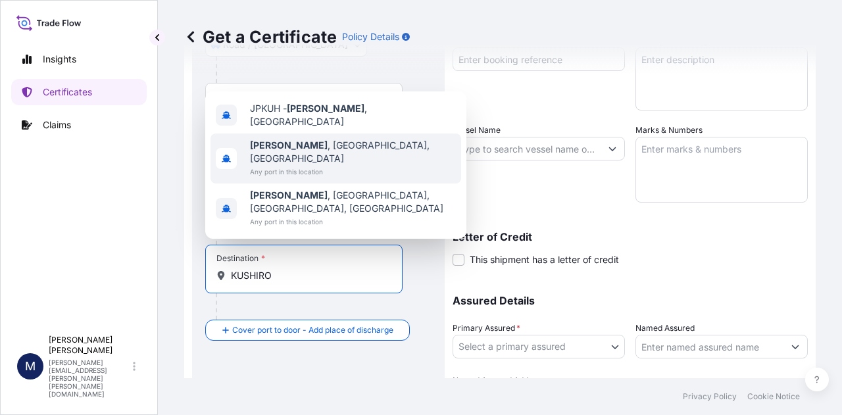
click at [351, 178] on span "Any port in this location" at bounding box center [353, 171] width 206 height 13
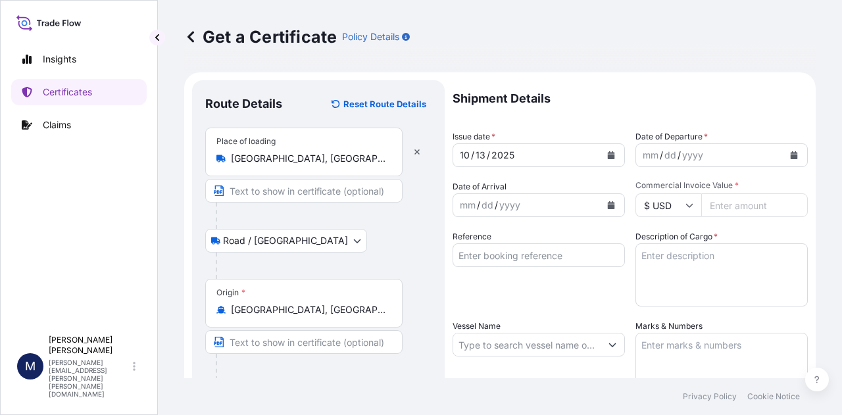
scroll to position [0, 0]
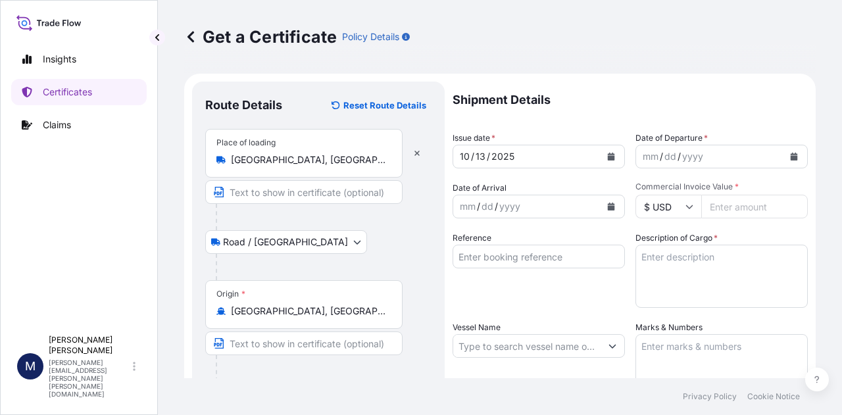
type input "[GEOGRAPHIC_DATA], [GEOGRAPHIC_DATA], [GEOGRAPHIC_DATA]"
click at [608, 154] on icon "Calendar" at bounding box center [611, 157] width 7 height 8
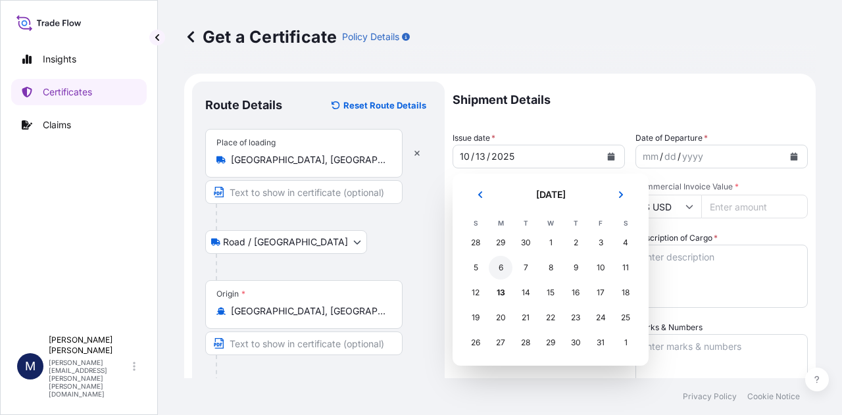
click at [504, 270] on div "6" at bounding box center [501, 268] width 24 height 24
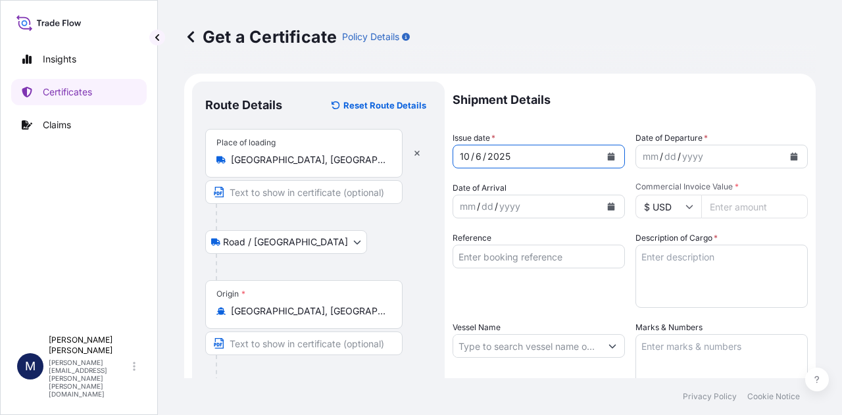
click at [783, 160] on button "Calendar" at bounding box center [793, 156] width 21 height 21
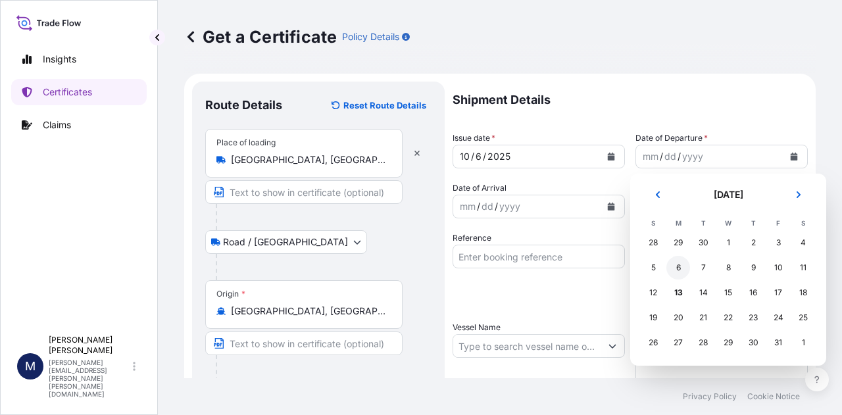
click at [681, 266] on div "6" at bounding box center [678, 268] width 24 height 24
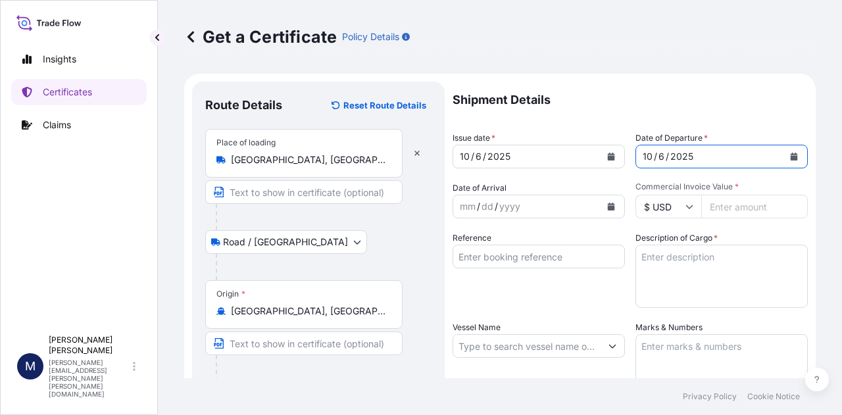
click at [608, 207] on icon "Calendar" at bounding box center [611, 207] width 7 height 8
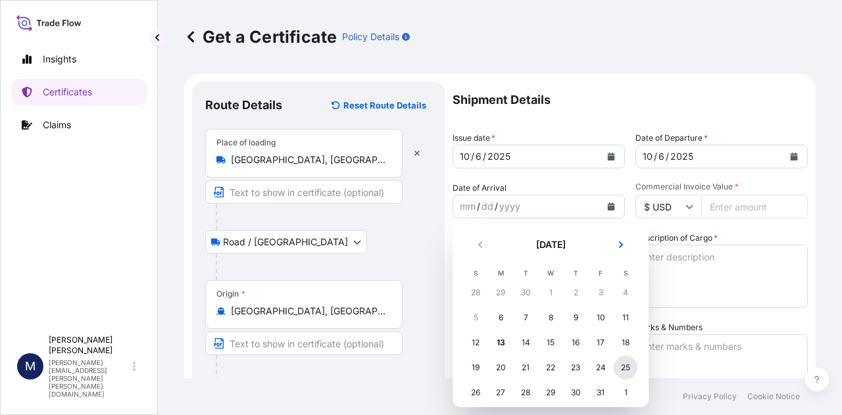
click at [625, 370] on div "25" at bounding box center [626, 368] width 24 height 24
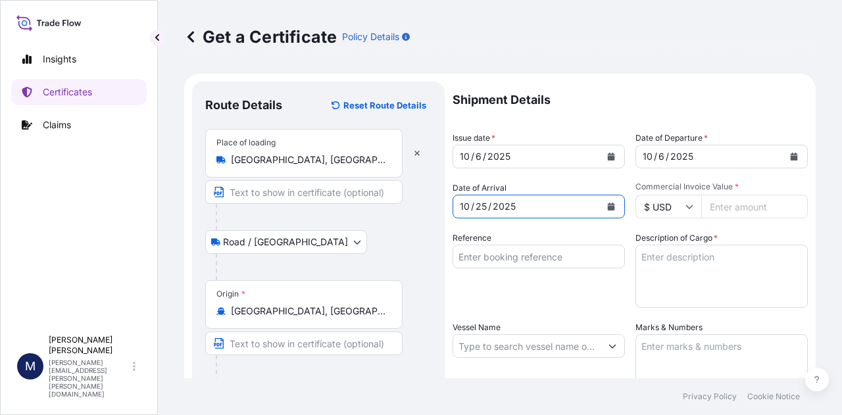
click at [729, 207] on input "Commercial Invoice Value *" at bounding box center [754, 207] width 107 height 24
type input "81800.10"
click at [483, 258] on input "Reference" at bounding box center [538, 257] width 172 height 24
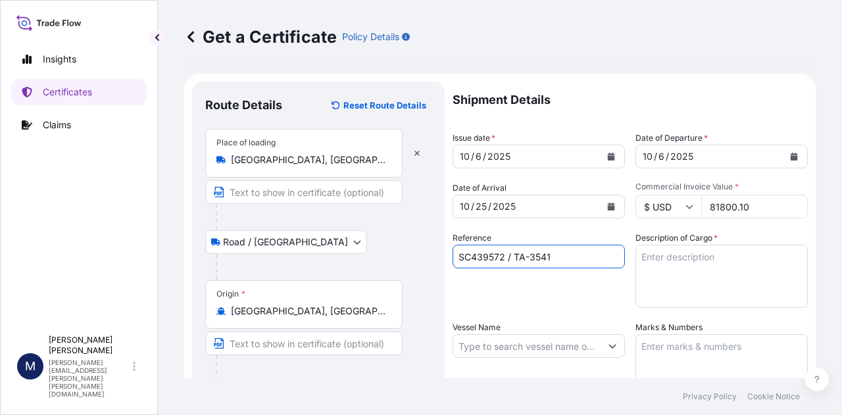
type input "SC439572 / TA-3541"
click at [648, 262] on textarea "Description of Cargo *" at bounding box center [721, 276] width 172 height 63
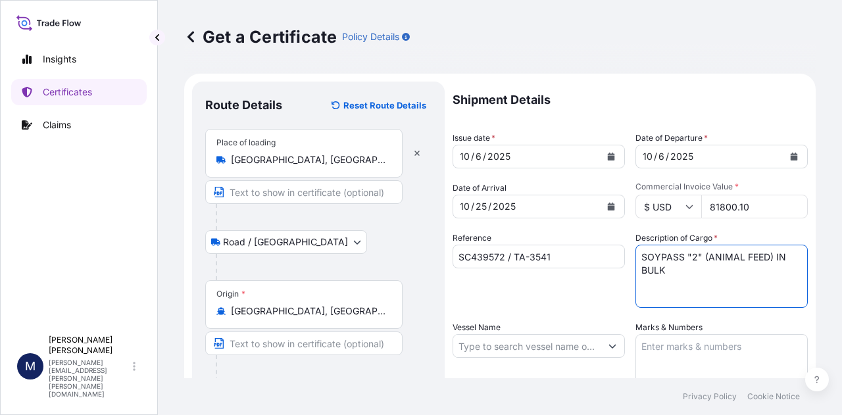
type textarea "SOYPASS "2" (ANIMAL FEED) IN BULK"
click at [568, 287] on div "Reference SC439572 / TA-3541" at bounding box center [538, 269] width 172 height 76
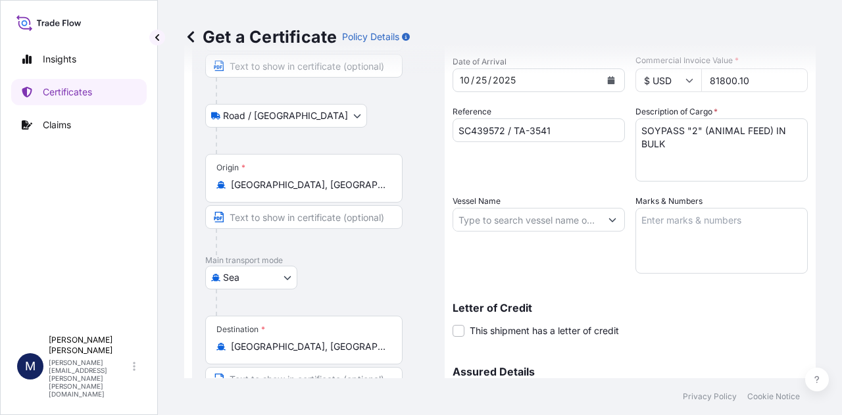
scroll to position [132, 0]
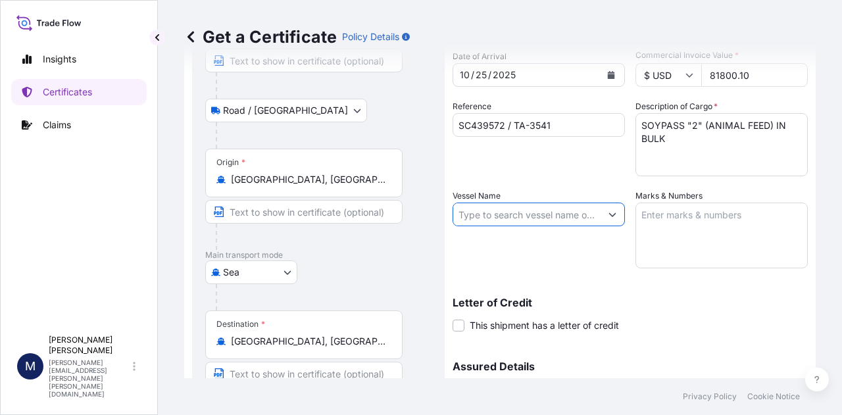
click at [505, 219] on input "Vessel Name" at bounding box center [526, 215] width 147 height 24
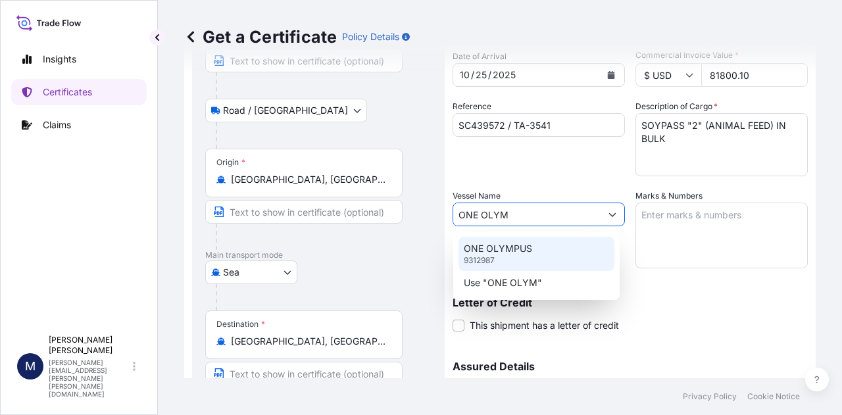
click at [520, 256] on div "ONE OLYMPUS 9312987" at bounding box center [536, 254] width 156 height 34
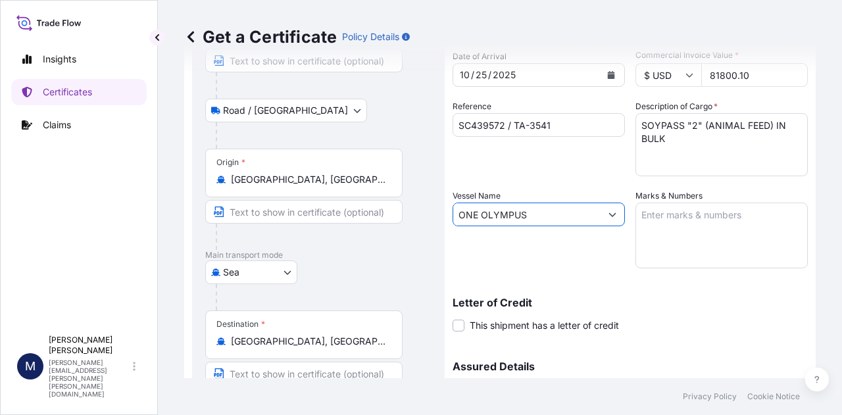
type input "ONE OLYMPUS"
click at [671, 214] on textarea "Marks & Numbers" at bounding box center [721, 236] width 172 height 66
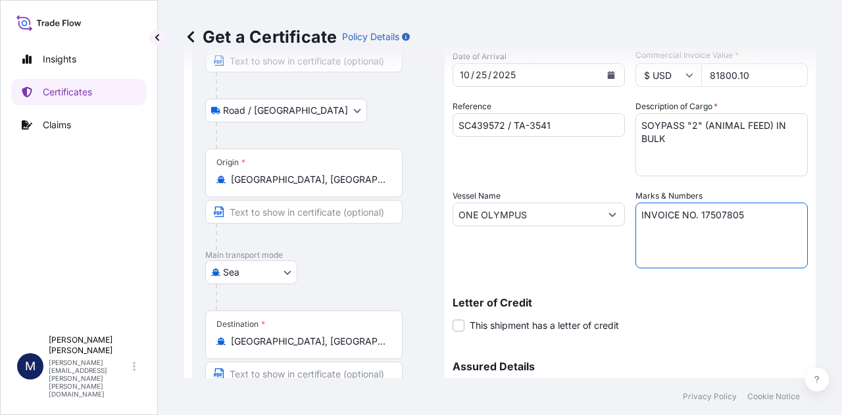
type textarea "INVOICE NO. 17507805"
click at [712, 338] on div "Shipment Details Issue date * [DATE] Date of Departure * [DATE] Date of Arrival…" at bounding box center [629, 213] width 355 height 527
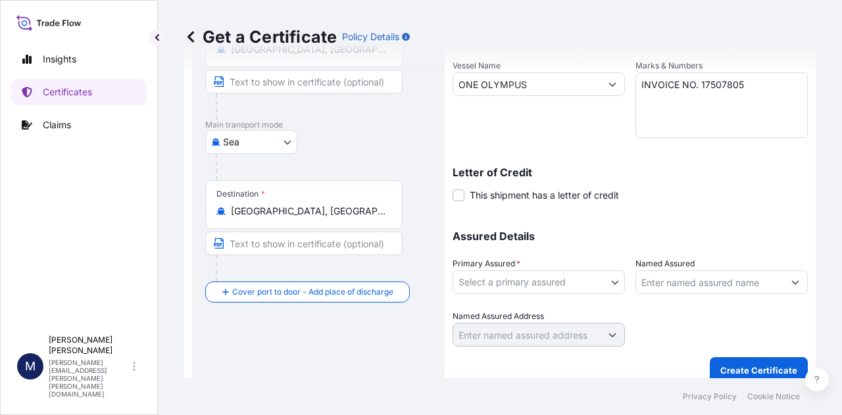
scroll to position [263, 0]
click at [605, 280] on body "Insights Certificates Claims M [PERSON_NAME] [PERSON_NAME][EMAIL_ADDRESS][PERSO…" at bounding box center [421, 207] width 842 height 415
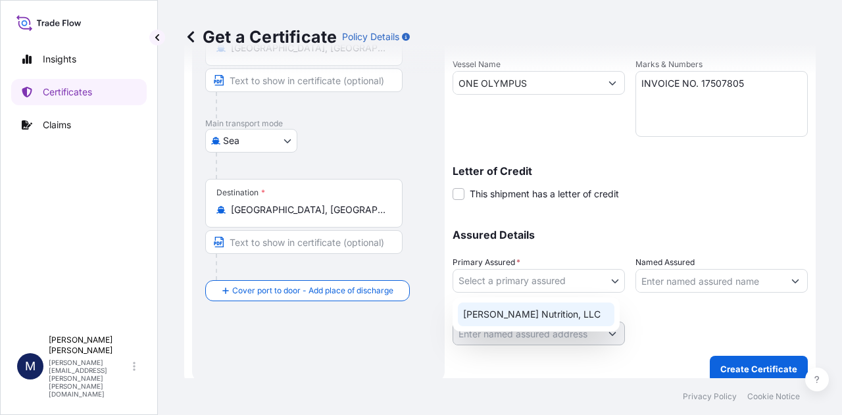
click at [550, 318] on div "[PERSON_NAME] Nutrition, LLC" at bounding box center [536, 315] width 157 height 24
select select "31733"
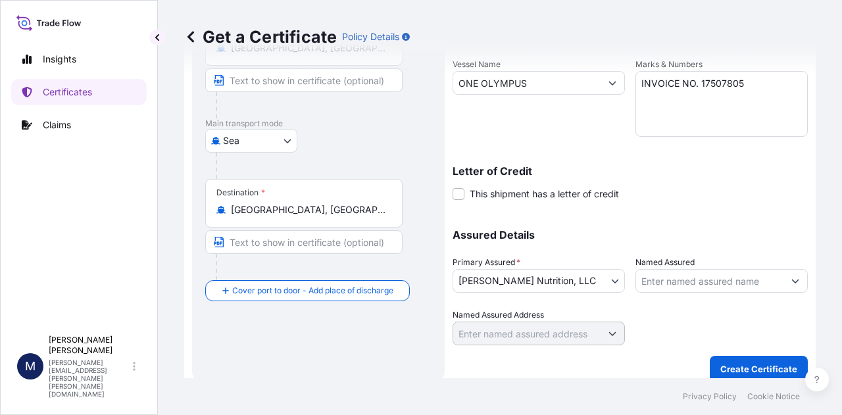
click at [675, 316] on div at bounding box center [721, 326] width 172 height 37
click at [734, 364] on p "Create Certificate" at bounding box center [758, 368] width 77 height 13
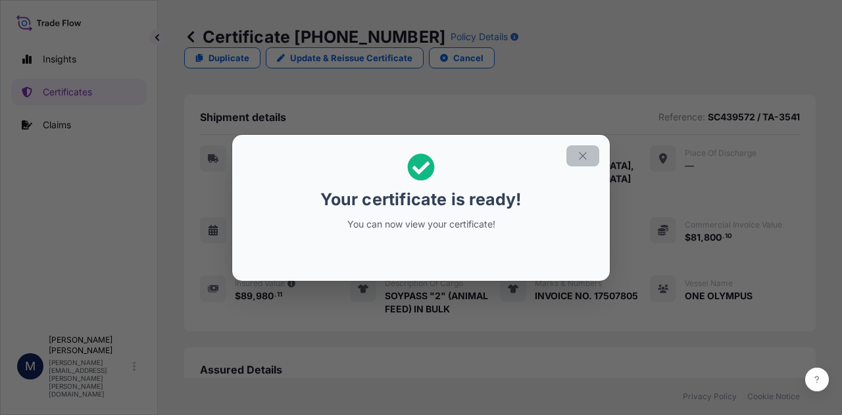
click at [584, 155] on icon "button" at bounding box center [583, 156] width 12 height 12
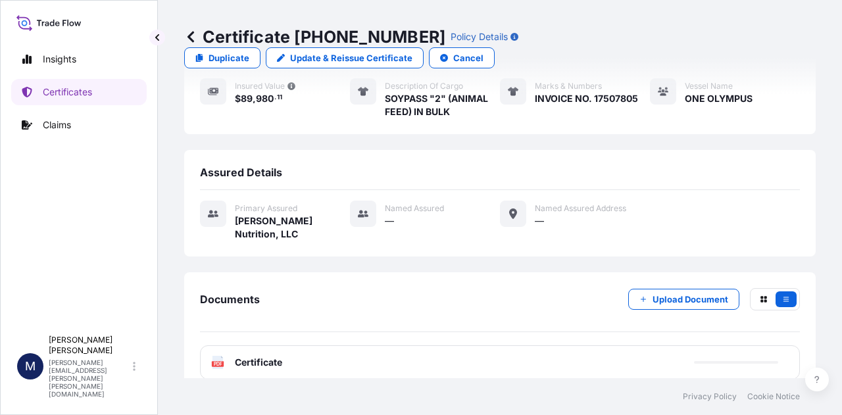
scroll to position [273, 0]
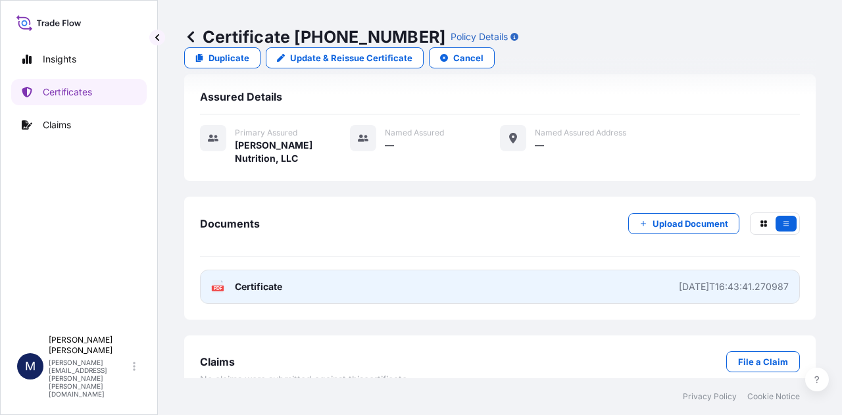
click at [268, 271] on link "PDF Certificate [DATE]T16:43:41.270987" at bounding box center [500, 287] width 600 height 34
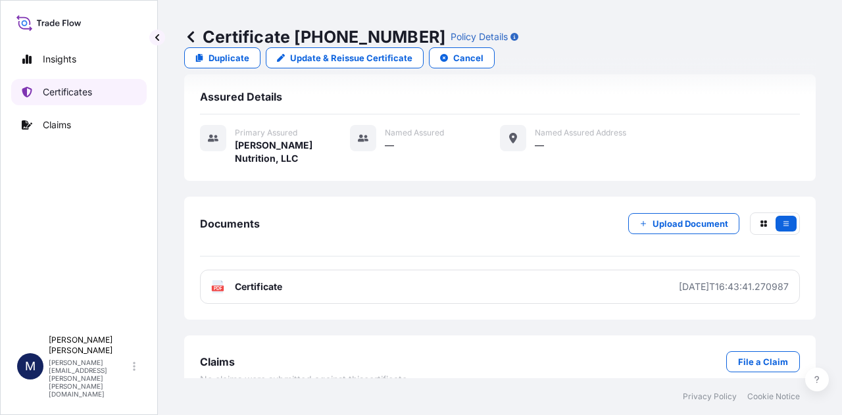
click at [66, 96] on p "Certificates" at bounding box center [67, 91] width 49 height 13
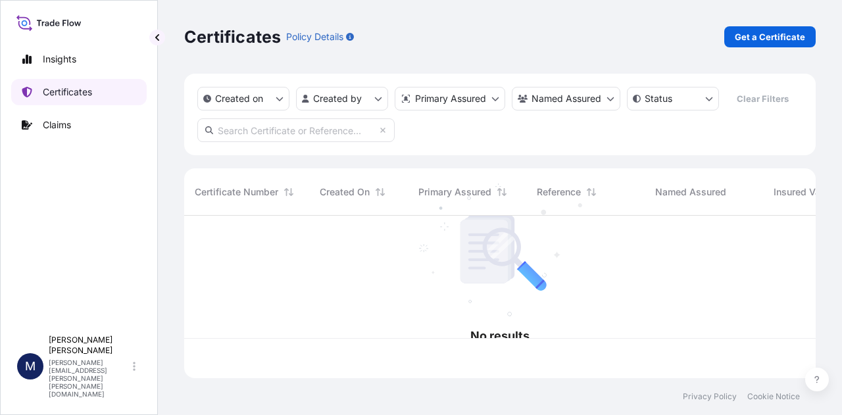
scroll to position [160, 621]
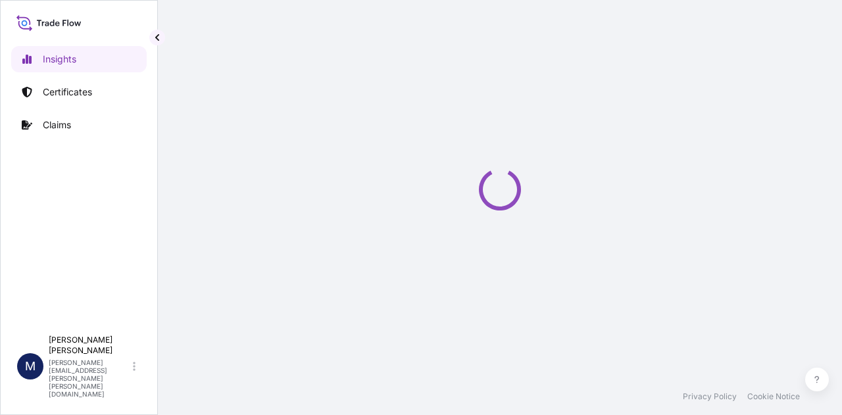
select select "2025"
